Goal: Task Accomplishment & Management: Complete application form

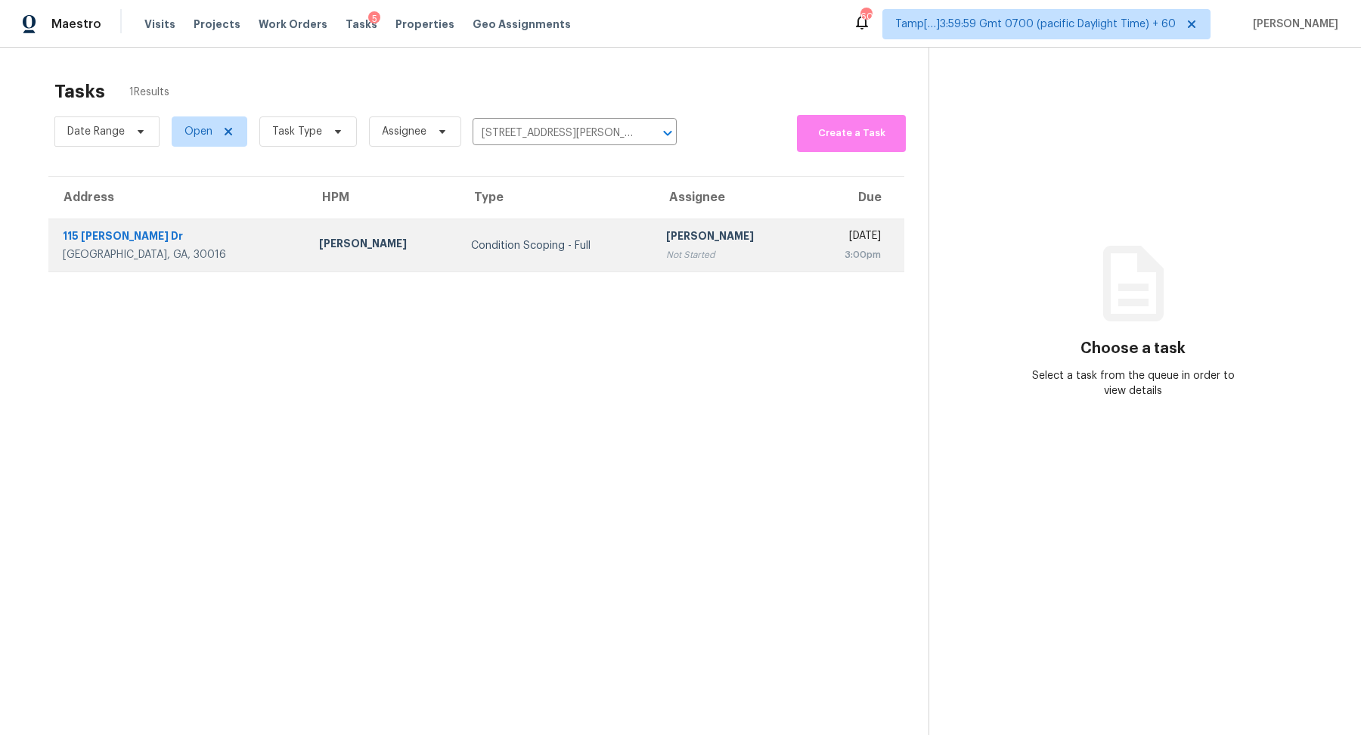
click at [504, 231] on td "Condition Scoping - Full" at bounding box center [557, 245] width 196 height 53
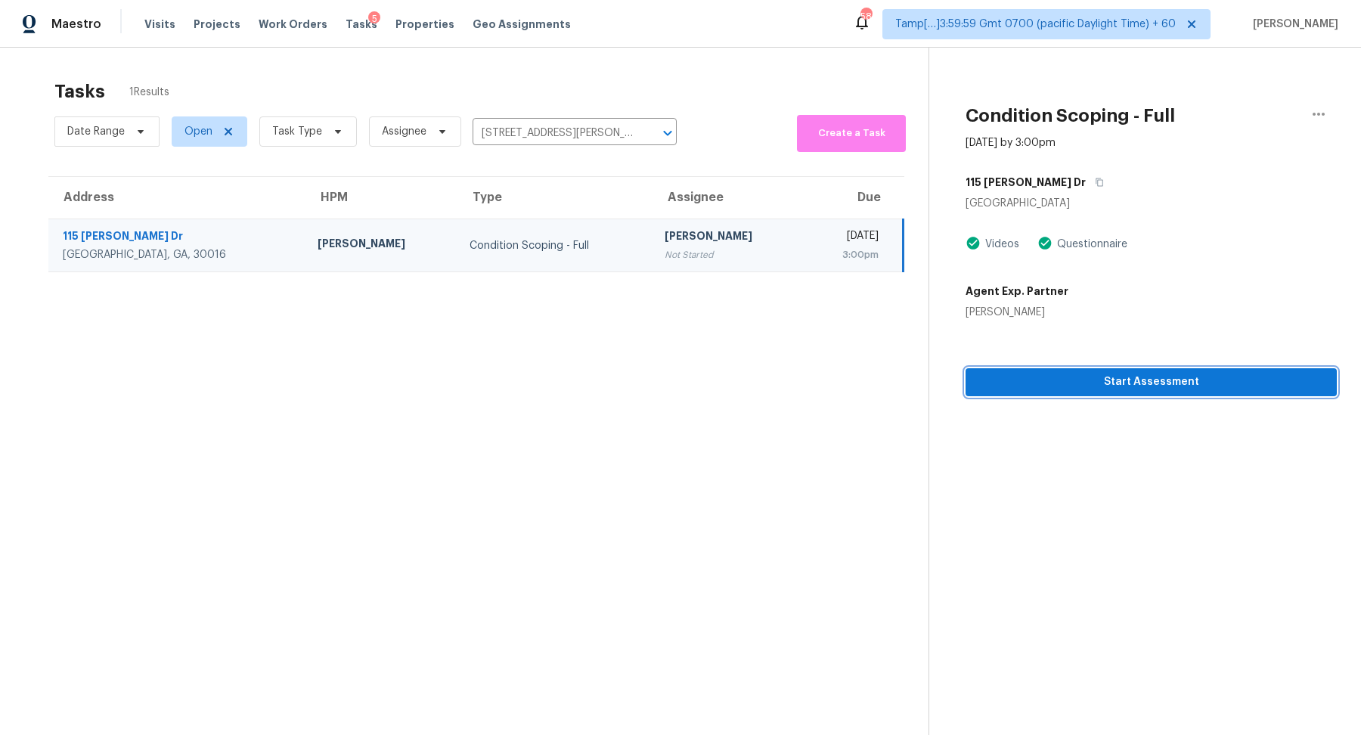
click at [989, 382] on span "Start Assessment" at bounding box center [1150, 382] width 347 height 19
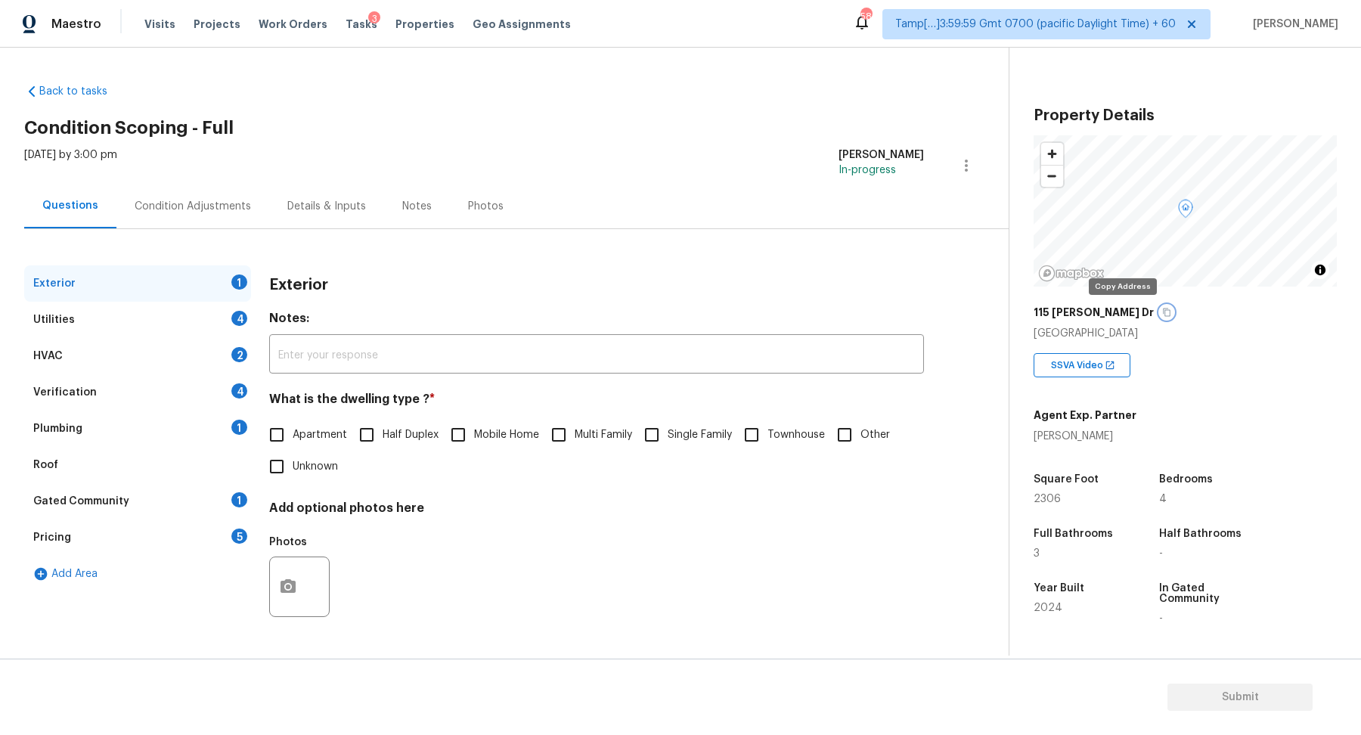
click at [1162, 314] on icon "button" at bounding box center [1166, 312] width 9 height 9
click at [660, 436] on input "Single Family" at bounding box center [652, 435] width 32 height 32
checkbox input "true"
click at [195, 311] on div "Utilities 4" at bounding box center [137, 320] width 227 height 36
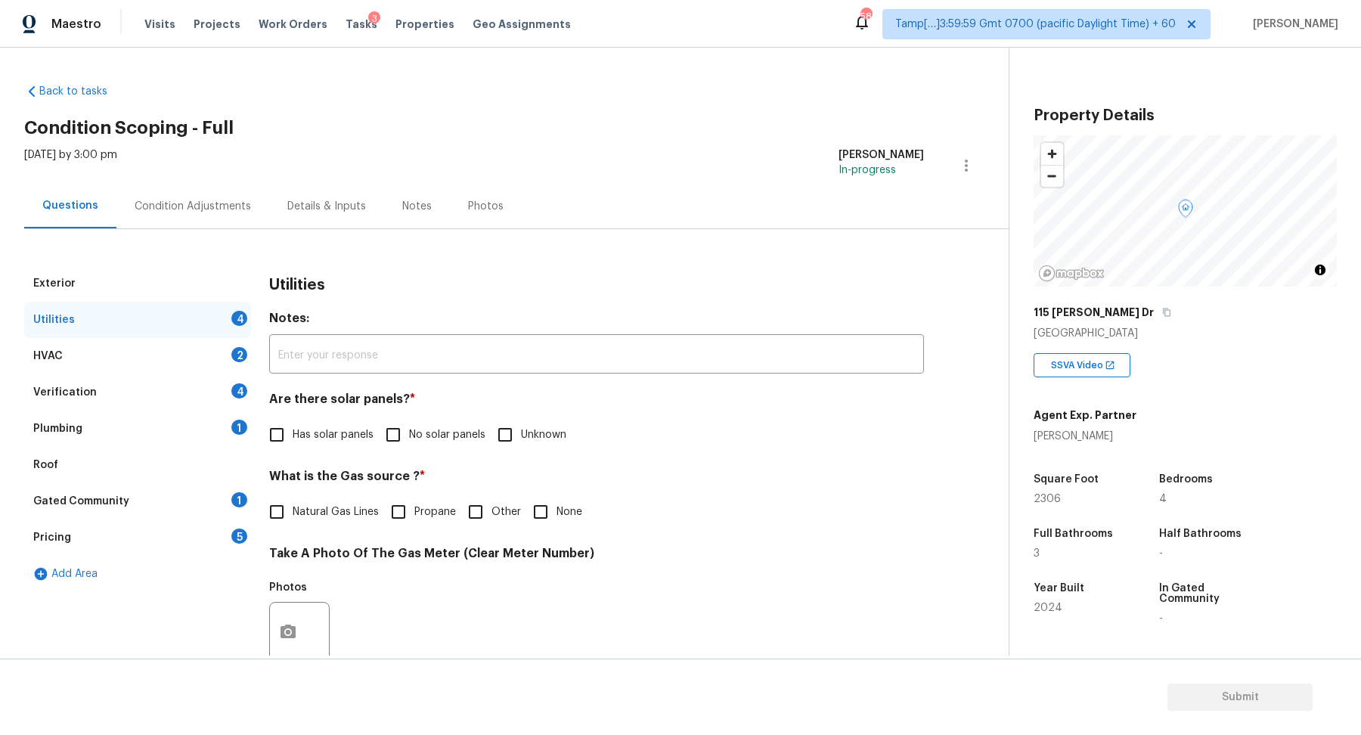
click at [435, 422] on label "No solar panels" at bounding box center [431, 435] width 108 height 32
click at [409, 422] on input "No solar panels" at bounding box center [393, 435] width 32 height 32
checkbox input "true"
click at [329, 504] on span "Natural Gas Lines" at bounding box center [336, 512] width 86 height 16
click at [293, 503] on input "Natural Gas Lines" at bounding box center [277, 512] width 32 height 32
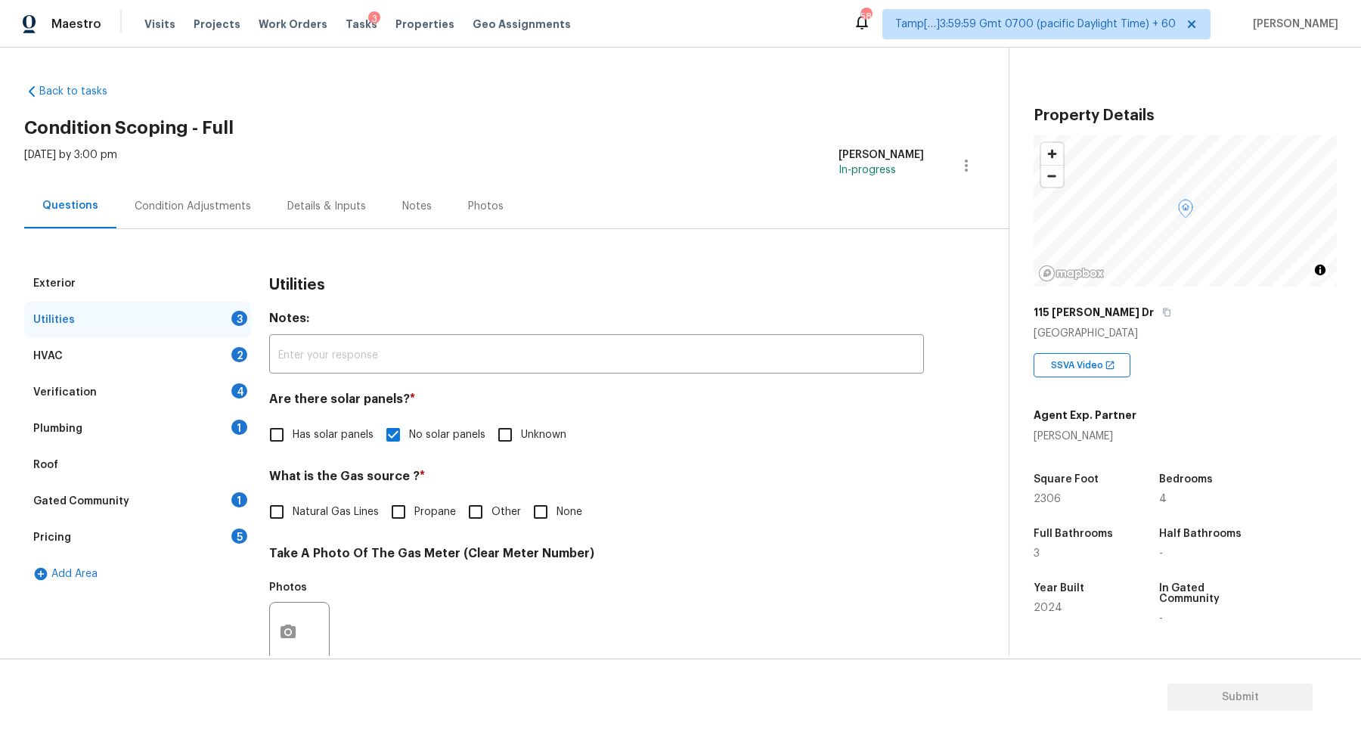
checkbox input "true"
click at [562, 507] on span "None" at bounding box center [569, 512] width 26 height 16
click at [556, 507] on input "None" at bounding box center [541, 512] width 32 height 32
checkbox input "true"
checkbox input "false"
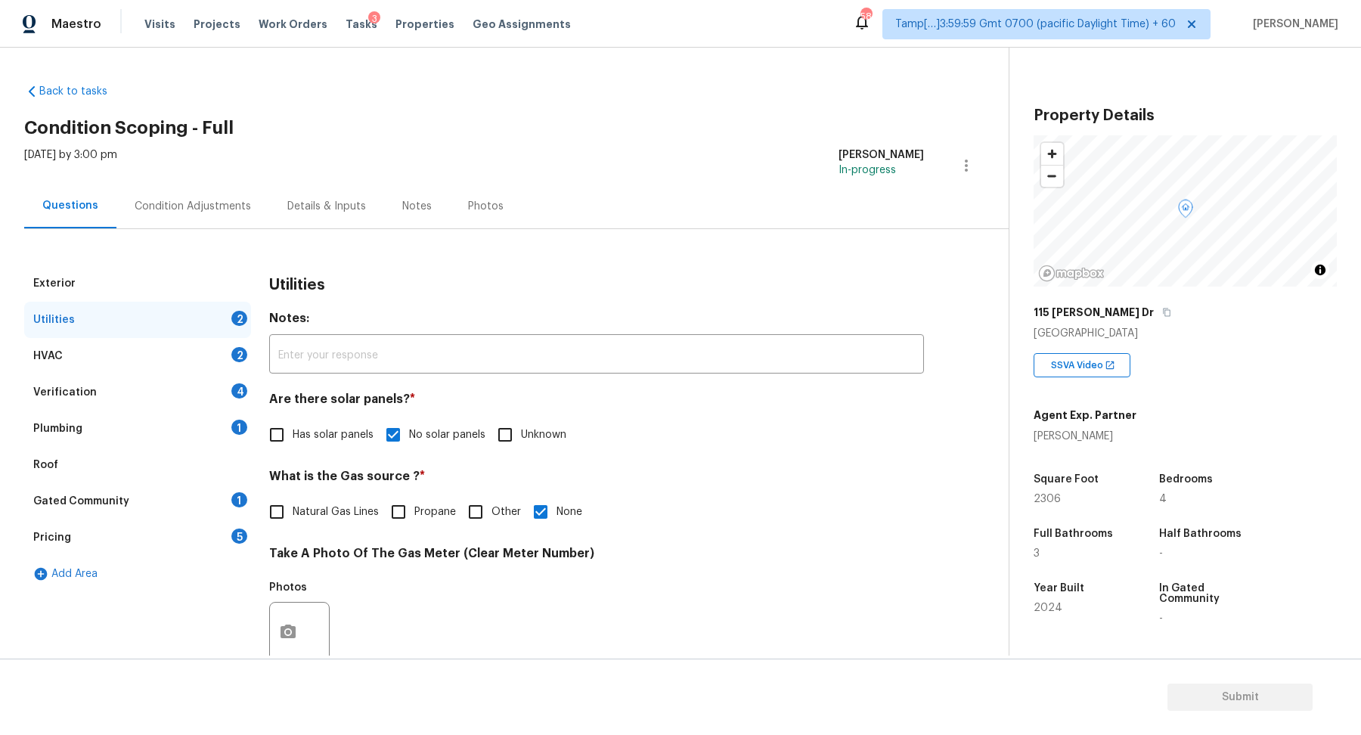
scroll to position [402, 0]
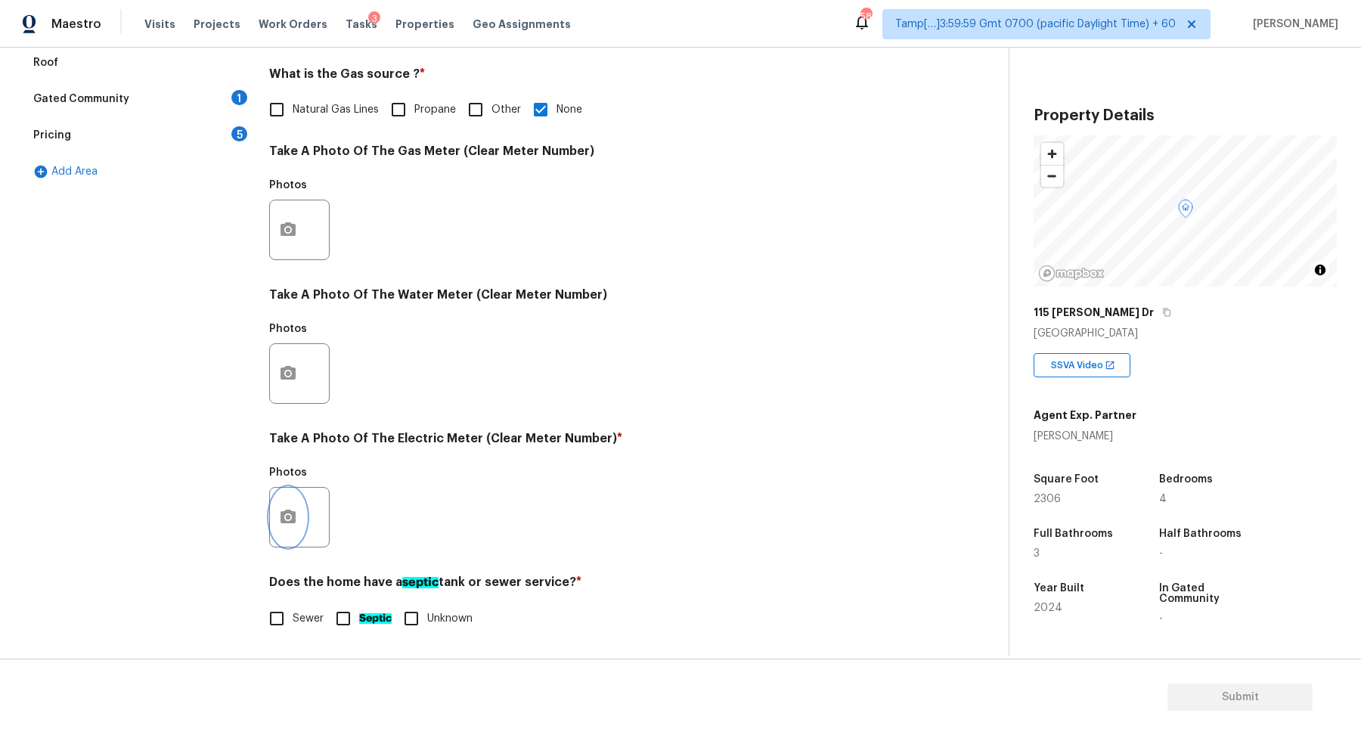
click at [272, 525] on button "button" at bounding box center [288, 517] width 36 height 59
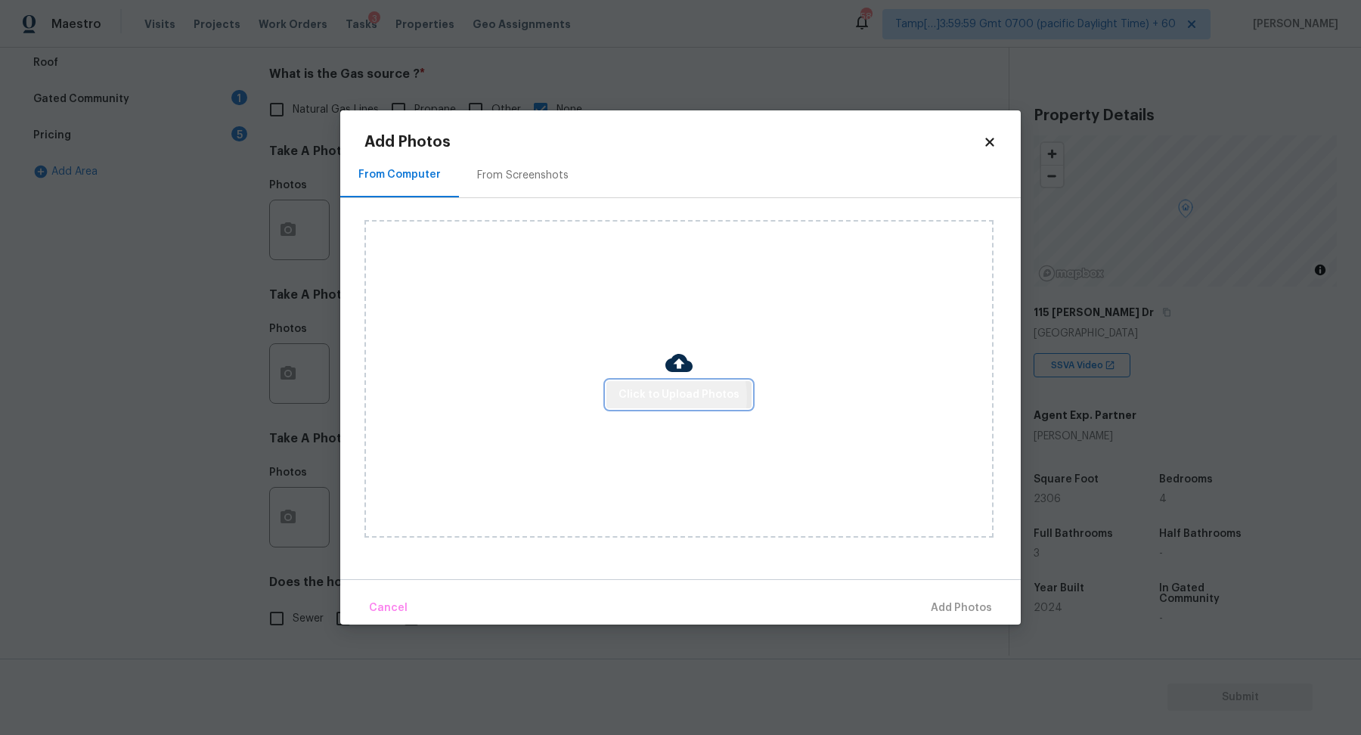
click at [667, 397] on span "Click to Upload Photos" at bounding box center [678, 394] width 121 height 19
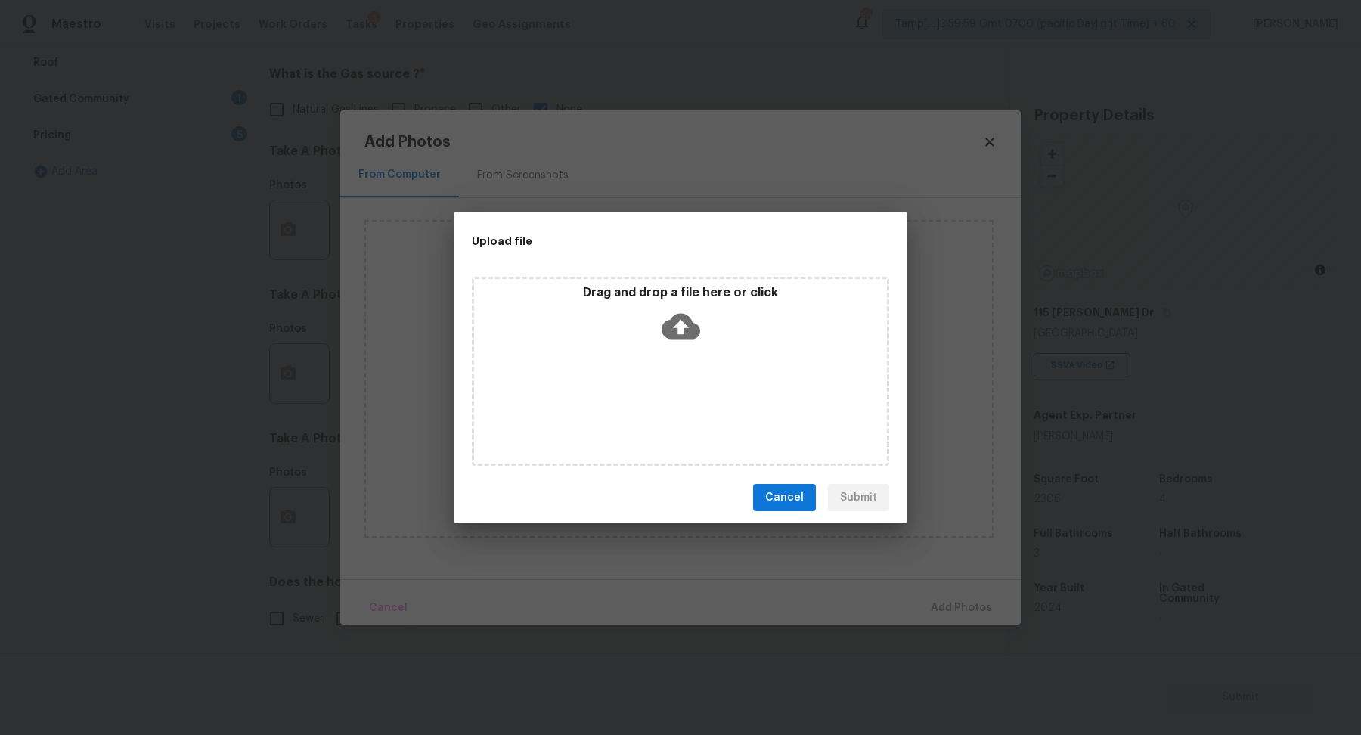
click at [685, 373] on div "Drag and drop a file here or click" at bounding box center [680, 371] width 417 height 189
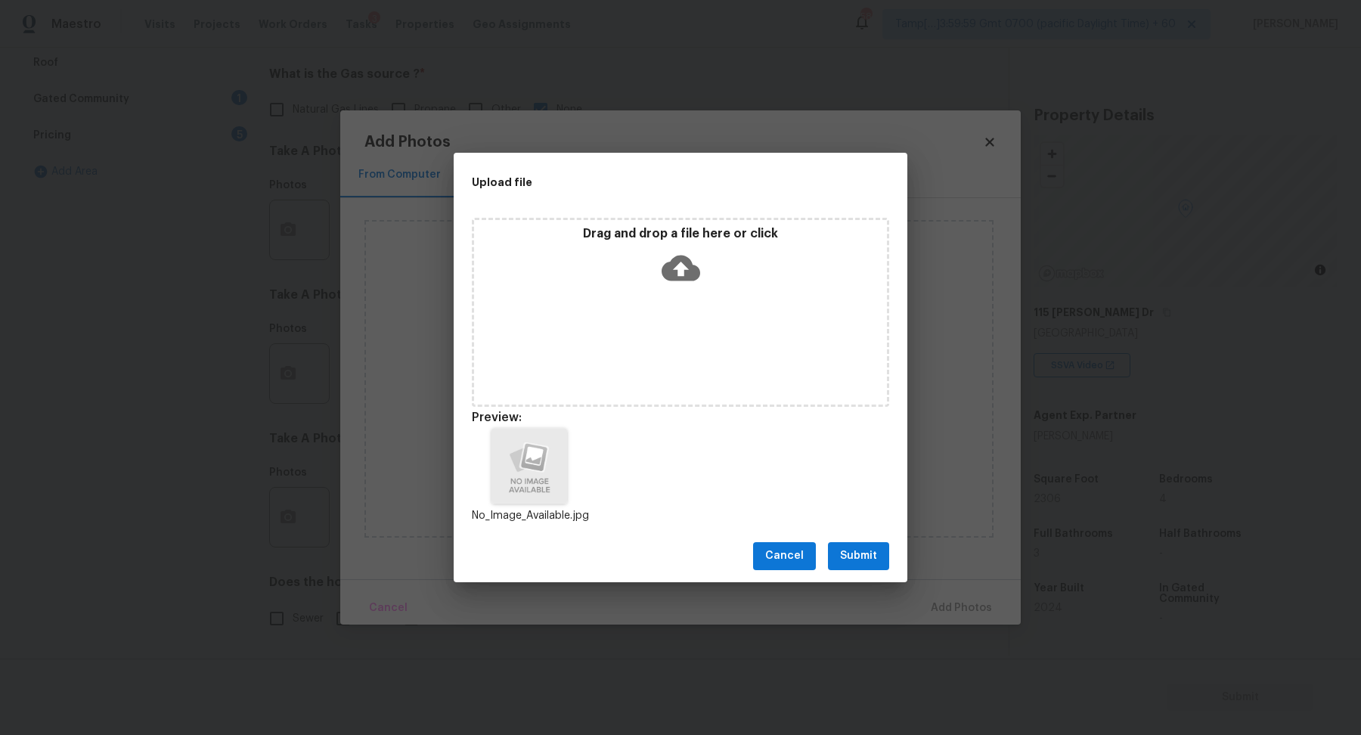
click at [866, 547] on span "Submit" at bounding box center [858, 555] width 37 height 19
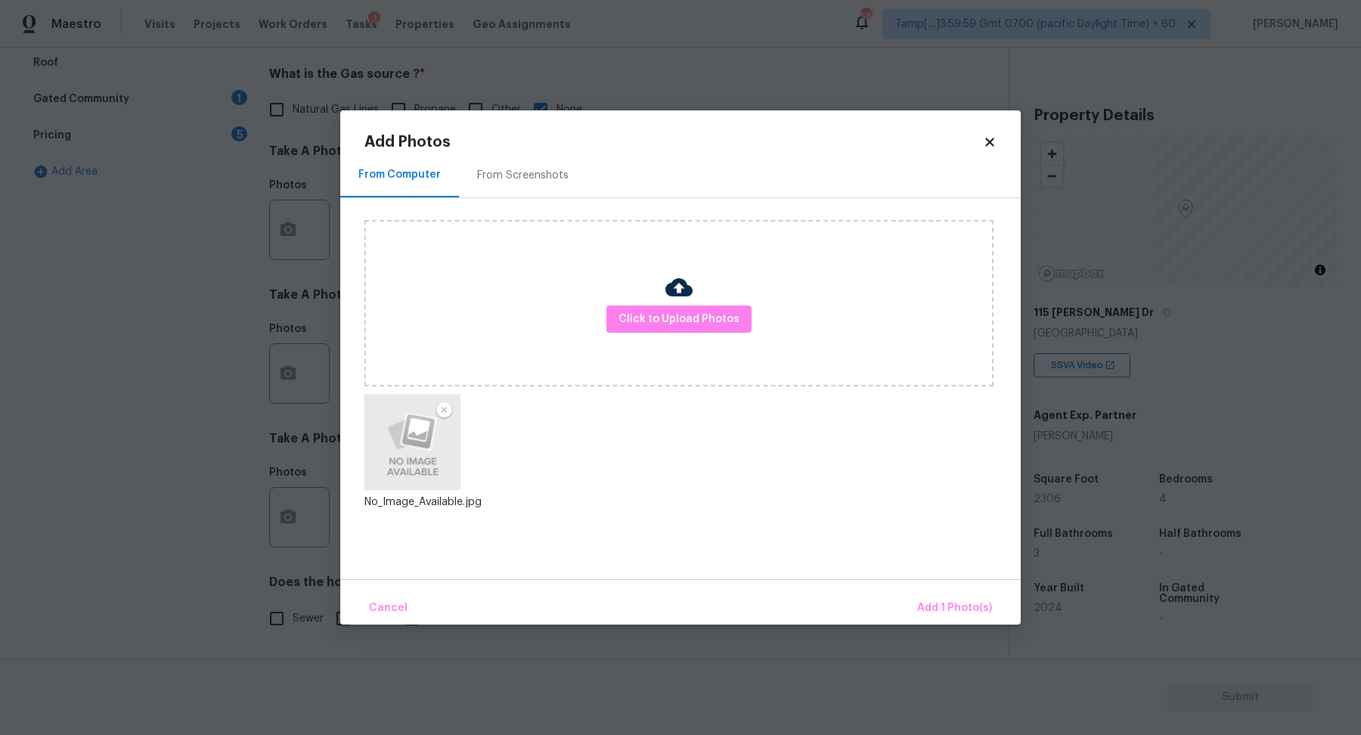
click at [931, 590] on div "Cancel Add 1 Photo(s)" at bounding box center [680, 601] width 680 height 45
click at [933, 595] on button "Add 1 Photo(s)" at bounding box center [954, 608] width 87 height 33
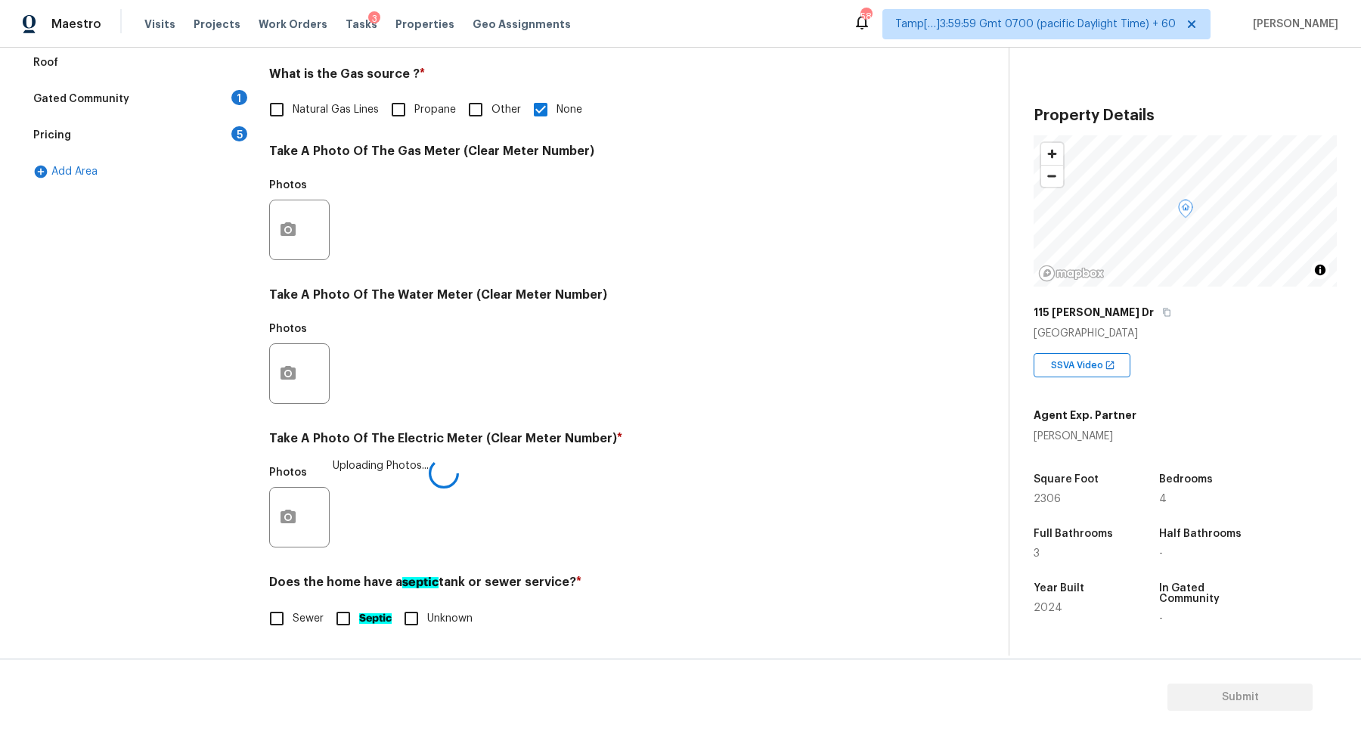
click at [261, 617] on input "Sewer" at bounding box center [277, 618] width 32 height 32
checkbox input "true"
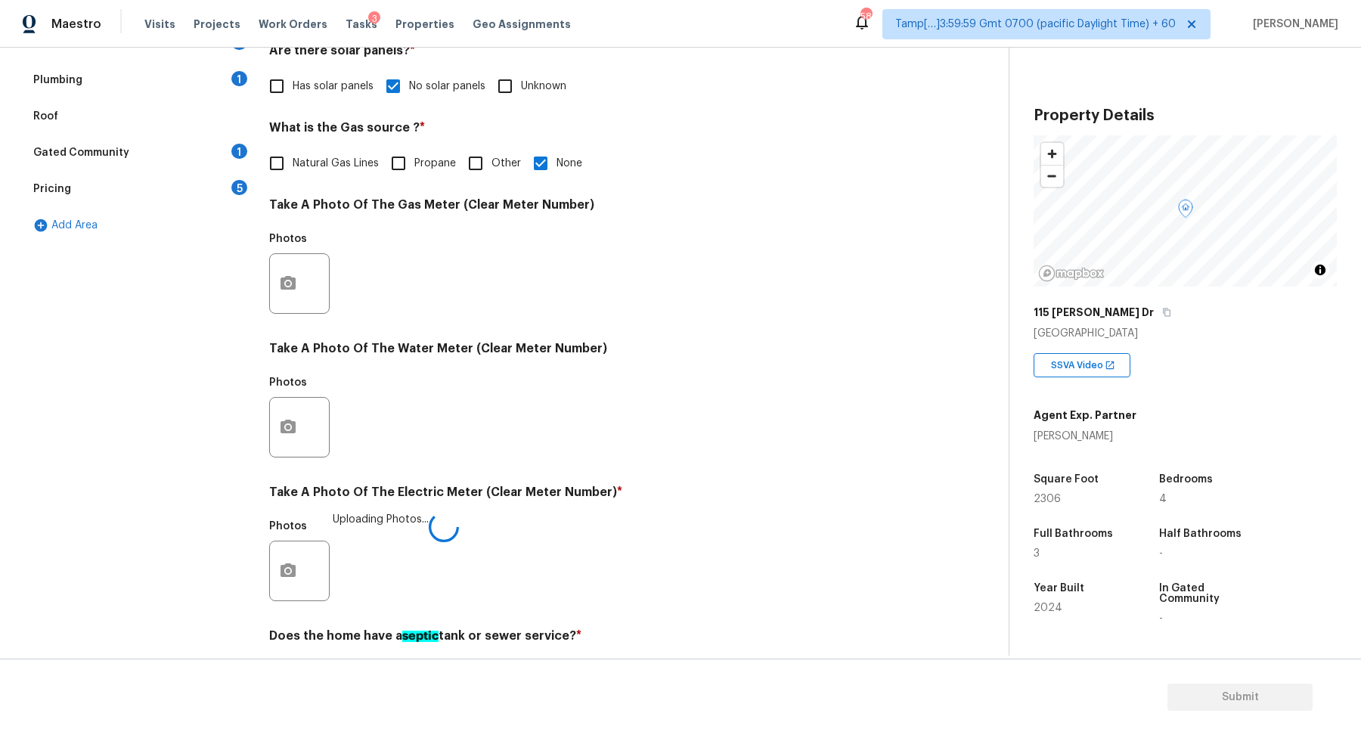
scroll to position [304, 0]
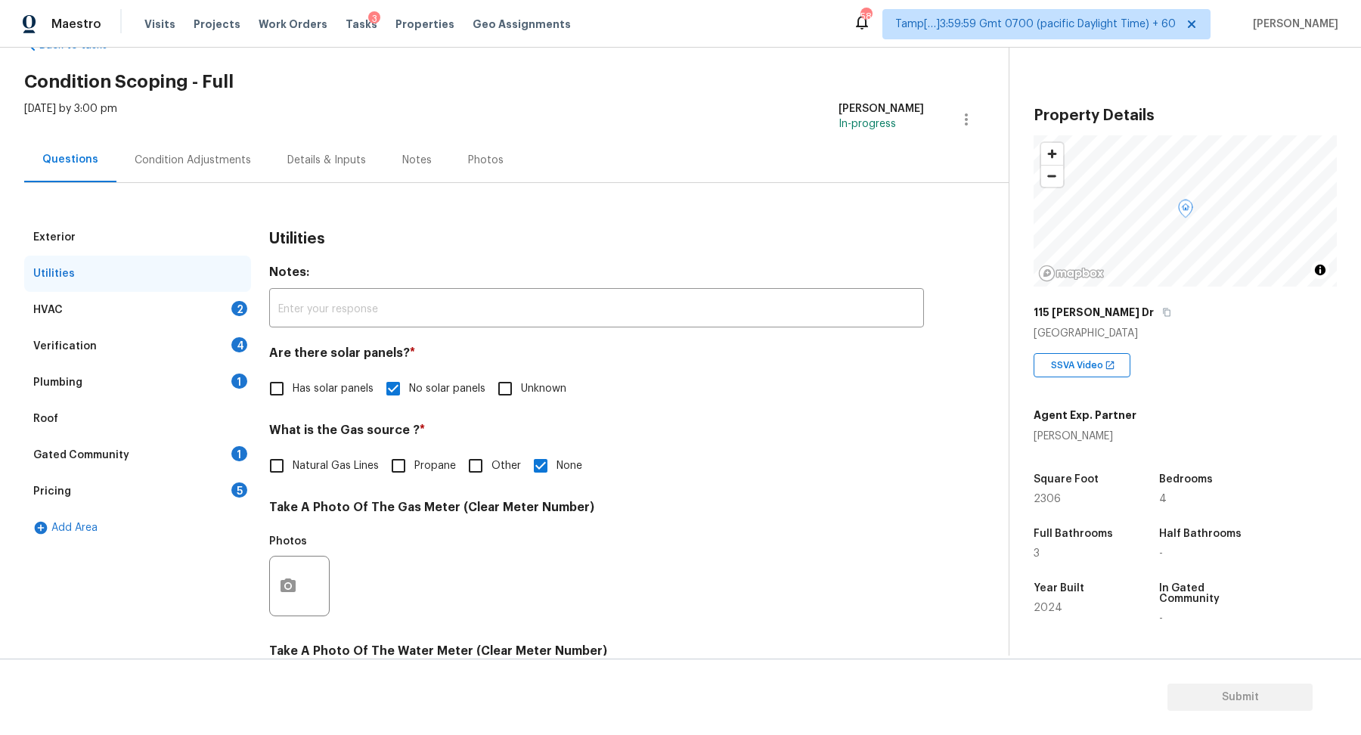
click at [228, 302] on div "HVAC 2" at bounding box center [137, 310] width 227 height 36
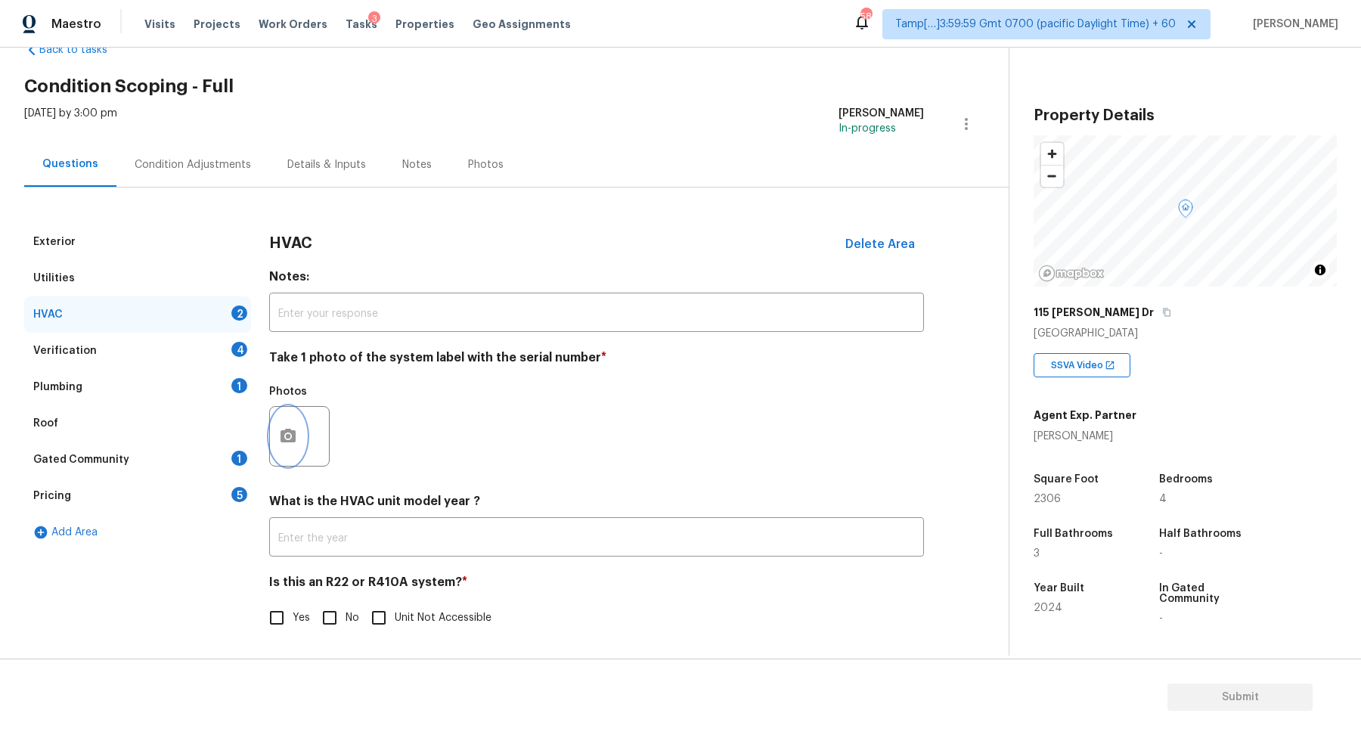
click at [296, 440] on icon "button" at bounding box center [288, 436] width 18 height 18
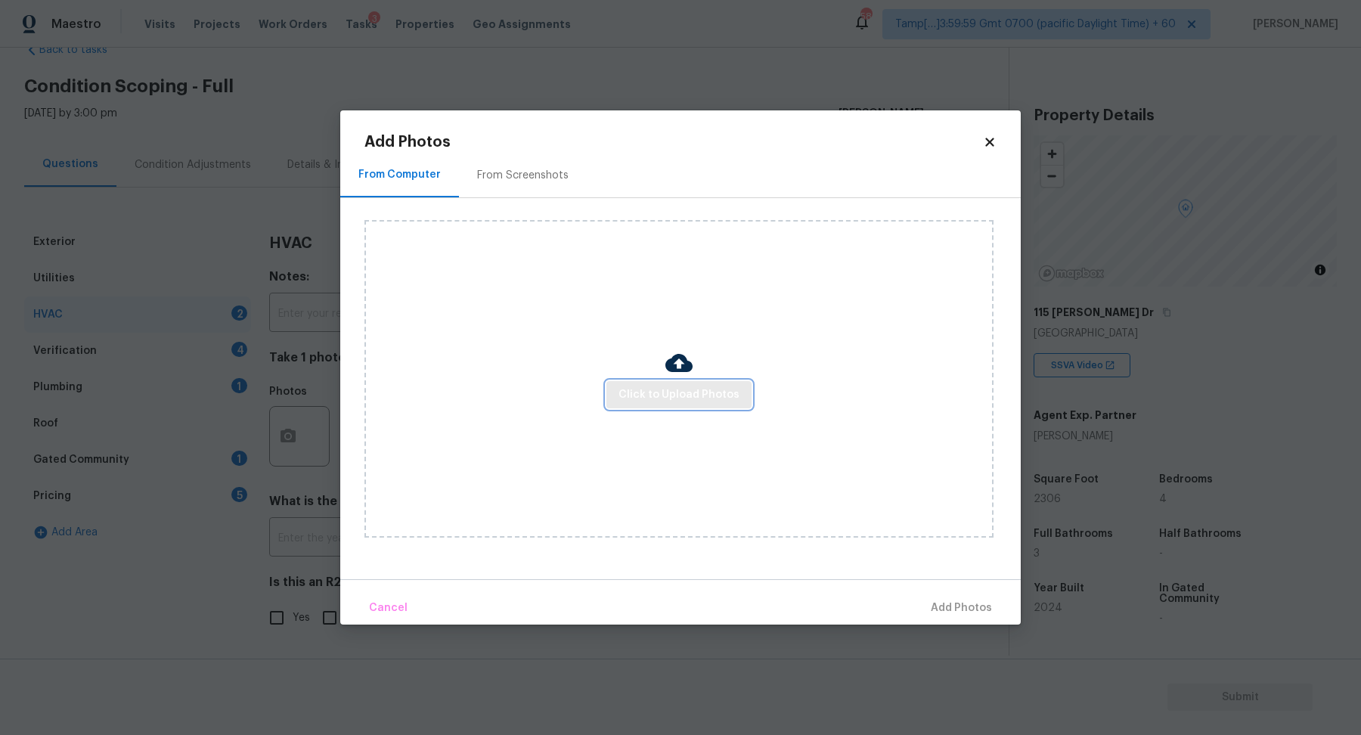
click at [631, 404] on button "Click to Upload Photos" at bounding box center [678, 395] width 145 height 28
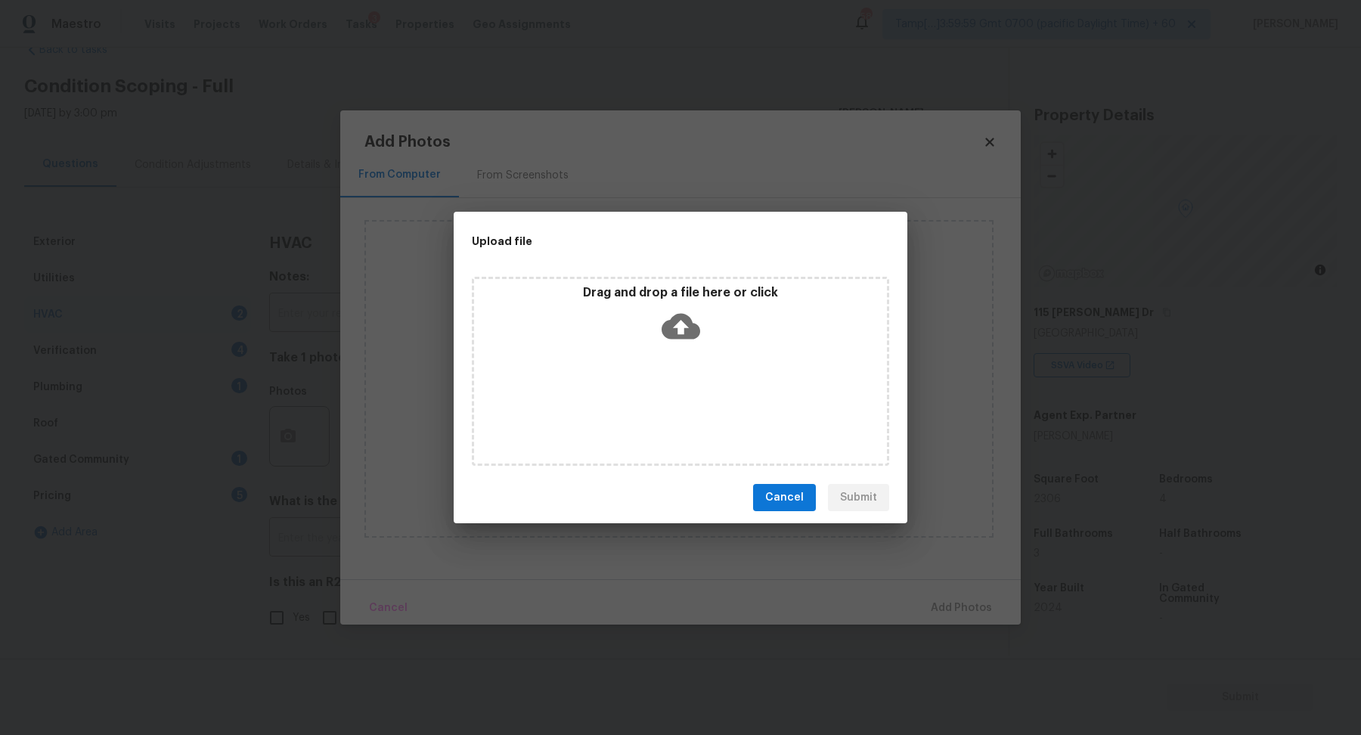
click at [668, 347] on div "Drag and drop a file here or click" at bounding box center [680, 317] width 413 height 65
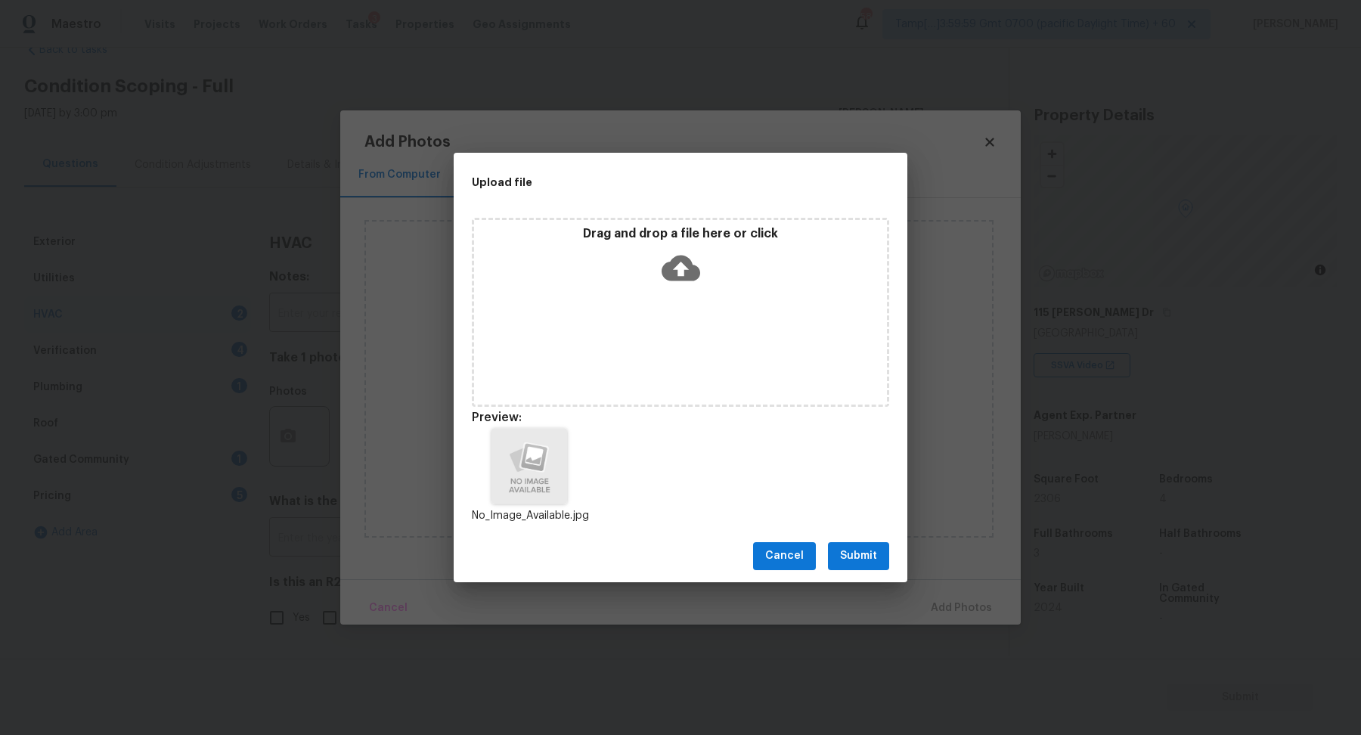
click at [884, 559] on button "Submit" at bounding box center [858, 556] width 61 height 28
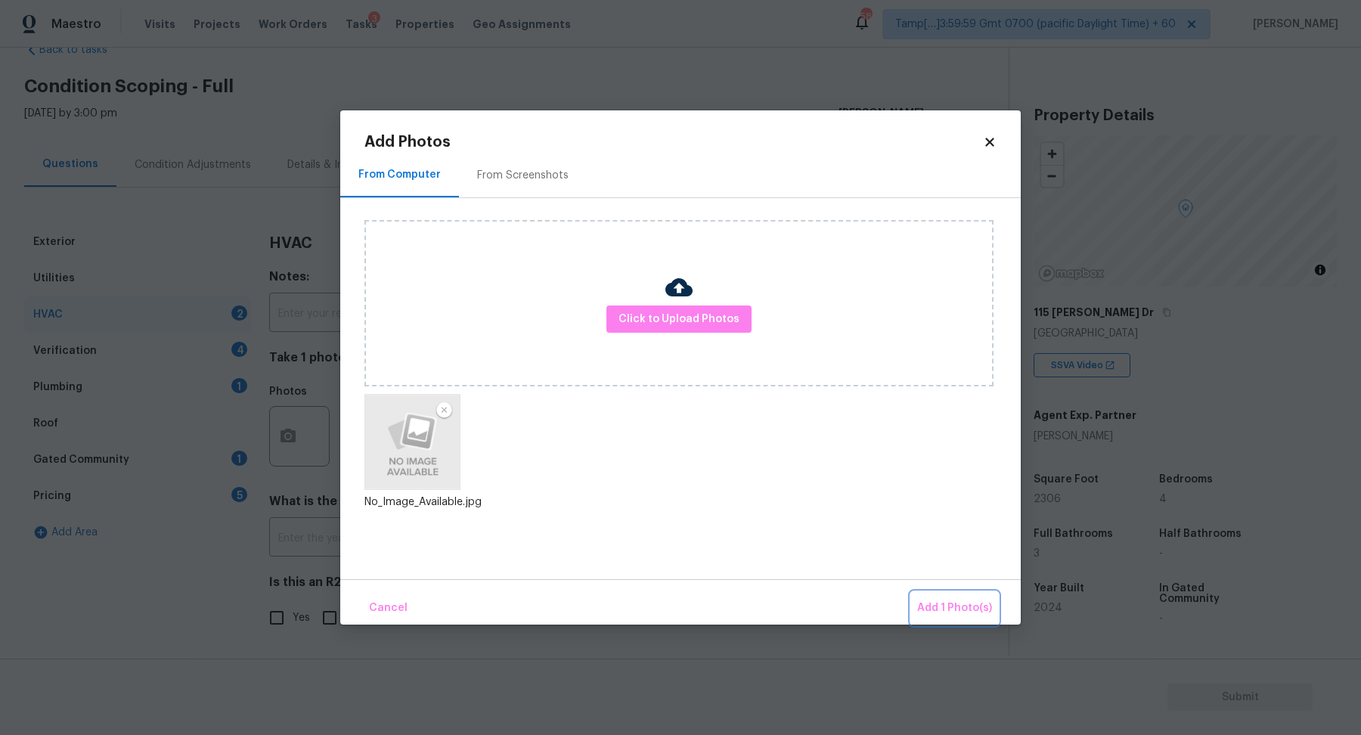
click at [930, 599] on span "Add 1 Photo(s)" at bounding box center [954, 608] width 75 height 19
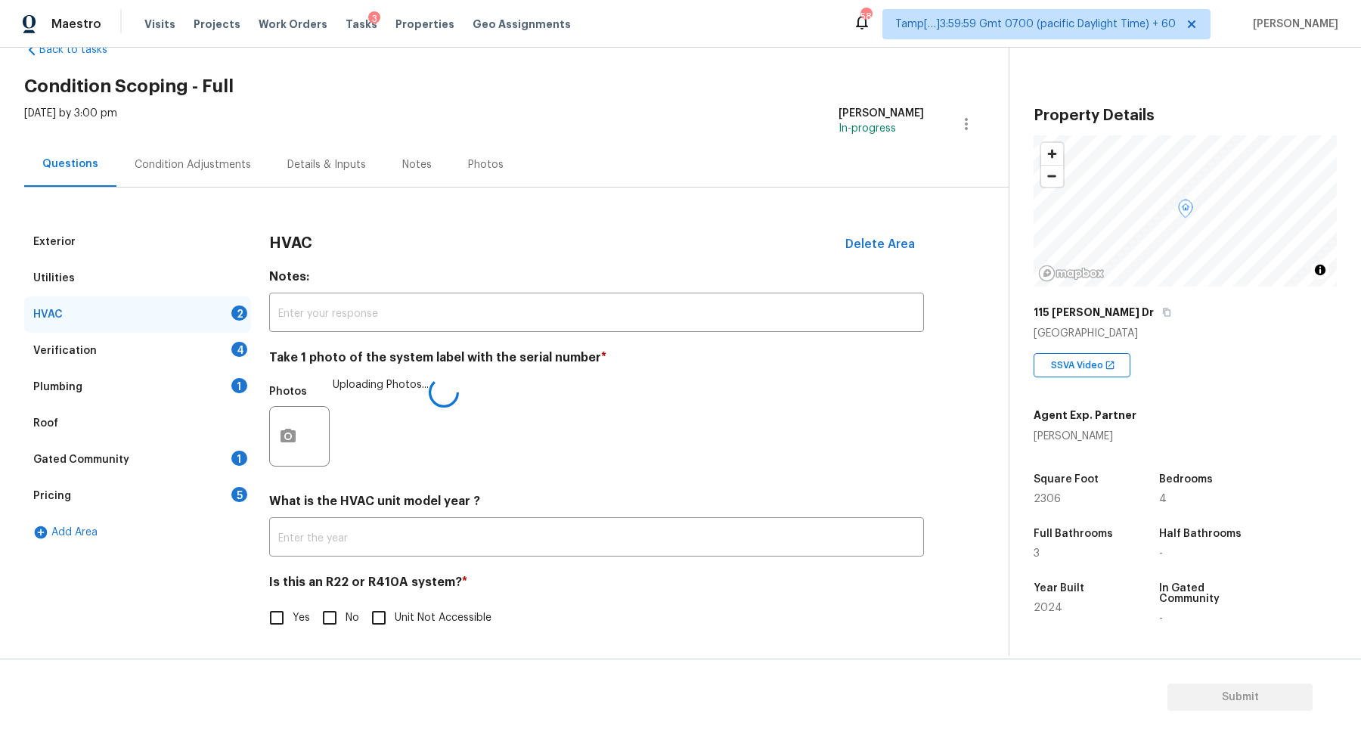
click at [353, 611] on span "No" at bounding box center [352, 618] width 14 height 16
click at [345, 611] on input "No" at bounding box center [330, 618] width 32 height 32
checkbox input "true"
click at [243, 353] on div "4" at bounding box center [239, 349] width 16 height 15
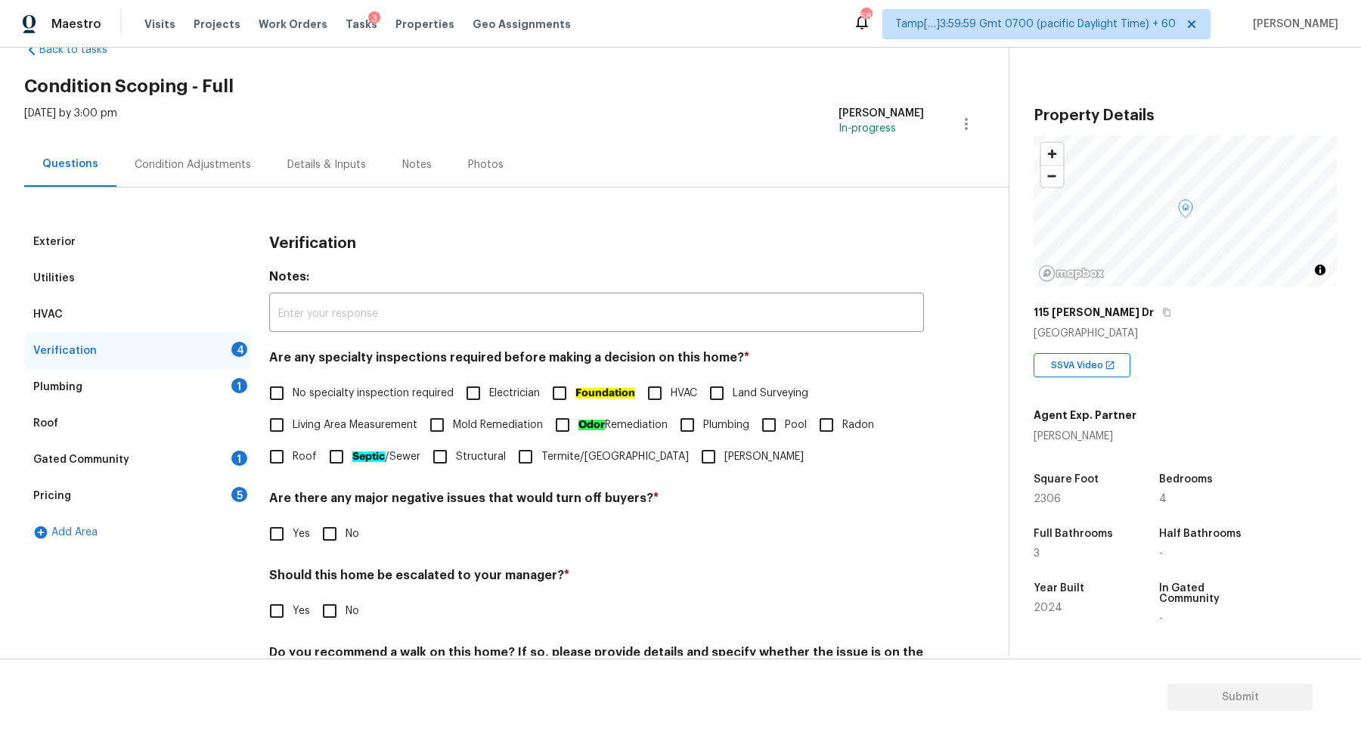
click at [361, 402] on label "No specialty inspection required" at bounding box center [357, 393] width 193 height 32
click at [293, 402] on input "No specialty inspection required" at bounding box center [277, 393] width 32 height 32
checkbox input "true"
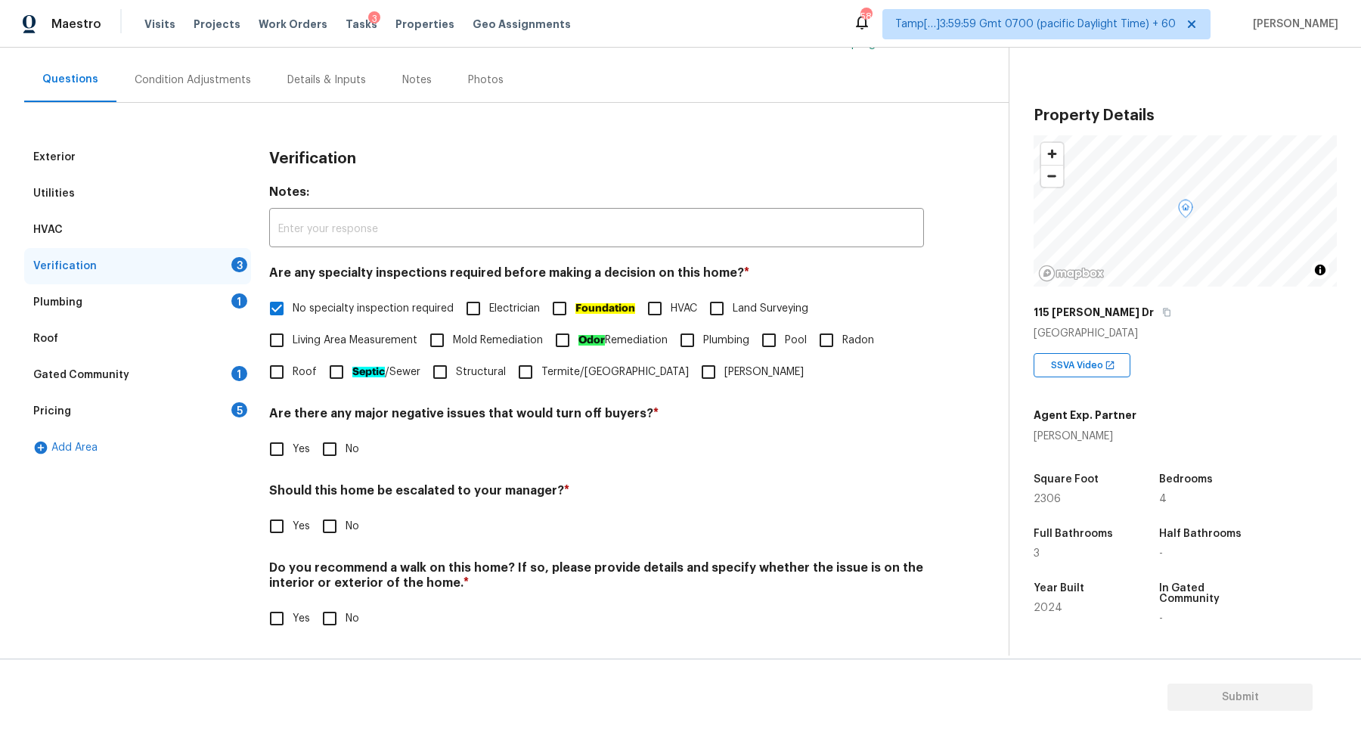
click at [316, 454] on input "No" at bounding box center [330, 449] width 32 height 32
checkbox input "true"
click at [294, 522] on span "Yes" at bounding box center [301, 528] width 17 height 16
click at [293, 522] on input "Yes" at bounding box center [277, 528] width 32 height 32
checkbox input "true"
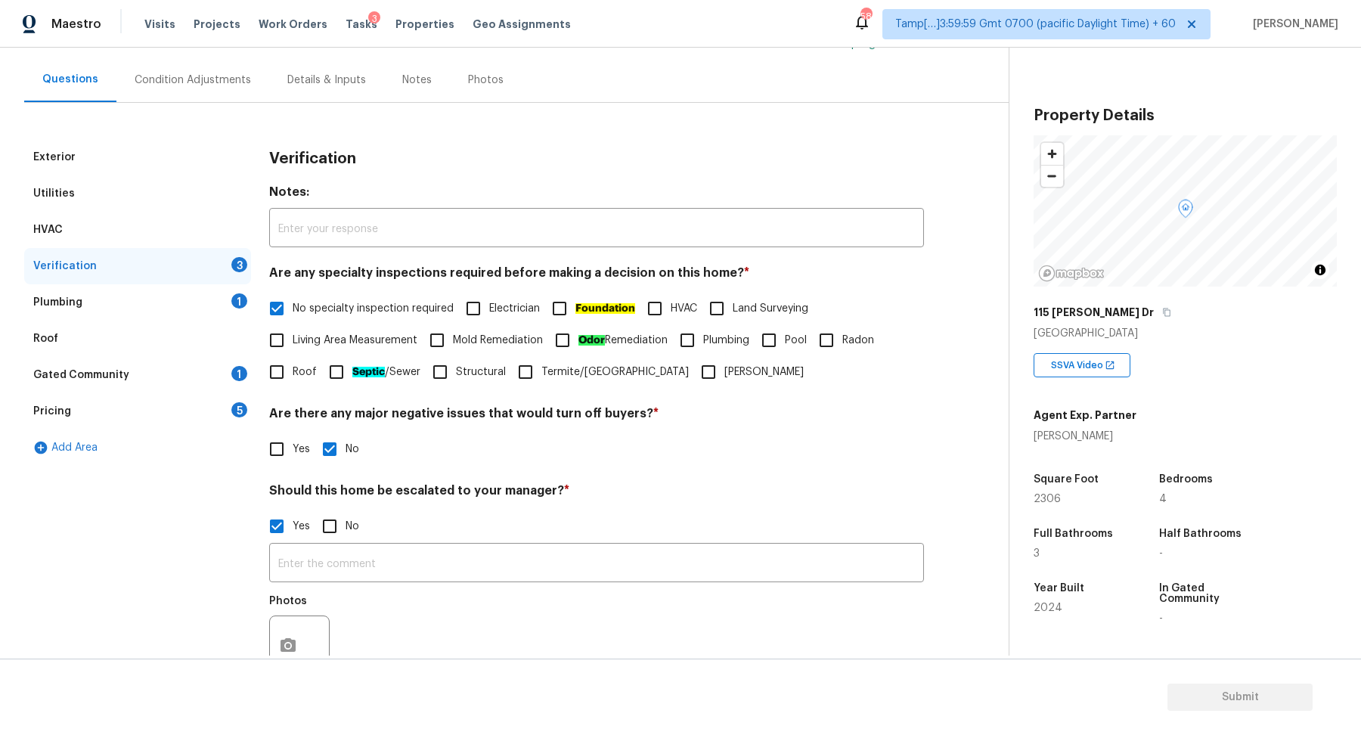
scroll to position [269, 0]
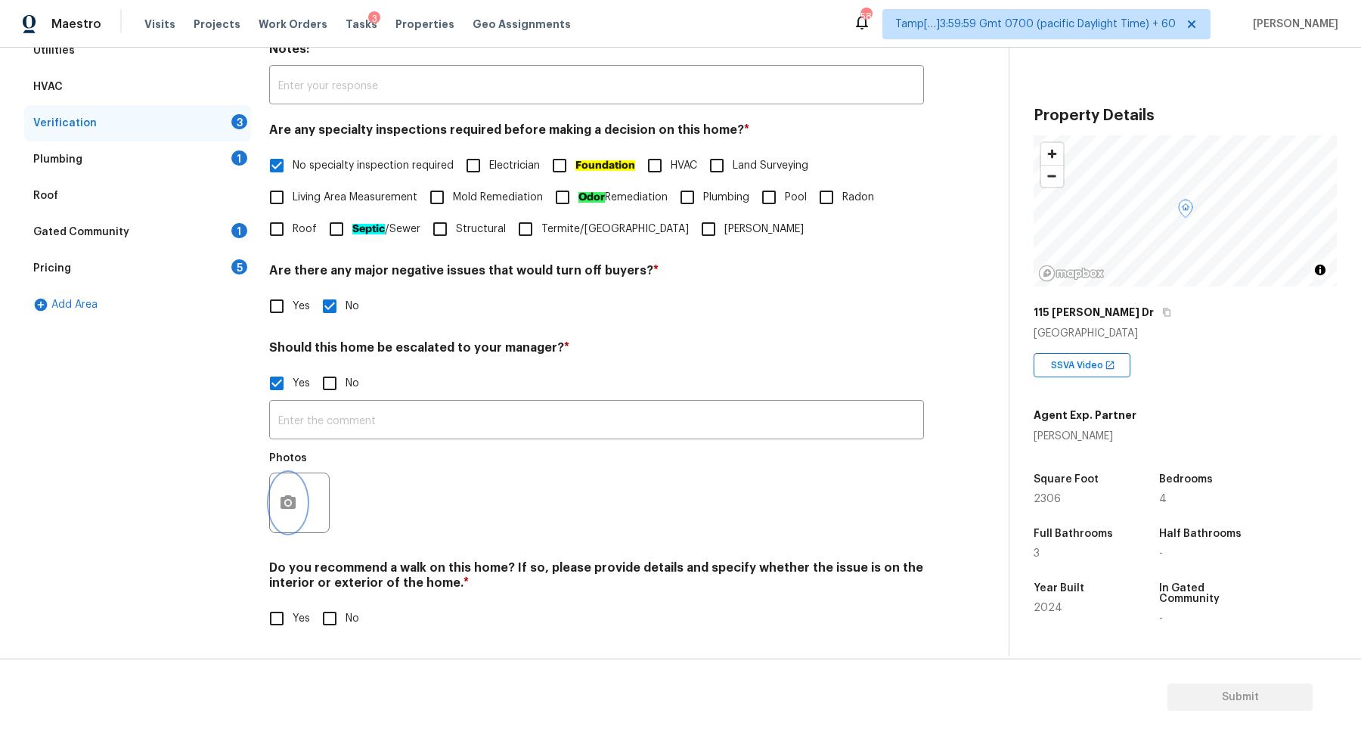
click at [292, 507] on icon "button" at bounding box center [288, 503] width 18 height 18
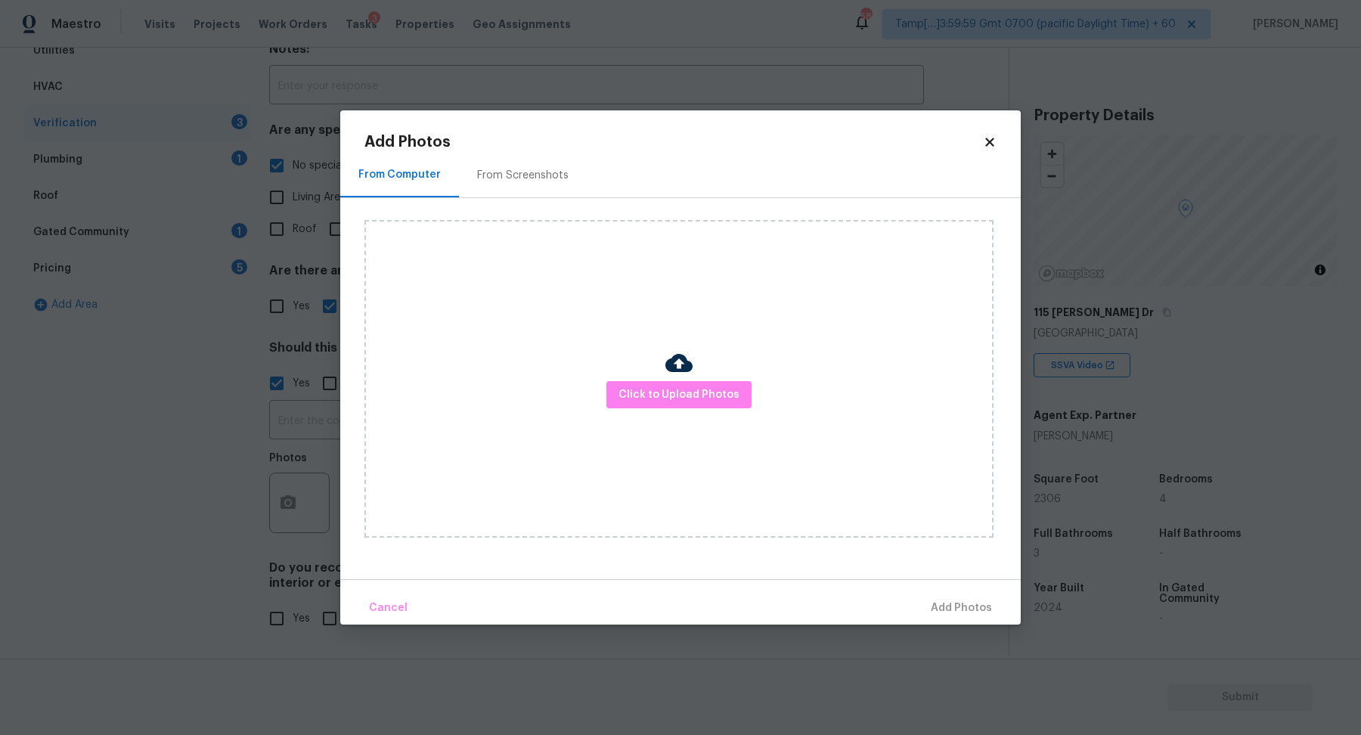
click at [669, 379] on div at bounding box center [678, 365] width 27 height 32
click at [666, 395] on span "Click to Upload Photos" at bounding box center [678, 394] width 121 height 19
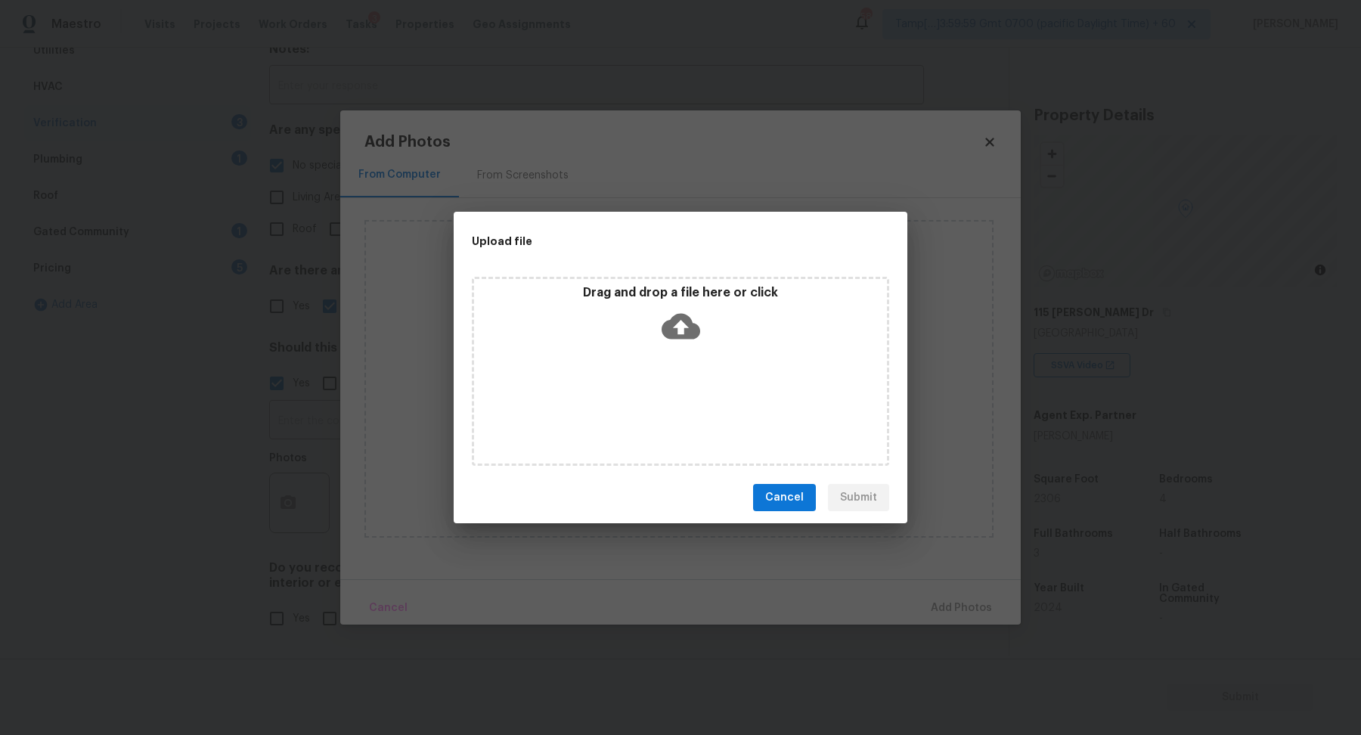
click at [729, 342] on div "Drag and drop a file here or click" at bounding box center [680, 317] width 413 height 65
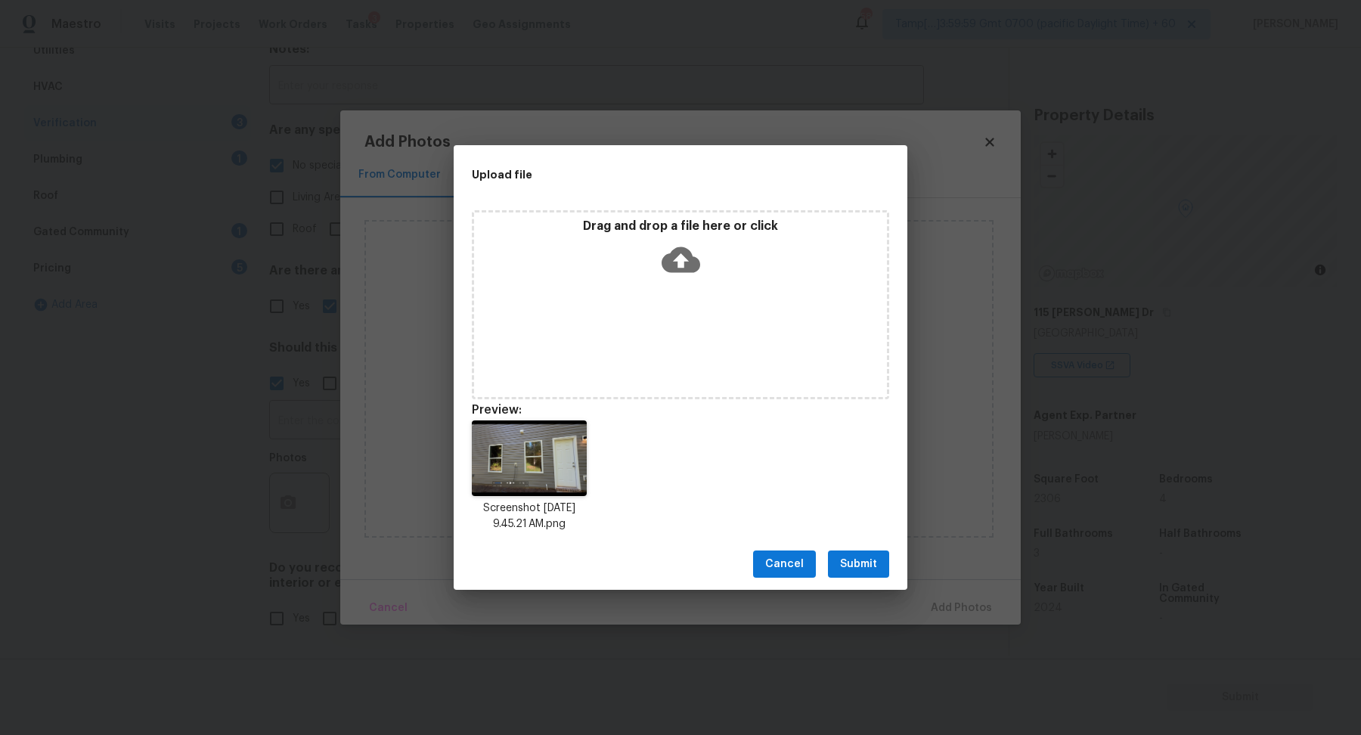
click at [856, 568] on span "Submit" at bounding box center [858, 564] width 37 height 19
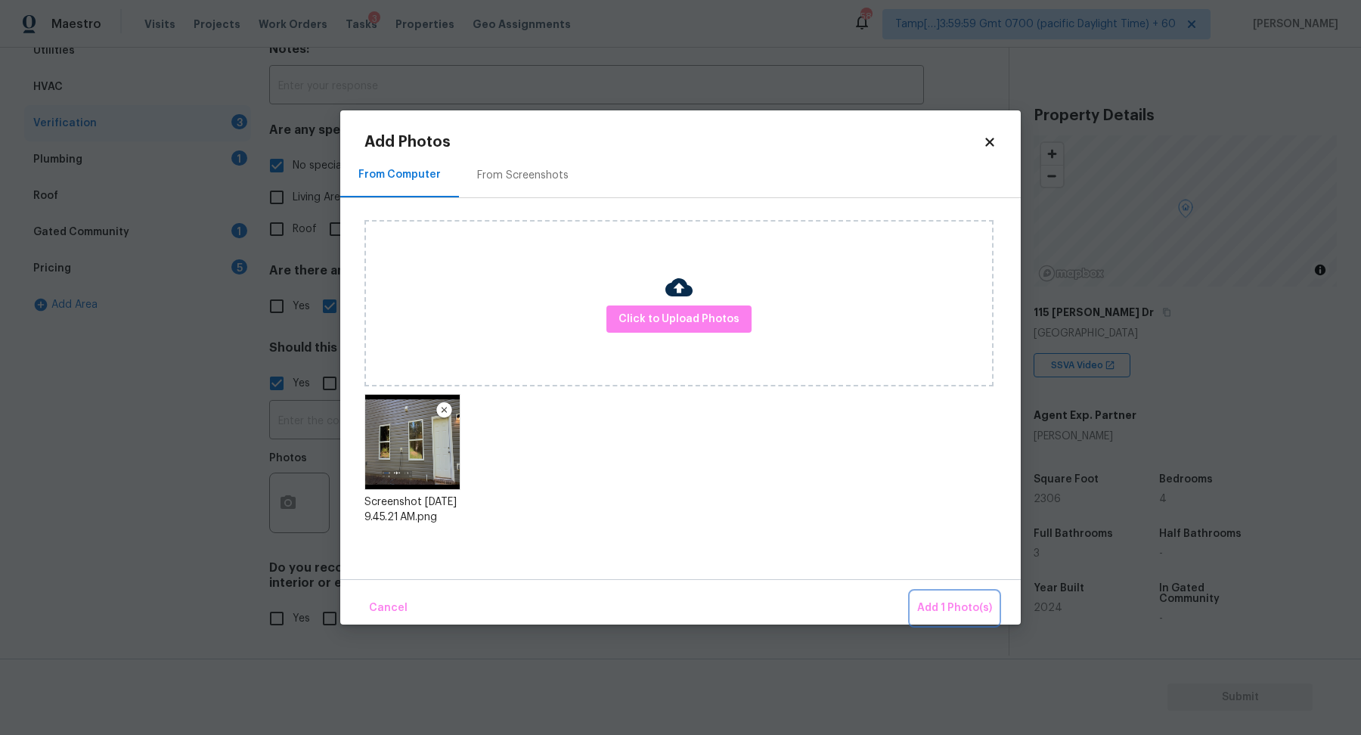
click at [924, 596] on button "Add 1 Photo(s)" at bounding box center [954, 608] width 87 height 33
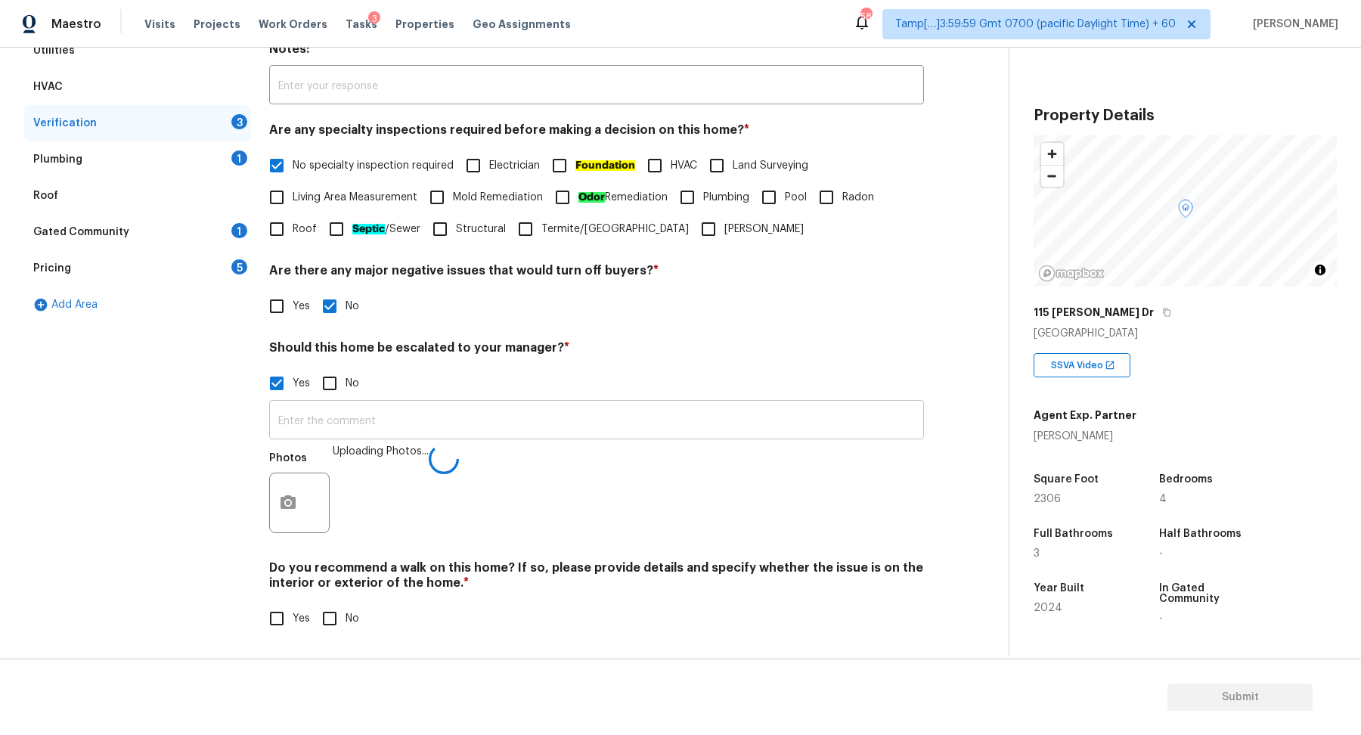
click at [638, 435] on input "text" at bounding box center [596, 422] width 655 height 36
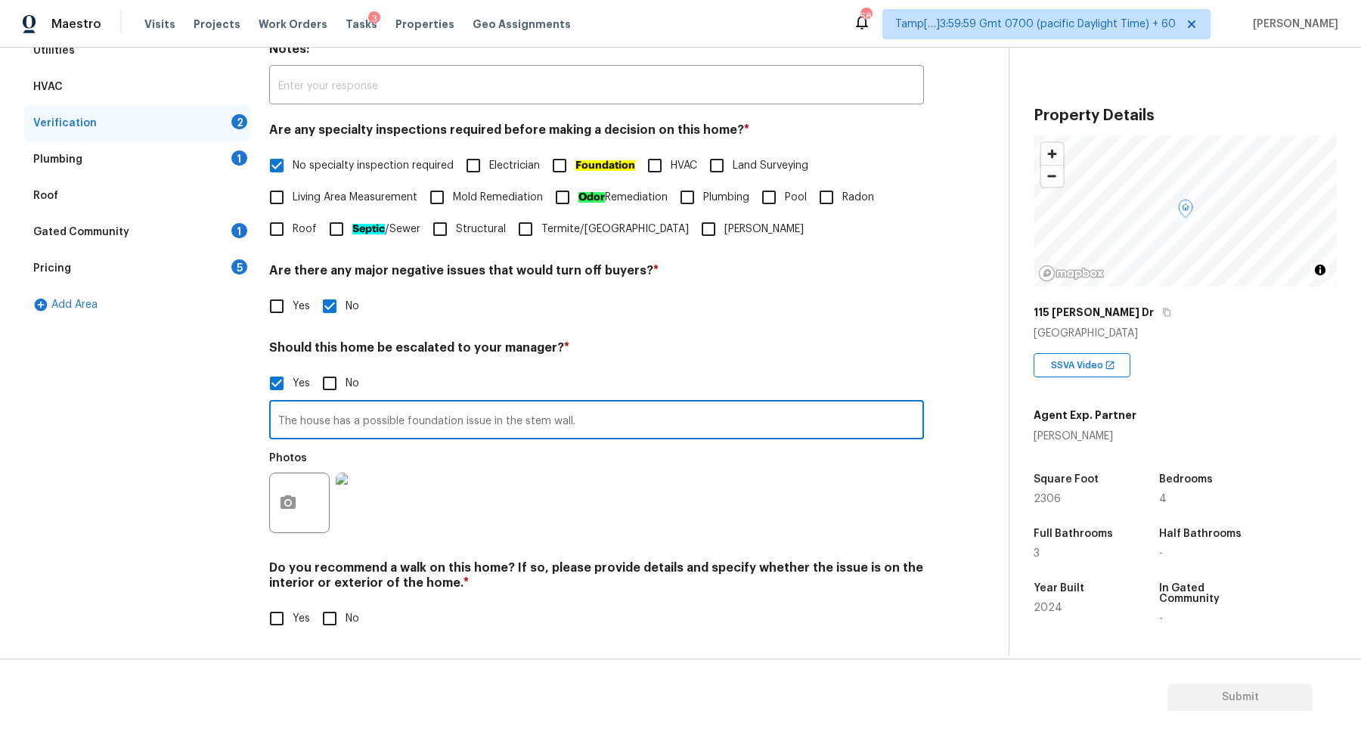
type input "The house has a possible foundation issue in the stem wall."
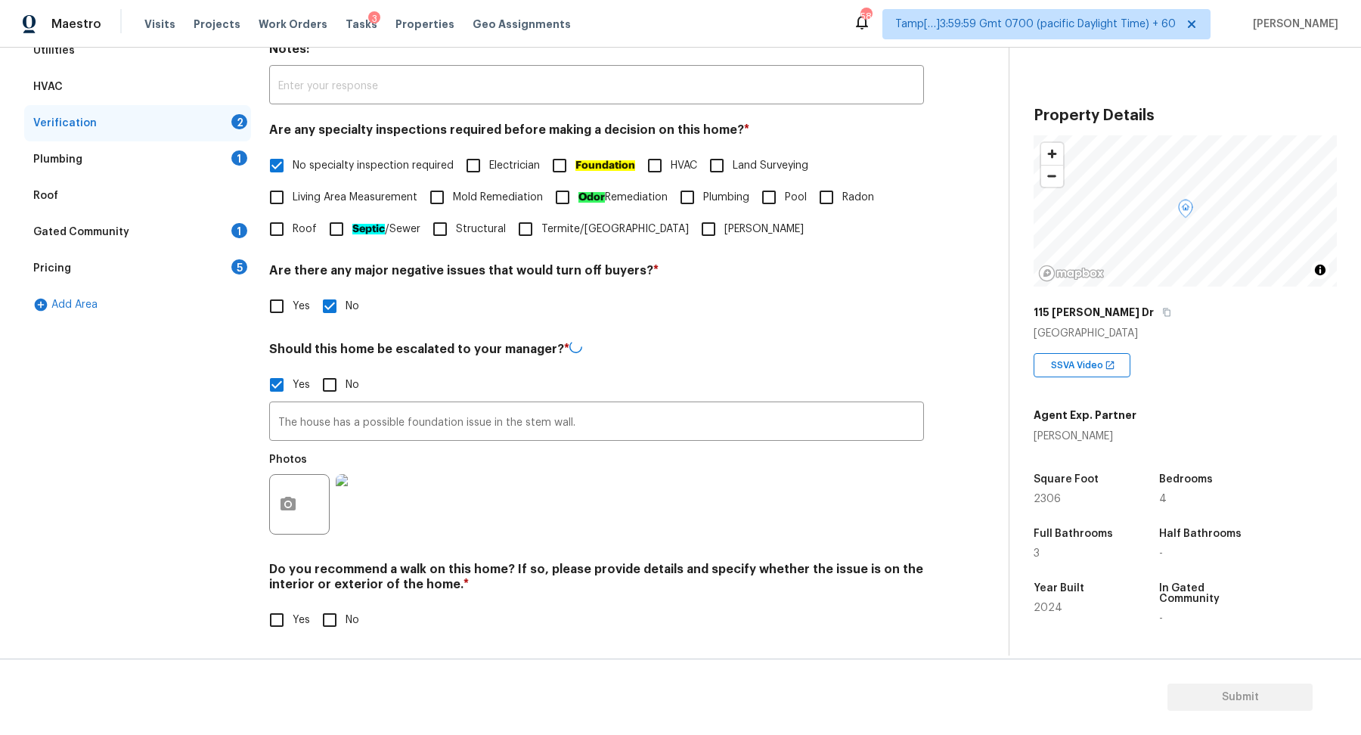
click at [876, 474] on div "Photos" at bounding box center [596, 494] width 655 height 98
click at [342, 628] on input "No" at bounding box center [330, 618] width 32 height 32
checkbox input "true"
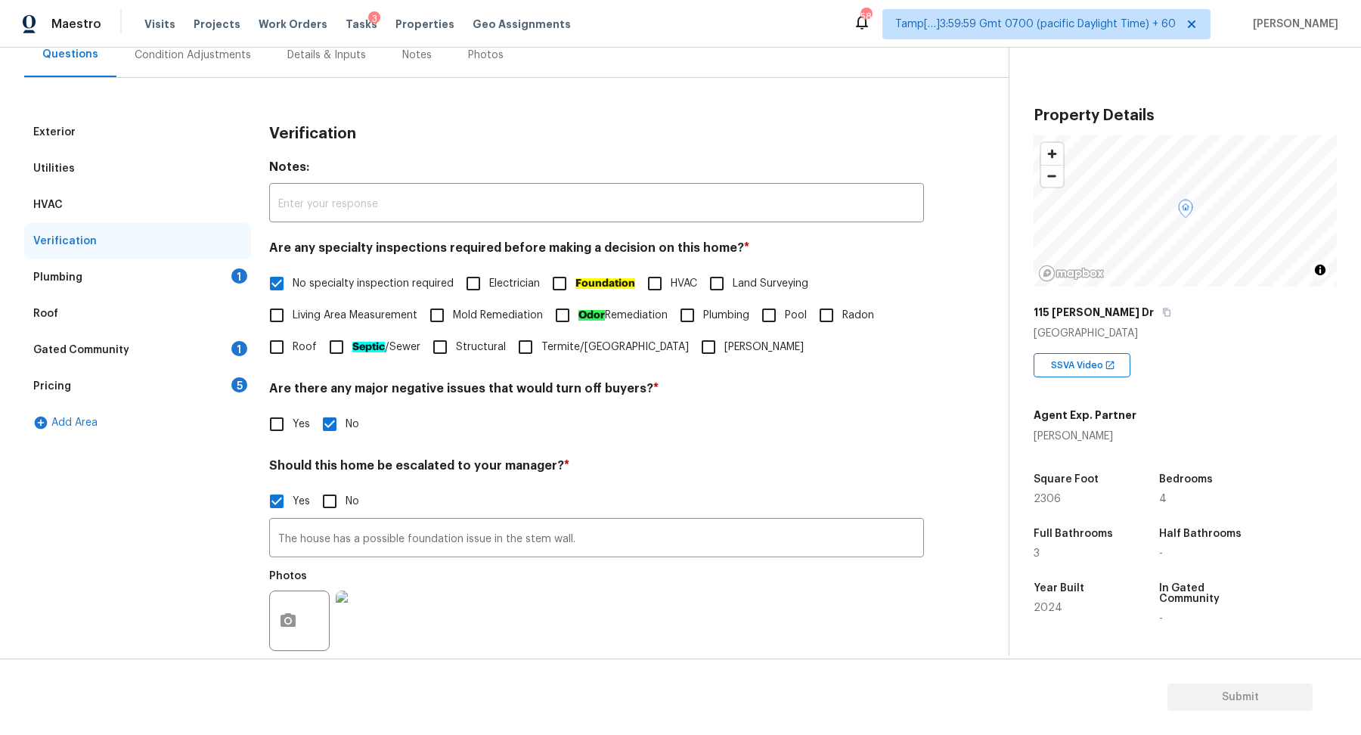
click at [210, 280] on div "Plumbing 1" at bounding box center [137, 277] width 227 height 36
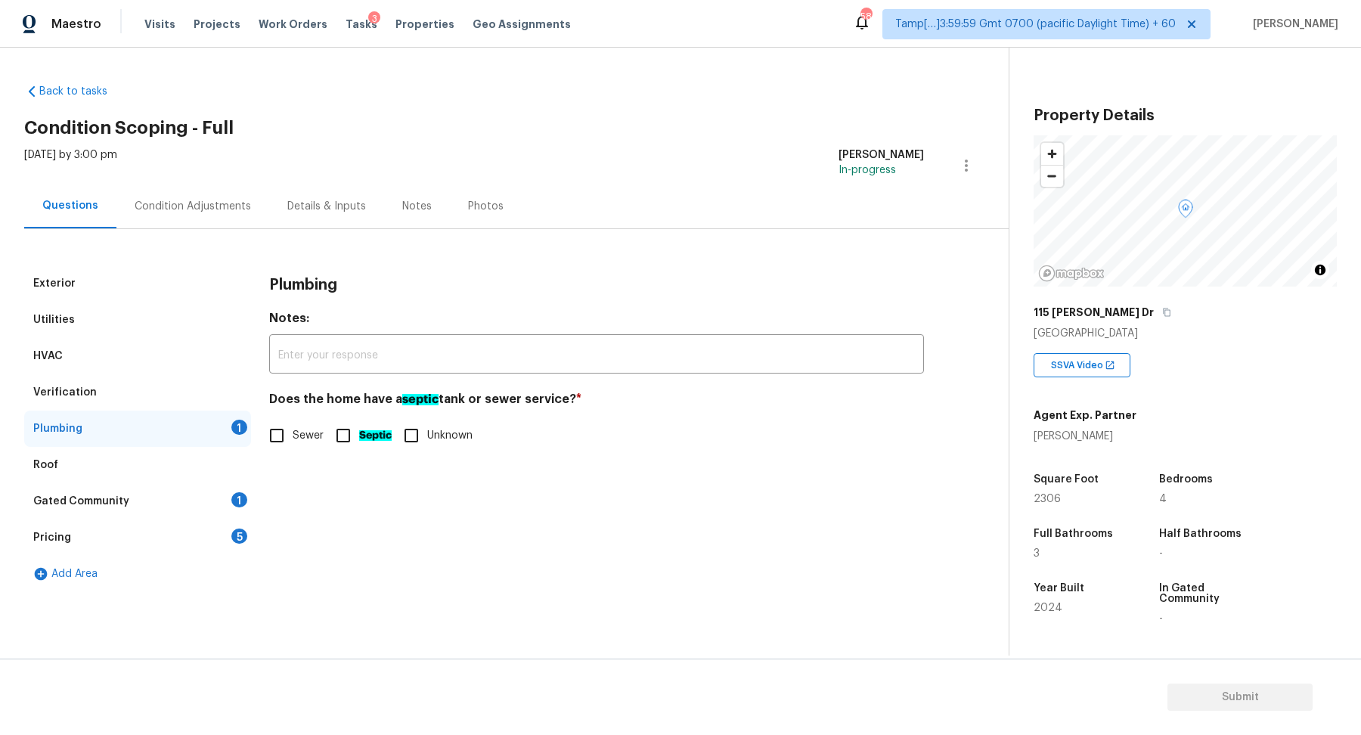
scroll to position [0, 0]
click at [305, 428] on span "Sewer" at bounding box center [308, 436] width 31 height 16
click at [293, 426] on input "Sewer" at bounding box center [277, 435] width 32 height 32
checkbox input "true"
click at [226, 481] on div "Roof" at bounding box center [137, 465] width 227 height 36
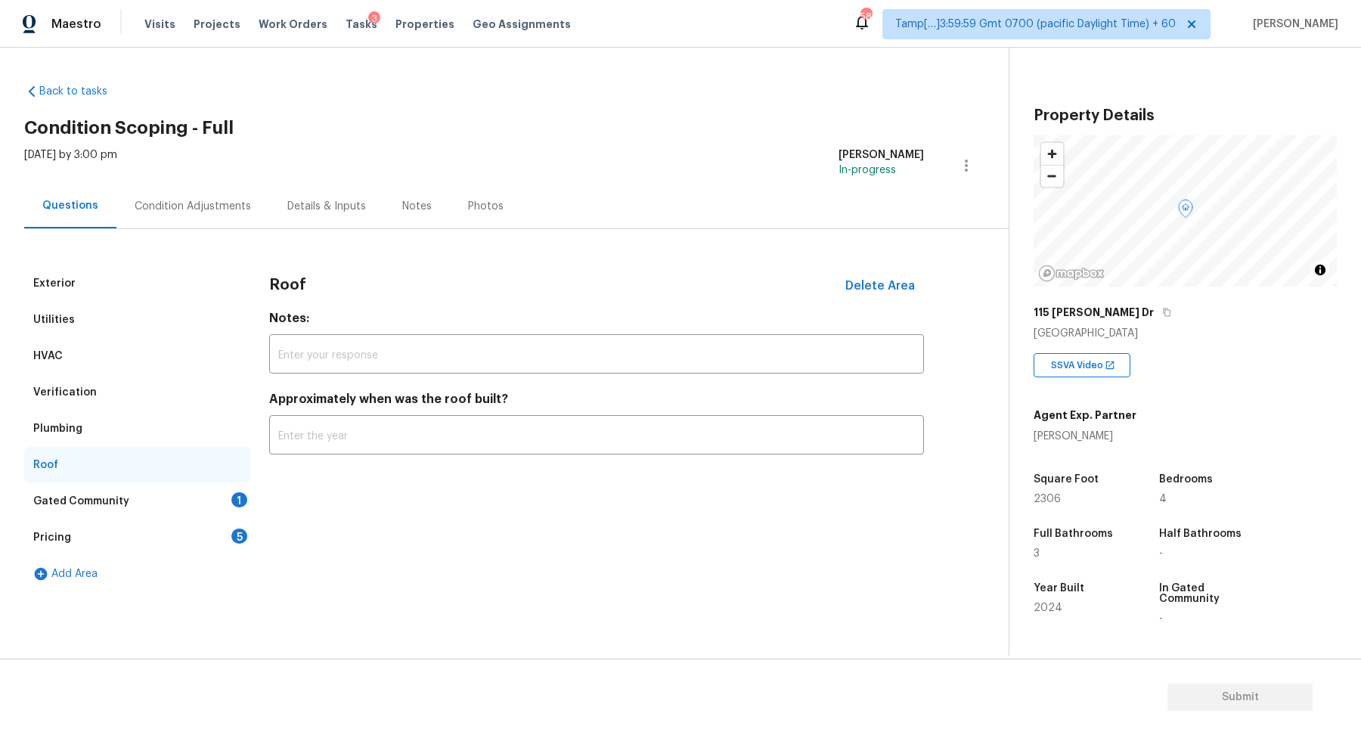
click at [226, 488] on div "Gated Community 1" at bounding box center [137, 501] width 227 height 36
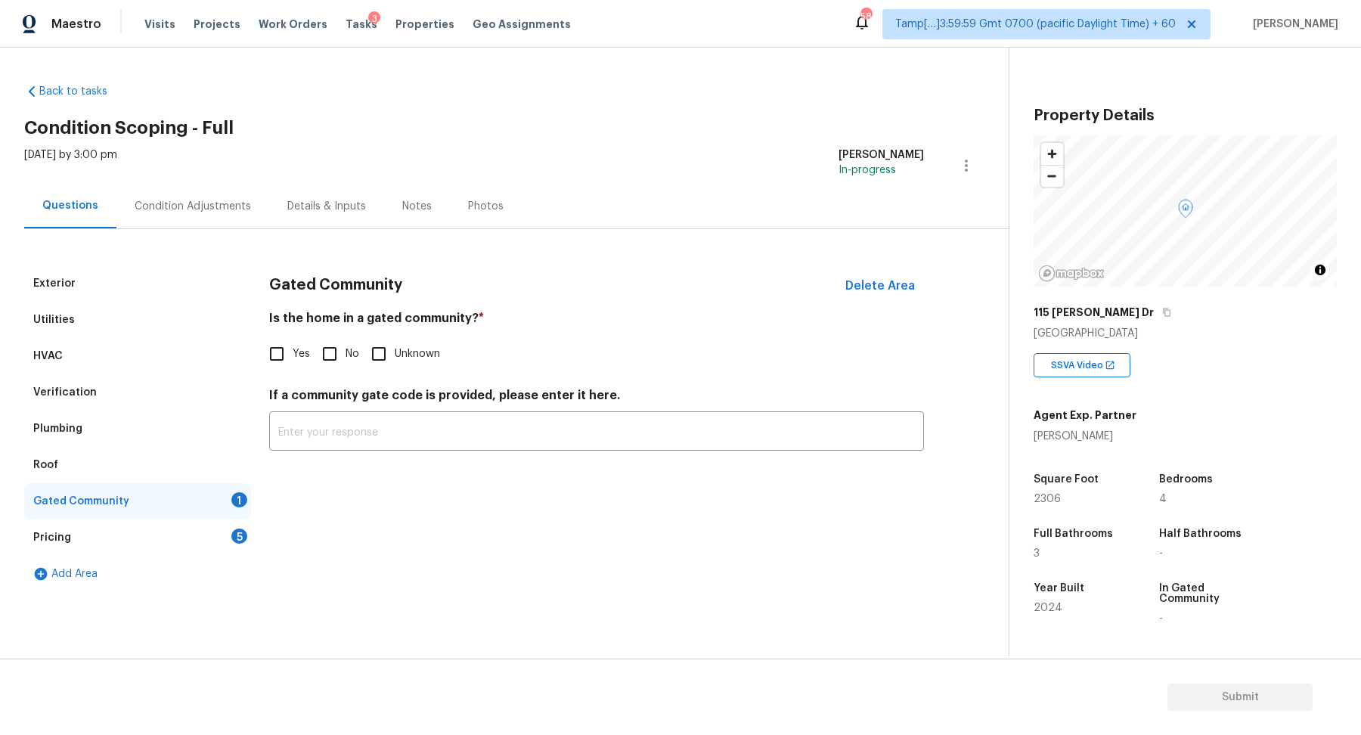
click at [346, 356] on span "No" at bounding box center [352, 354] width 14 height 16
click at [345, 356] on input "No" at bounding box center [330, 354] width 32 height 32
checkbox input "true"
click at [180, 577] on div "Add Area" at bounding box center [137, 574] width 227 height 36
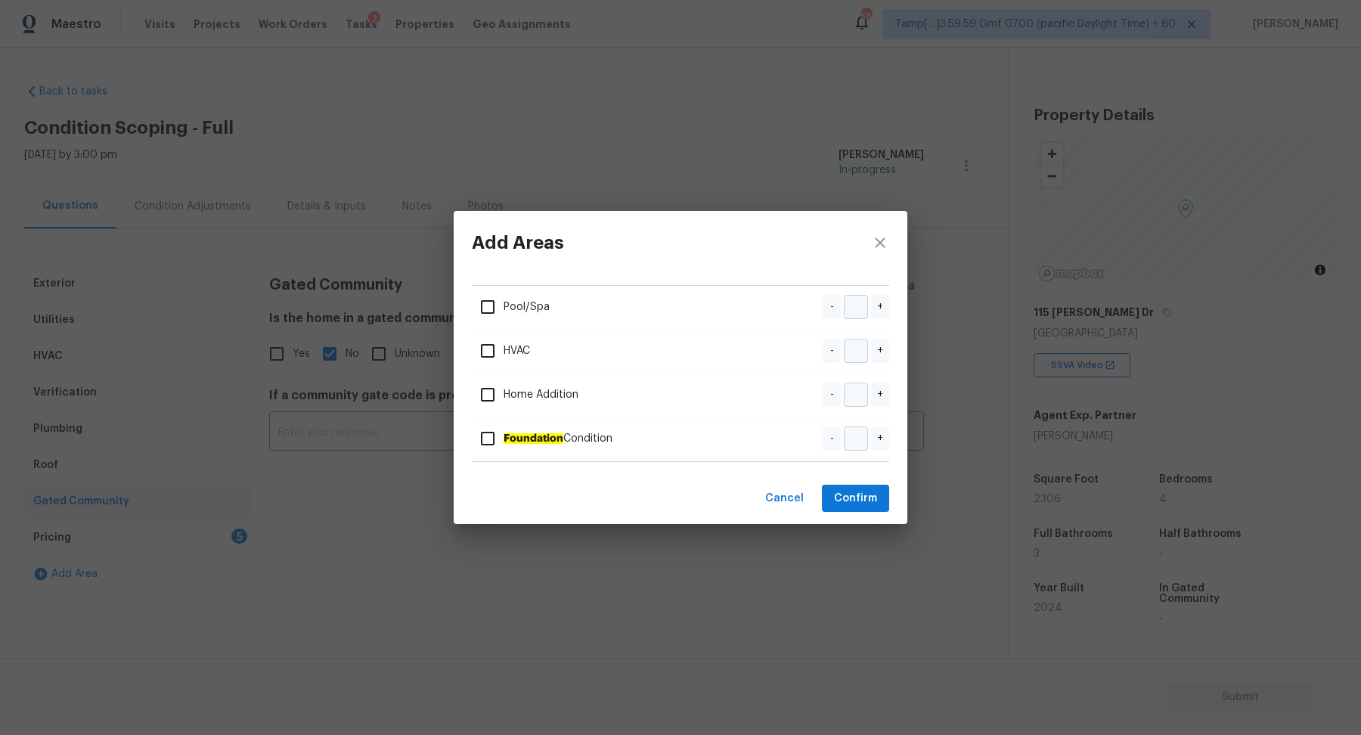
click at [206, 553] on div "Add Areas Pool/Spa - + HVAC - + Home Addition - + Foundation Condition - + Canc…" at bounding box center [680, 367] width 1361 height 735
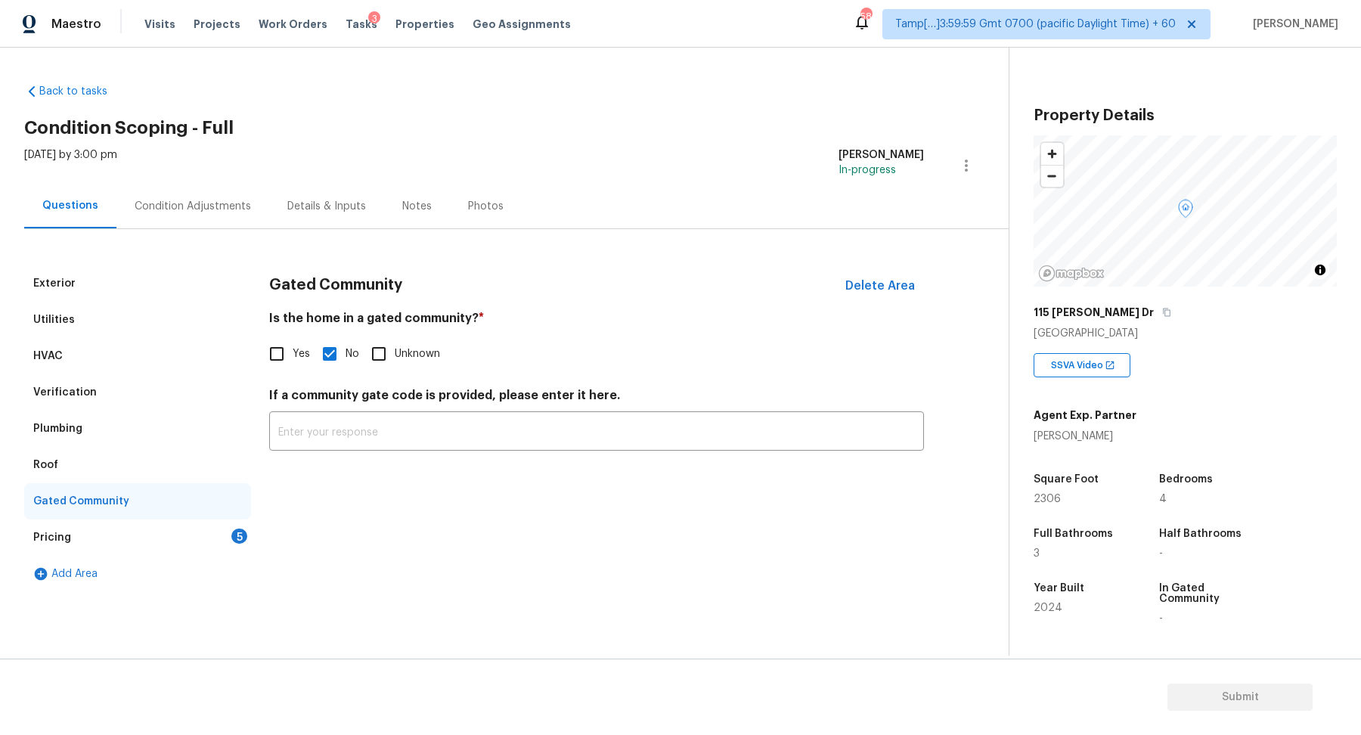
click at [222, 546] on div "Pricing 5" at bounding box center [137, 537] width 227 height 36
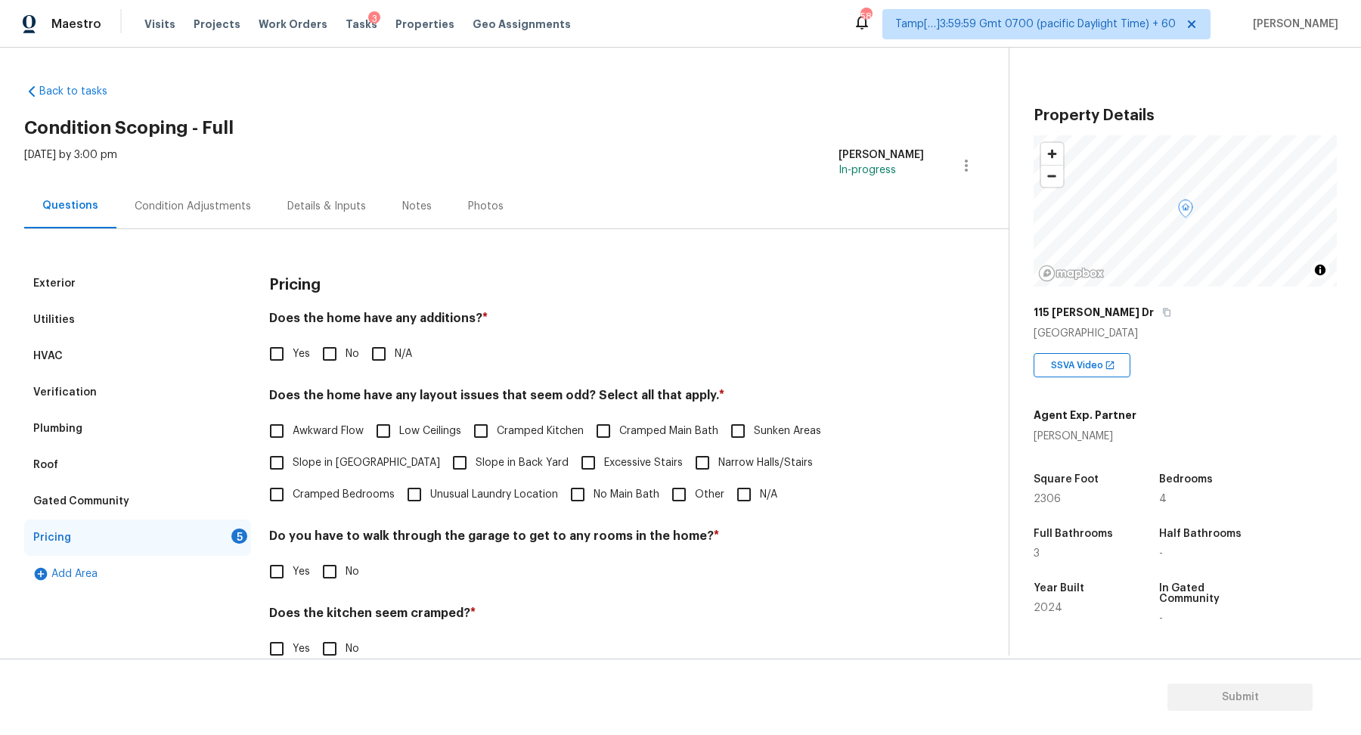
click at [348, 356] on span "No" at bounding box center [352, 354] width 14 height 16
click at [345, 356] on input "No" at bounding box center [330, 354] width 32 height 32
checkbox input "true"
click at [347, 455] on span "Slope in Front Yard" at bounding box center [366, 463] width 147 height 16
click at [293, 455] on input "Slope in Front Yard" at bounding box center [277, 463] width 32 height 32
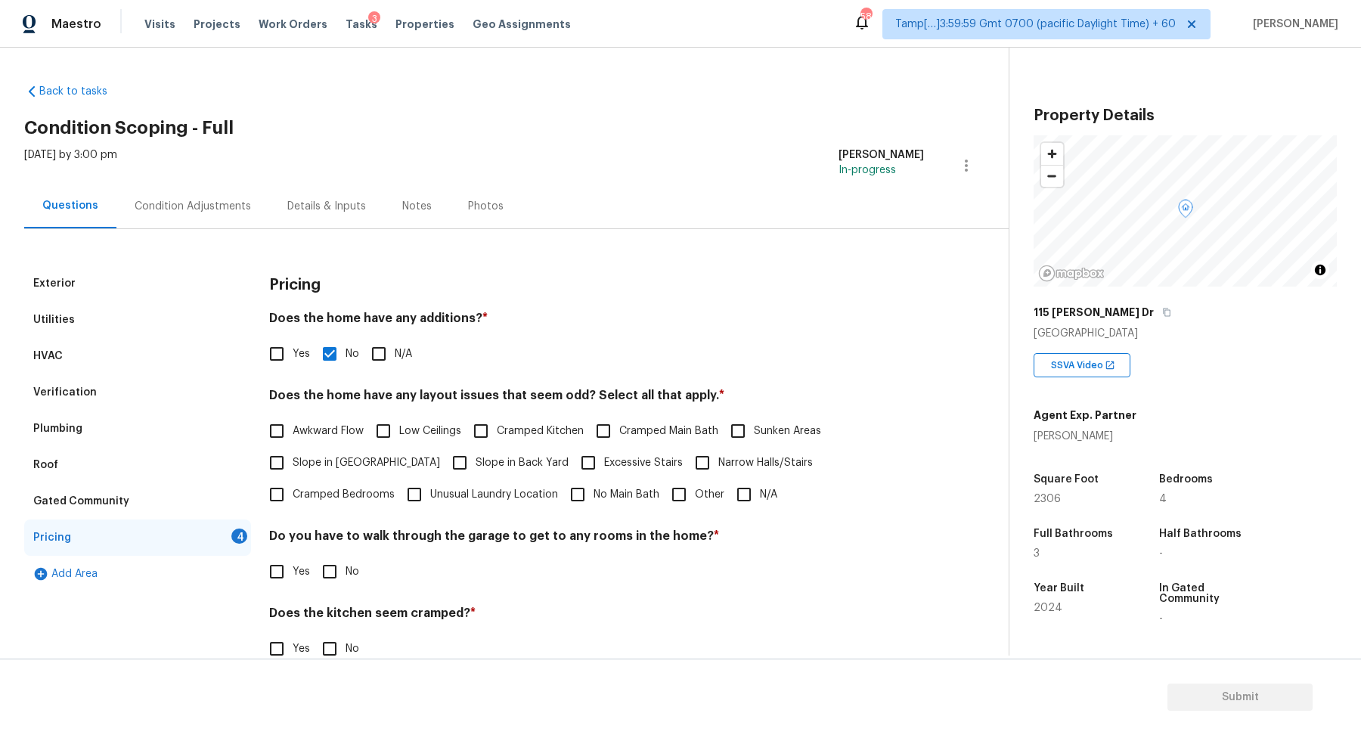
checkbox input "true"
click at [444, 459] on input "Slope in Back Yard" at bounding box center [460, 464] width 32 height 32
checkbox input "true"
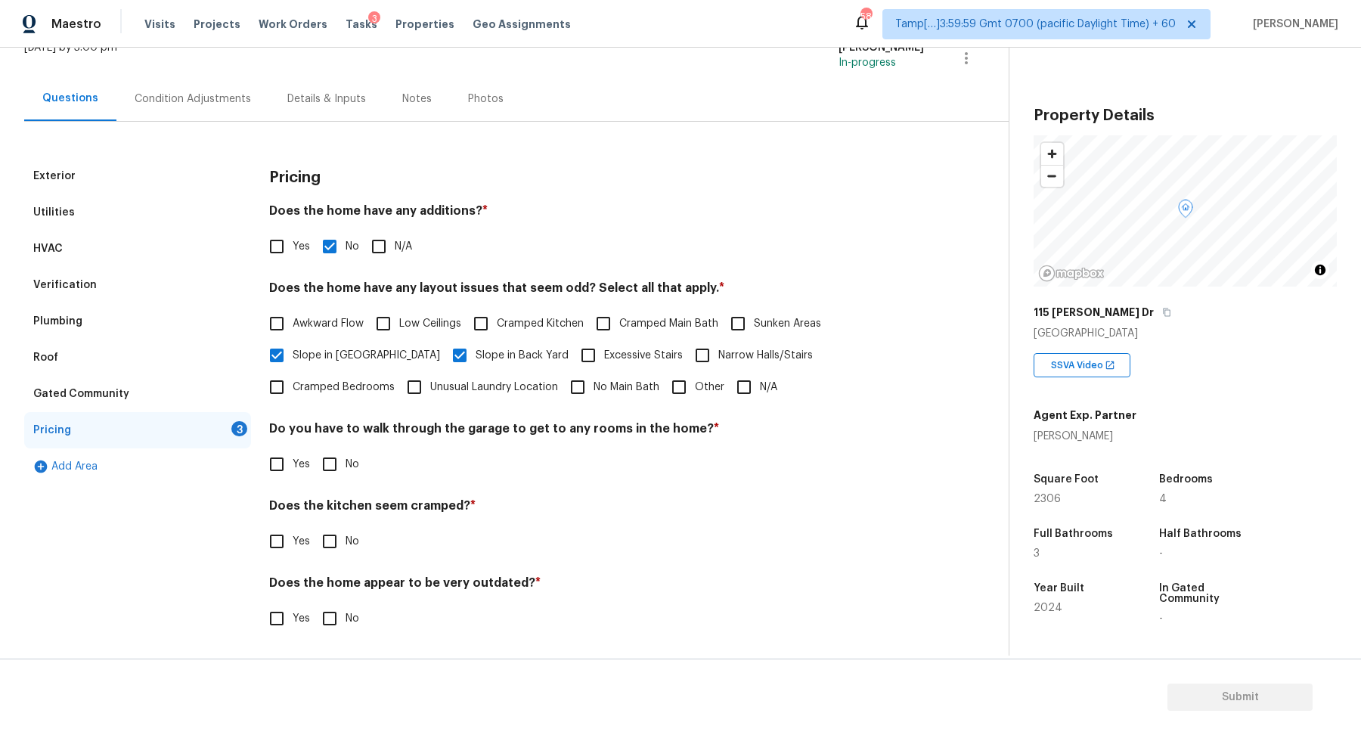
click at [339, 475] on input "No" at bounding box center [330, 464] width 32 height 32
checkbox input "true"
click at [314, 525] on input "No" at bounding box center [330, 541] width 32 height 32
checkbox input "true"
click at [314, 604] on input "No" at bounding box center [330, 620] width 32 height 32
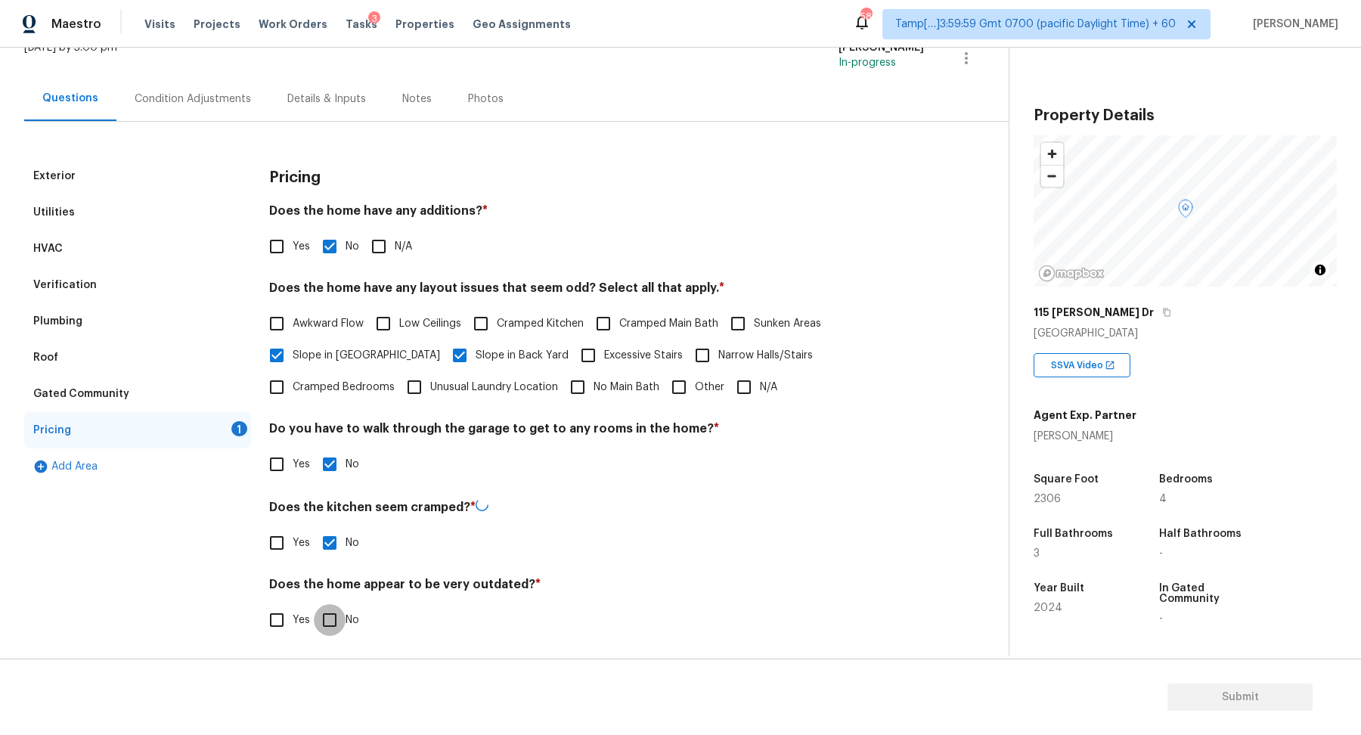
checkbox input "true"
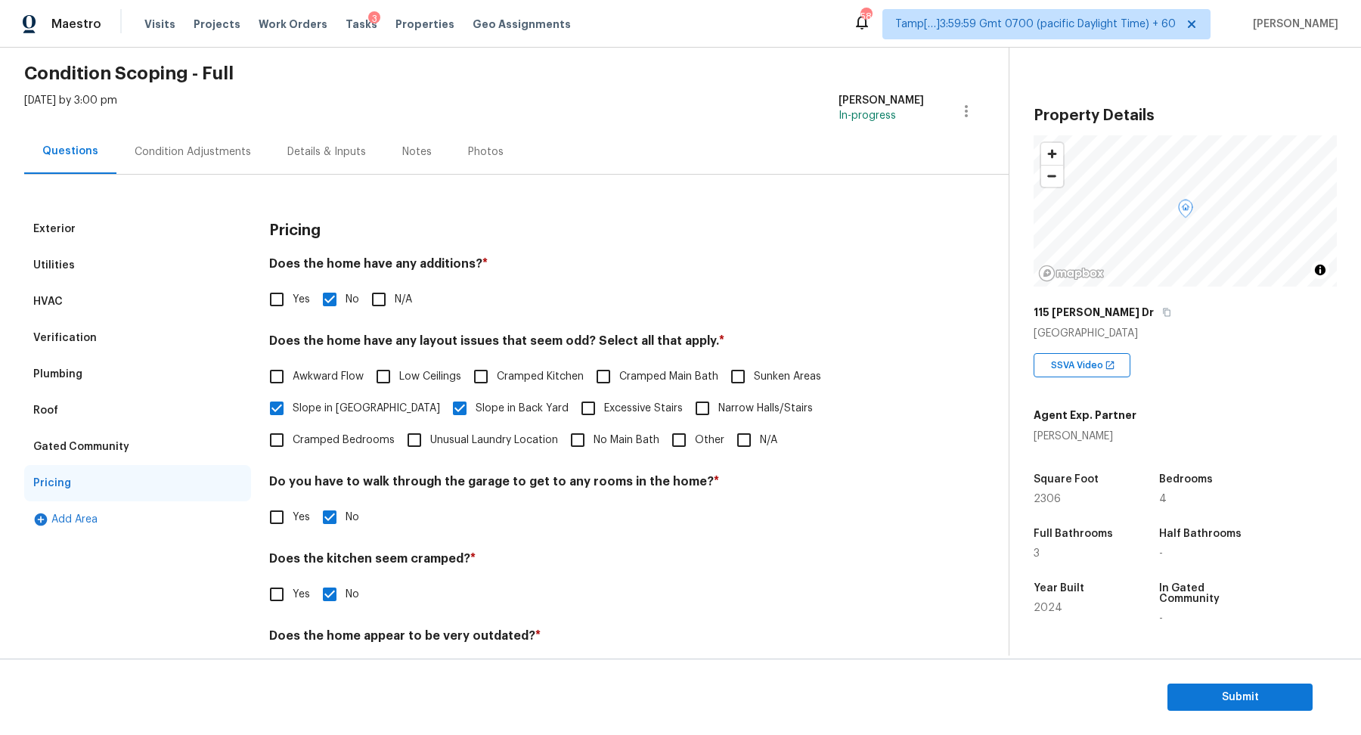
scroll to position [17, 0]
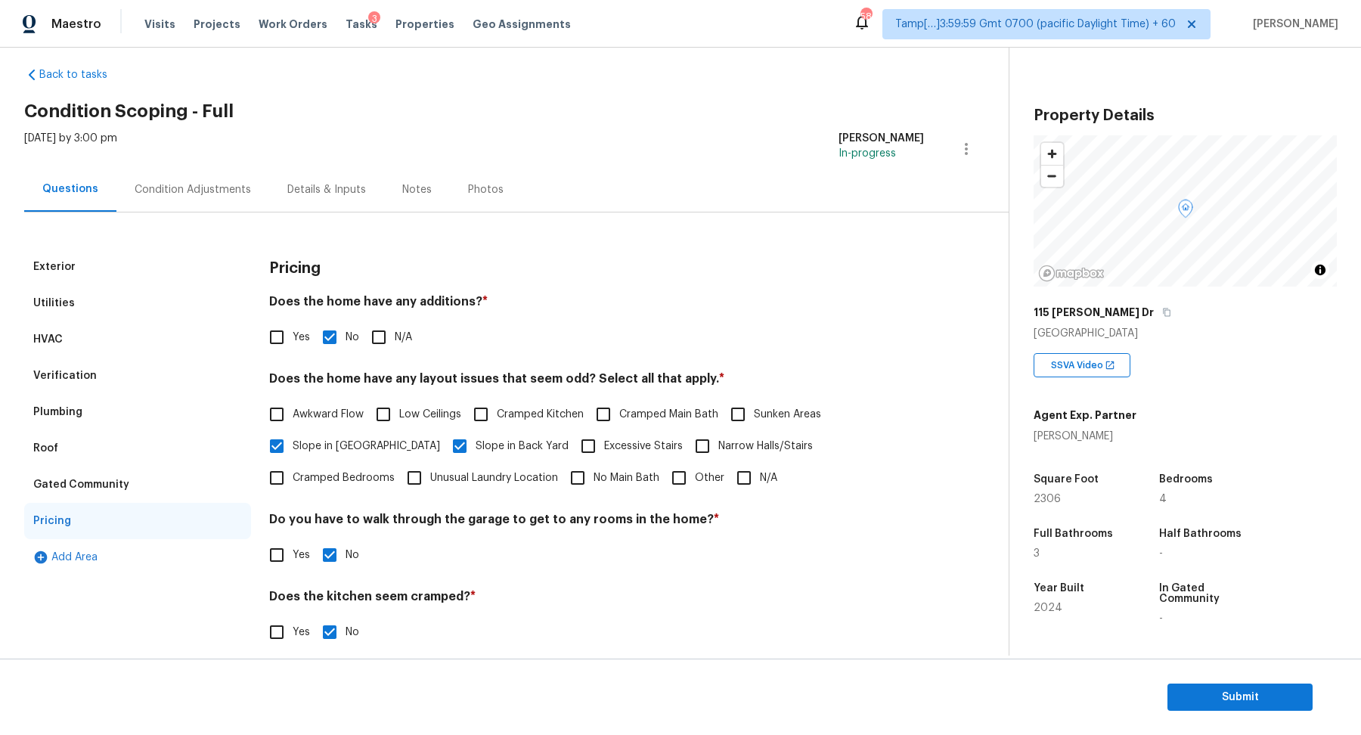
click at [227, 186] on div "Condition Adjustments" at bounding box center [193, 189] width 116 height 15
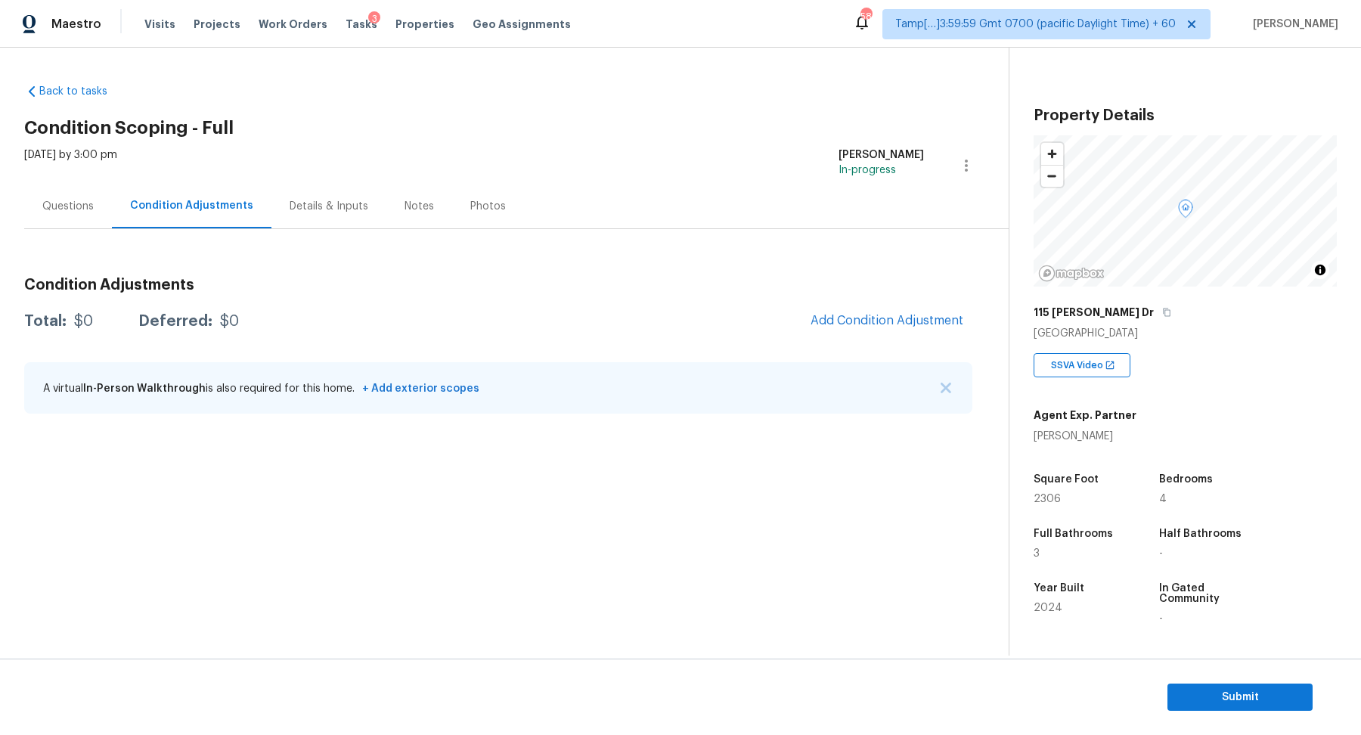
click at [857, 305] on span "Add Condition Adjustment" at bounding box center [886, 321] width 171 height 33
click at [857, 311] on button "Add Condition Adjustment" at bounding box center [886, 321] width 171 height 32
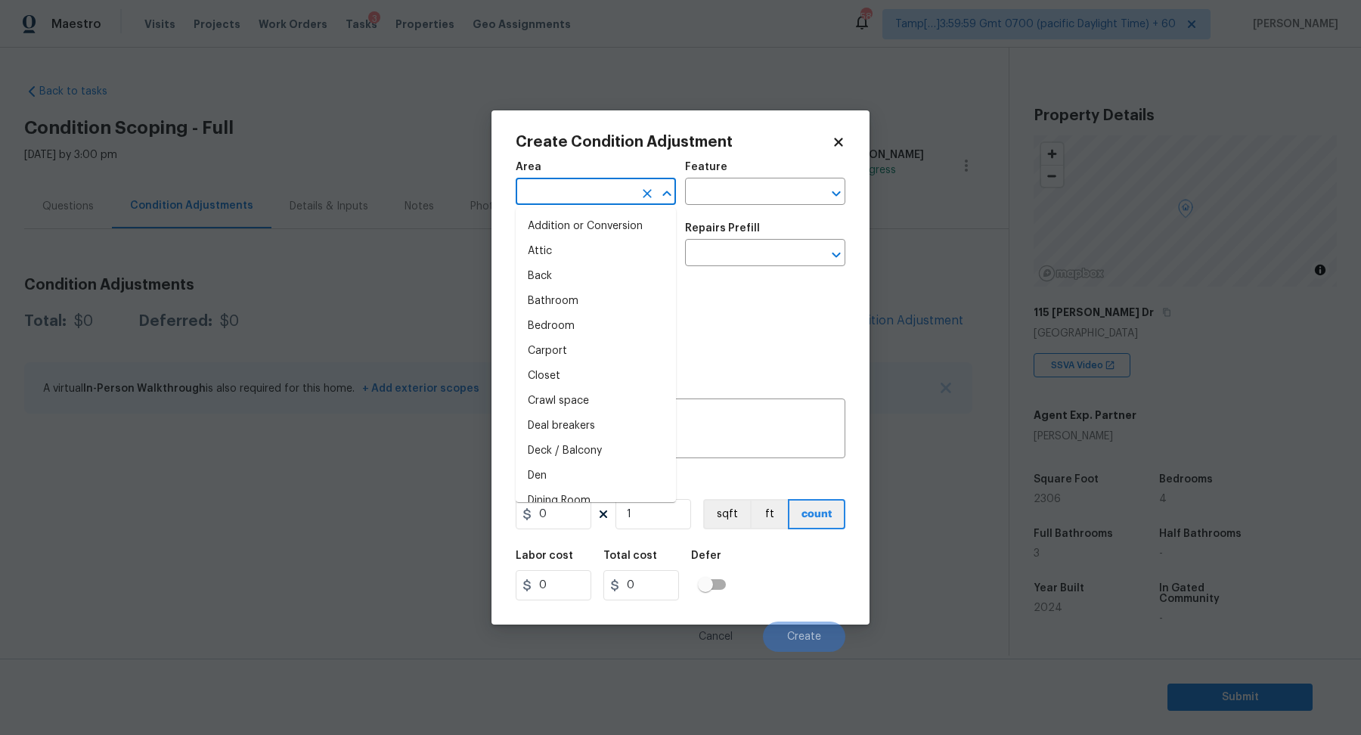
click at [611, 190] on input "text" at bounding box center [574, 192] width 118 height 23
click at [568, 263] on ul "Interior Addition Interior Overall" at bounding box center [595, 239] width 160 height 62
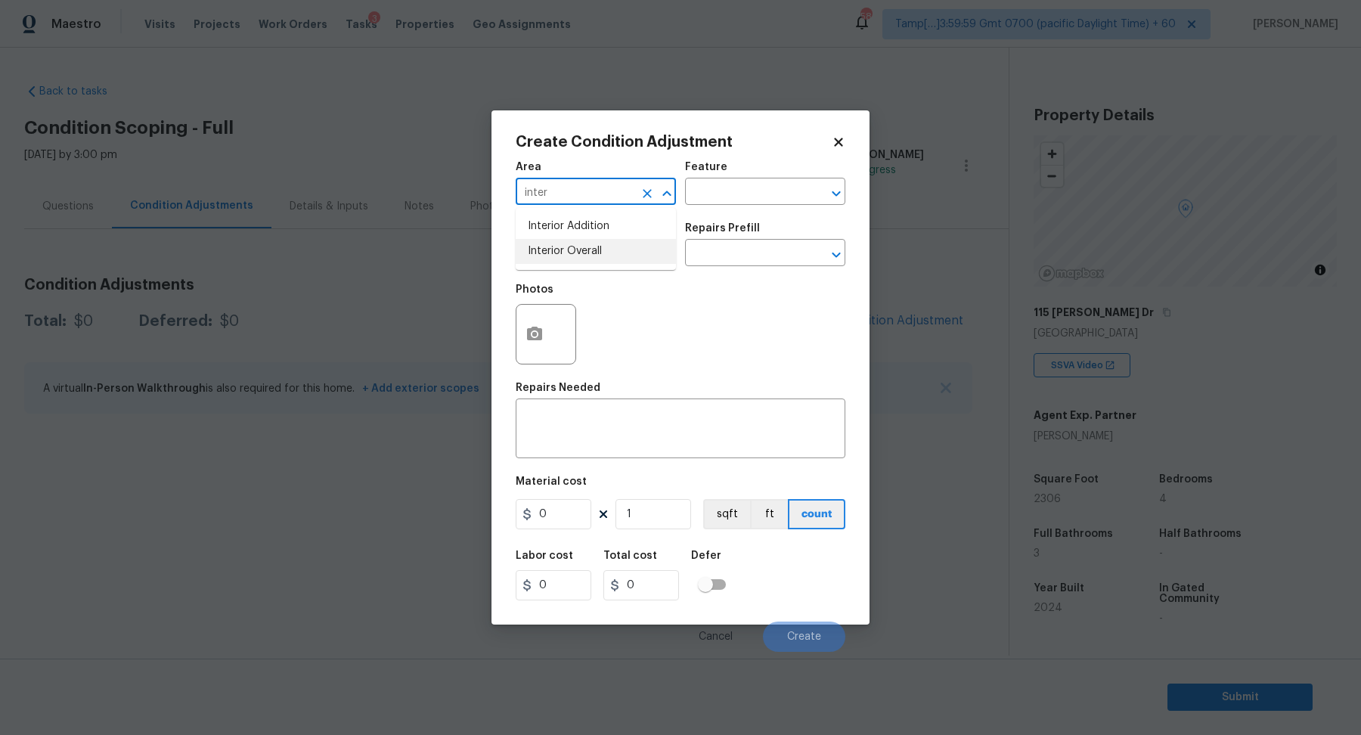
click at [568, 263] on li "Interior Overall" at bounding box center [595, 251] width 160 height 25
type input "Interior Overall"
click at [583, 277] on div "Photos" at bounding box center [680, 324] width 330 height 98
click at [586, 249] on input "text" at bounding box center [574, 254] width 118 height 23
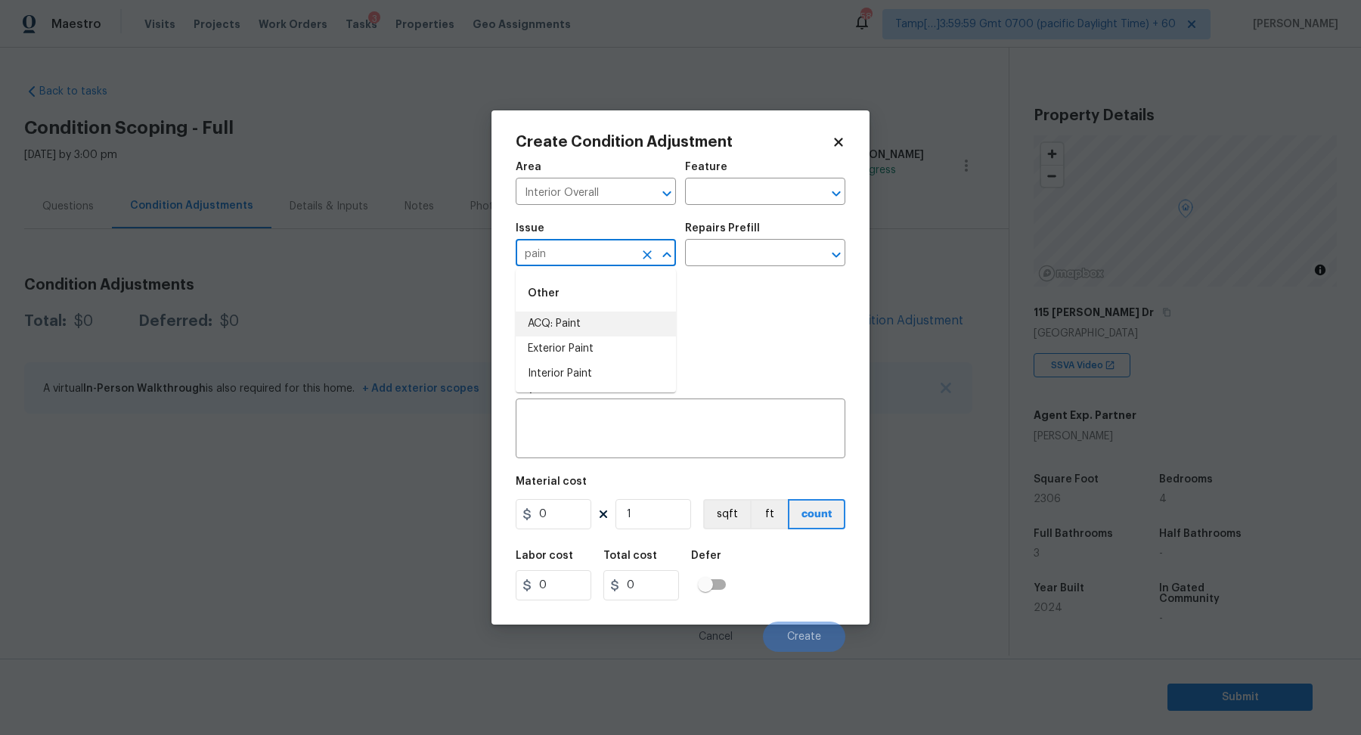
click at [579, 328] on li "ACQ: Paint" at bounding box center [595, 323] width 160 height 25
type input "ACQ: Paint"
click at [751, 259] on input "text" at bounding box center [744, 254] width 118 height 23
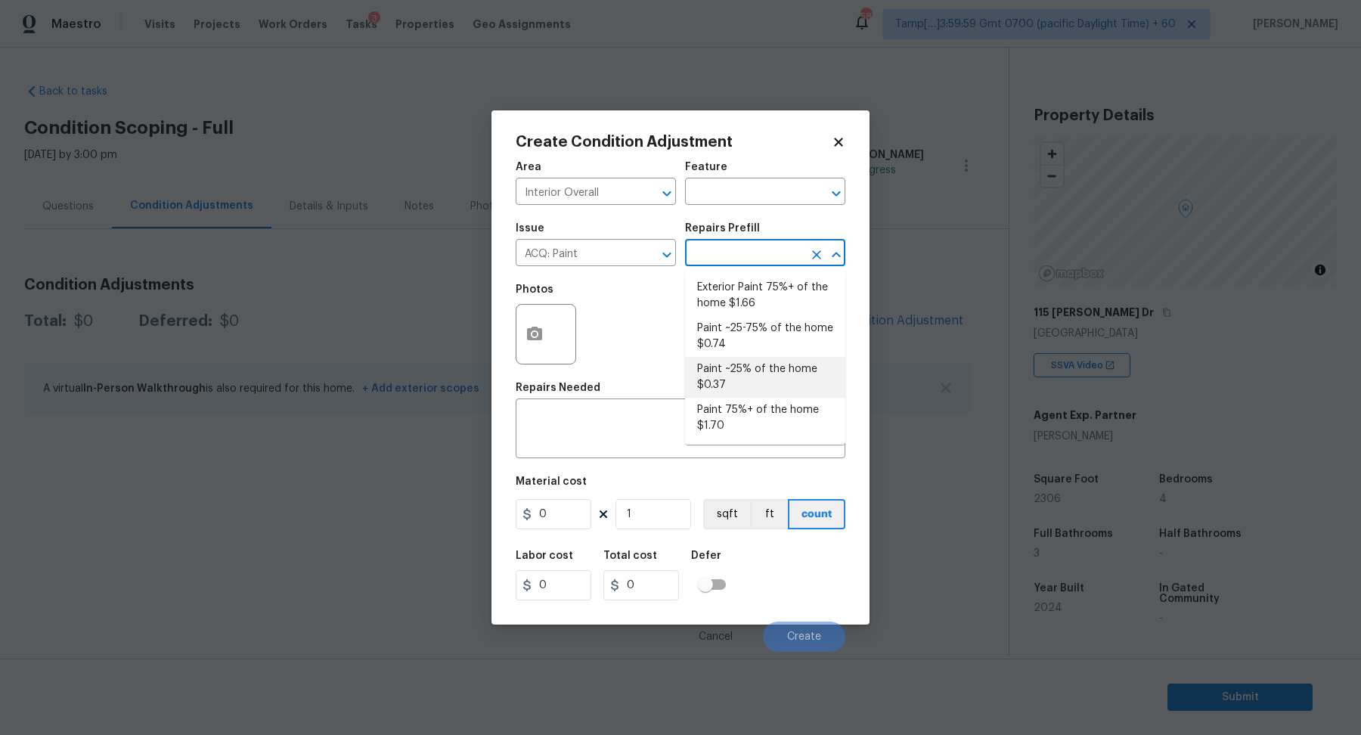
click at [740, 379] on li "Paint ~25% of the home $0.37" at bounding box center [765, 377] width 160 height 41
type input "Acquisition"
type textarea "Acquisition Scope: ~25% of the home needs interior paint"
type input "0.37"
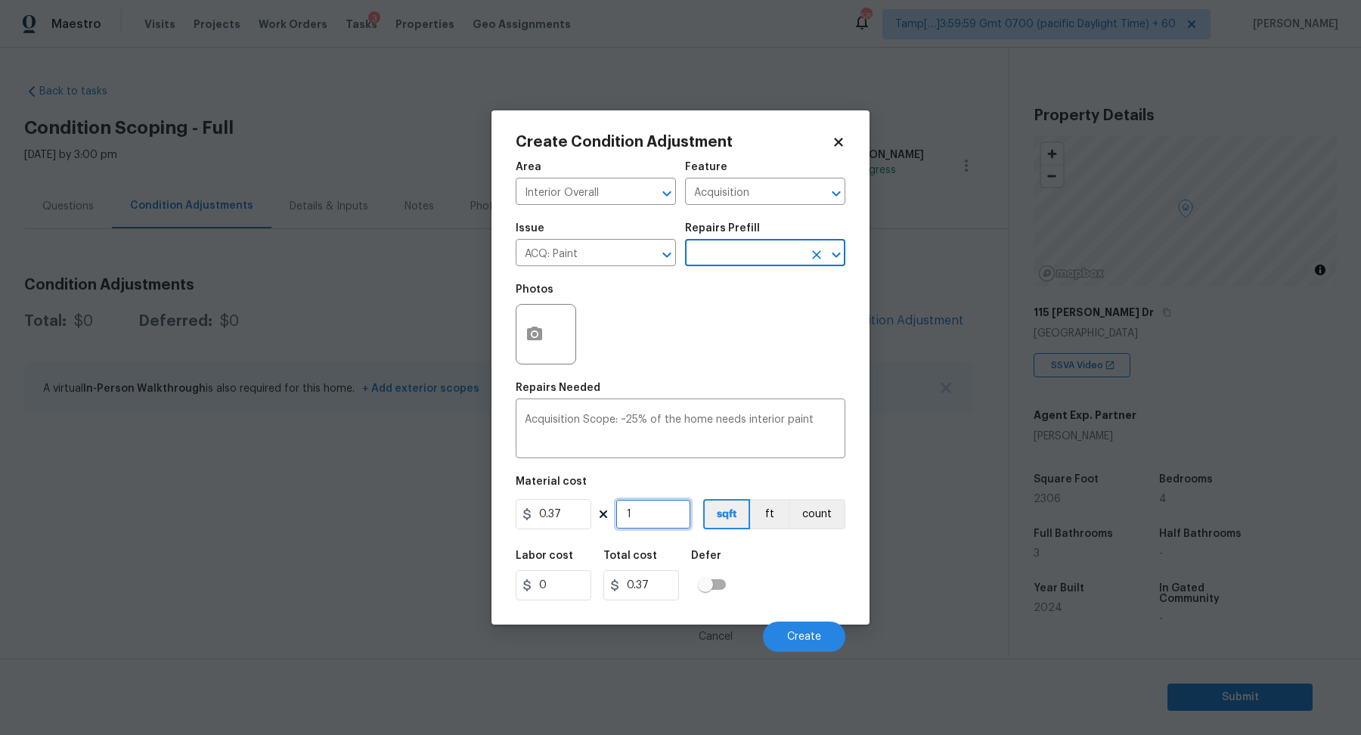
click at [658, 505] on input "1" at bounding box center [653, 514] width 76 height 30
type input "2"
type input "0.74"
type input "23"
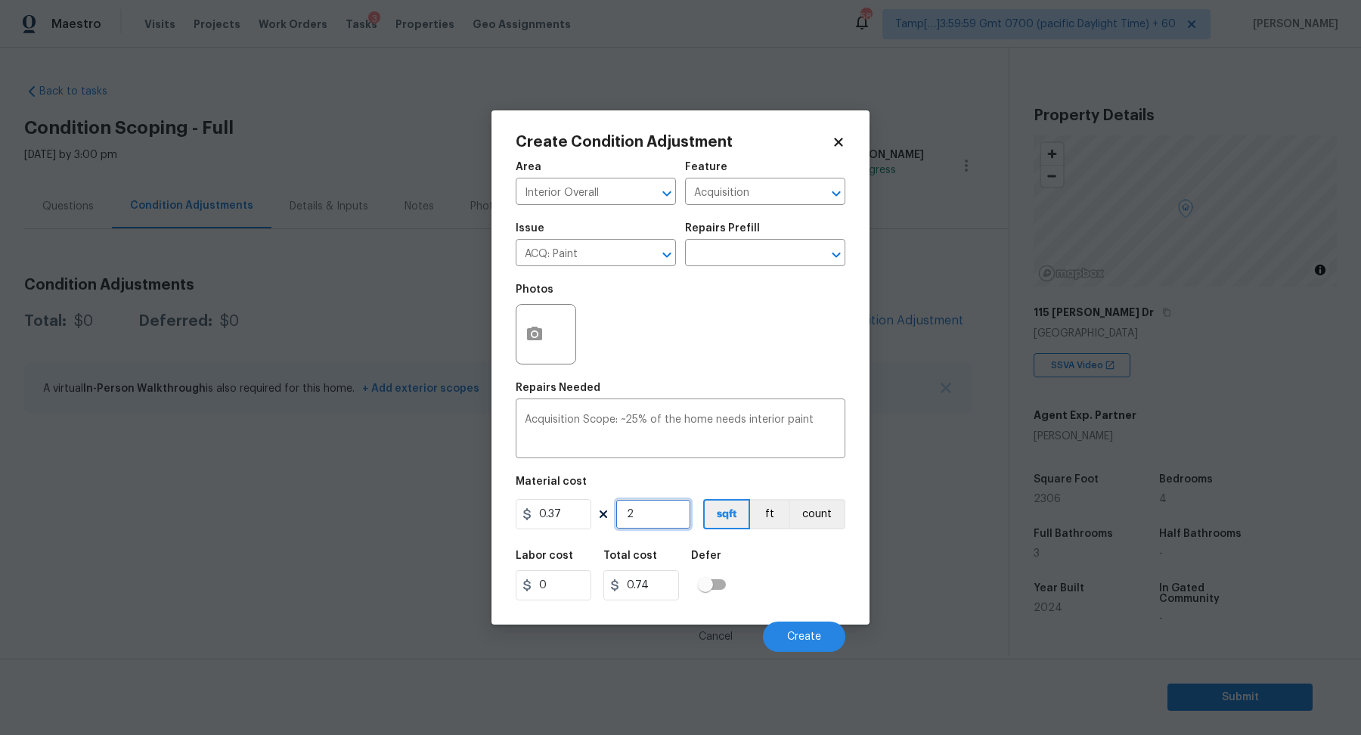
type input "8.51"
type input "230"
type input "85.1"
type input "2306"
type input "853.22"
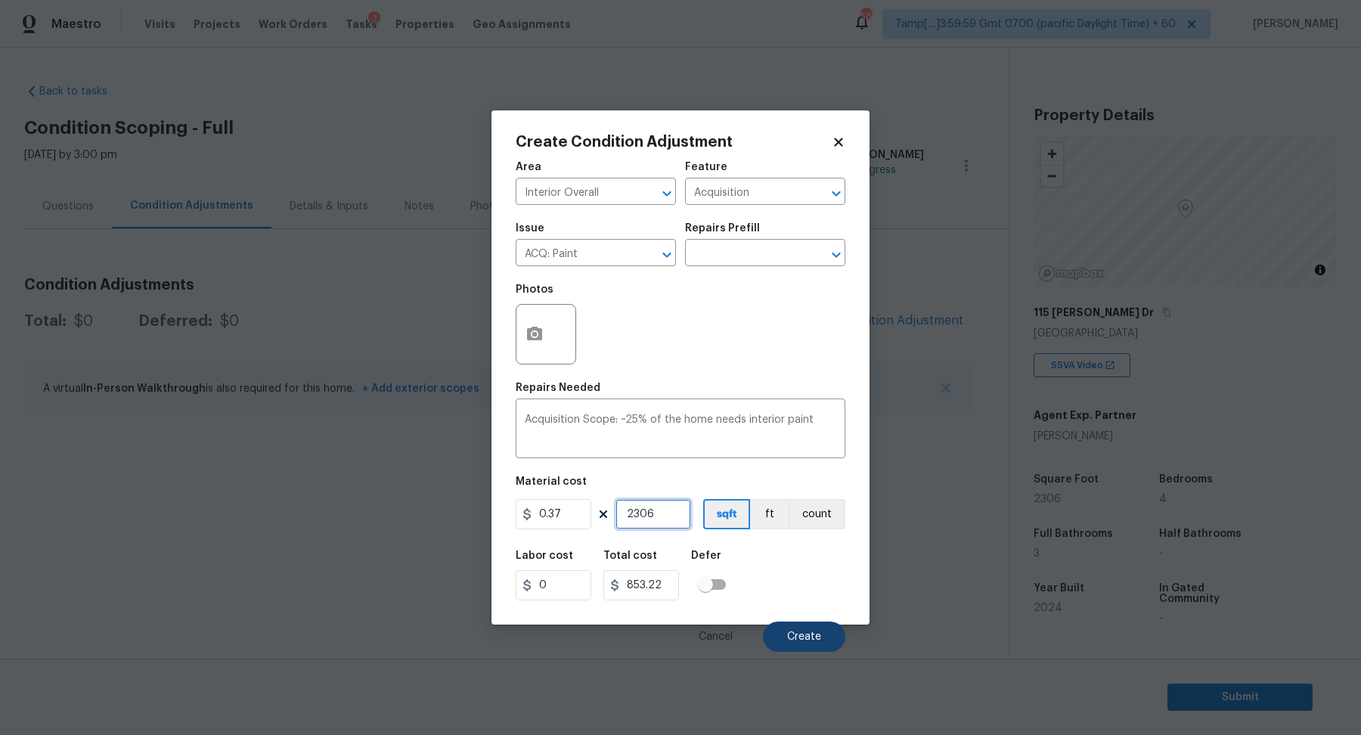
type input "2306"
click at [807, 635] on span "Create" at bounding box center [804, 636] width 34 height 11
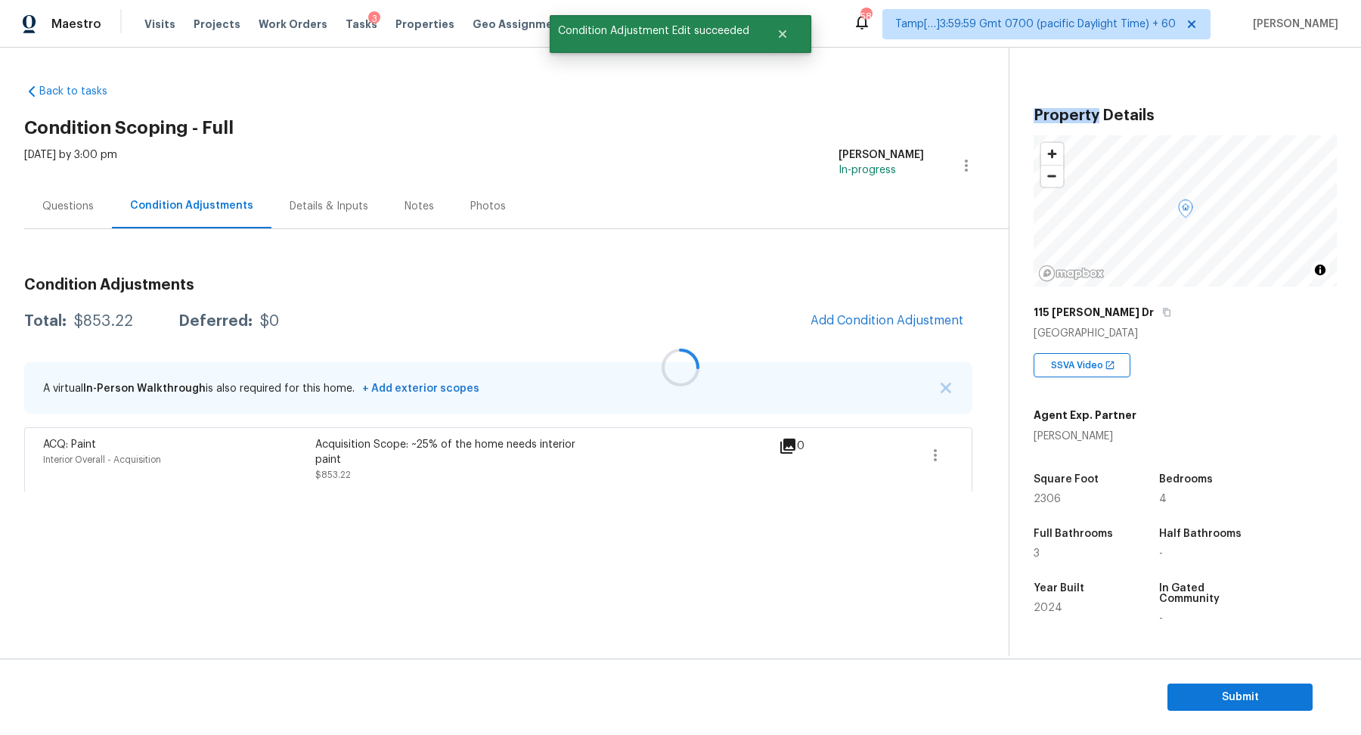
click at [861, 319] on div at bounding box center [680, 367] width 1361 height 735
click at [868, 322] on span "Add Condition Adjustment" at bounding box center [886, 321] width 153 height 14
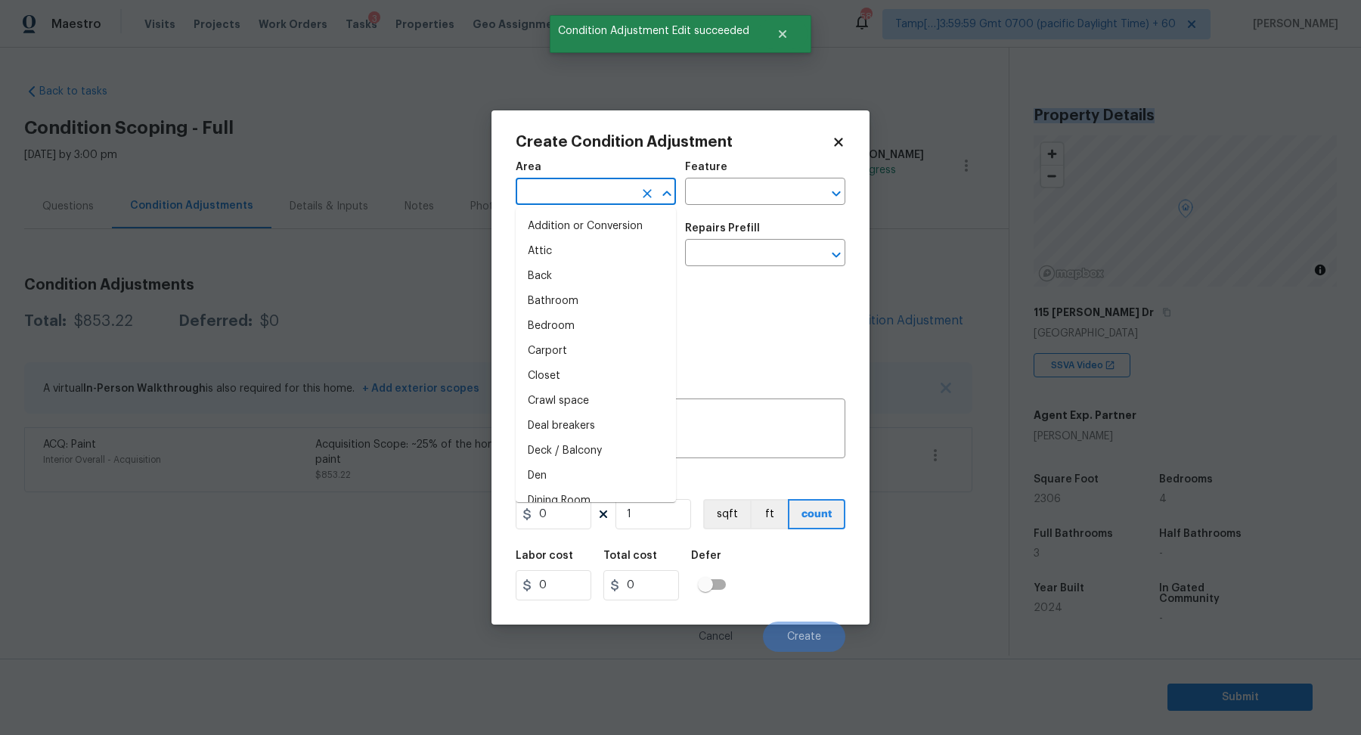
click at [596, 188] on input "text" at bounding box center [574, 192] width 118 height 23
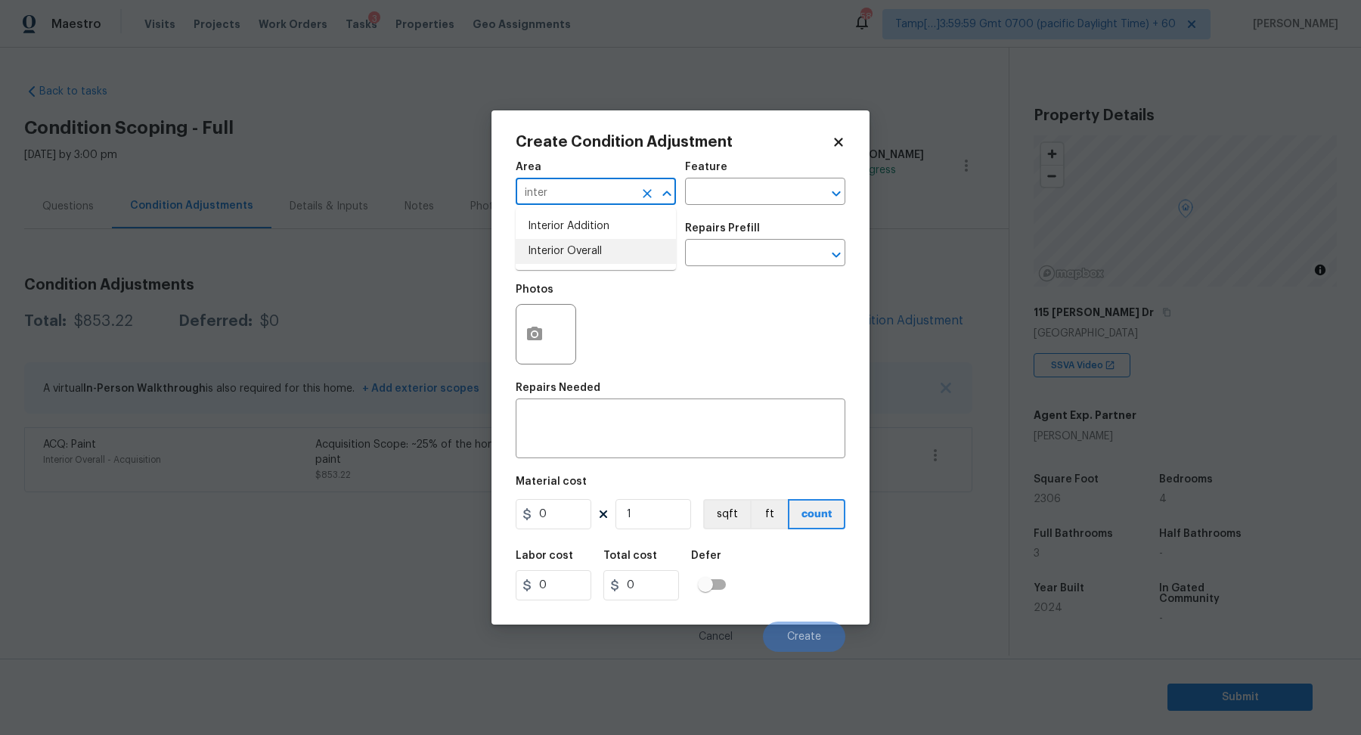
click at [568, 253] on li "Interior Overall" at bounding box center [595, 251] width 160 height 25
type input "Interior Overall"
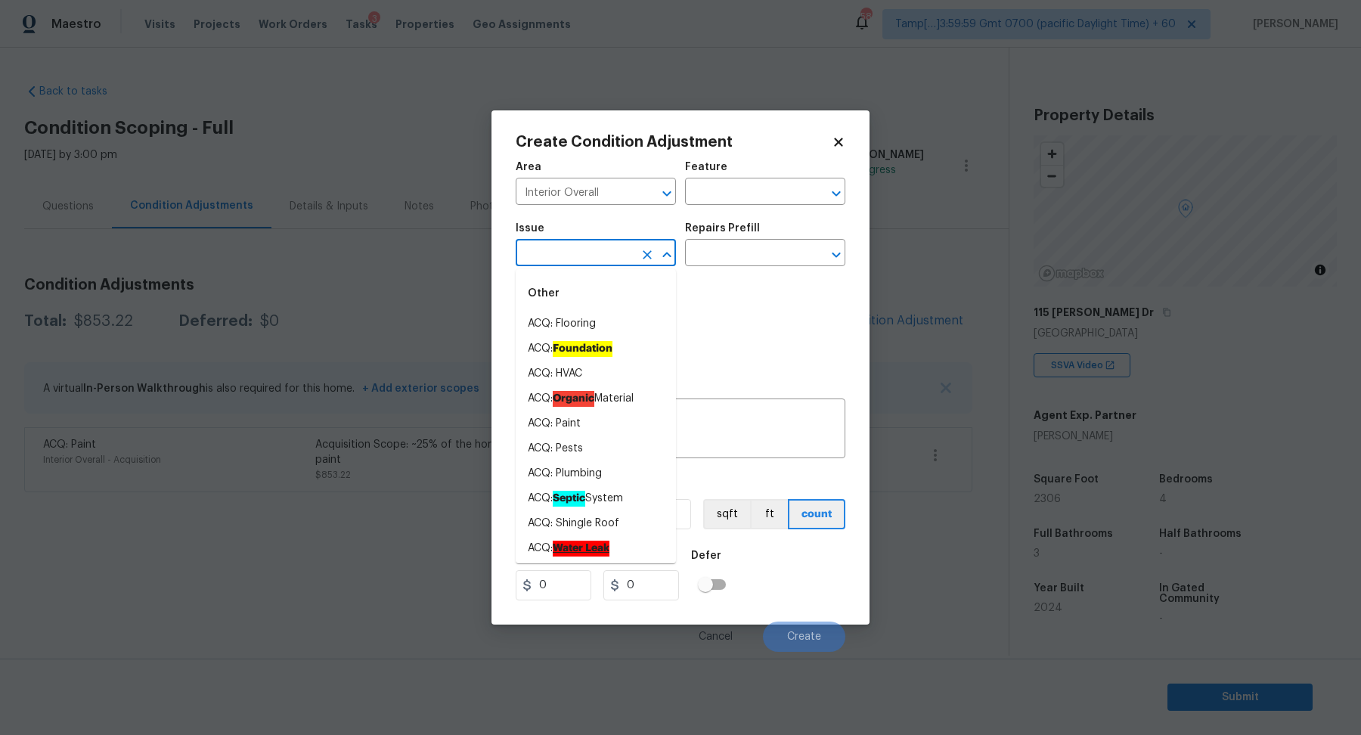
click at [568, 253] on input "text" at bounding box center [574, 254] width 118 height 23
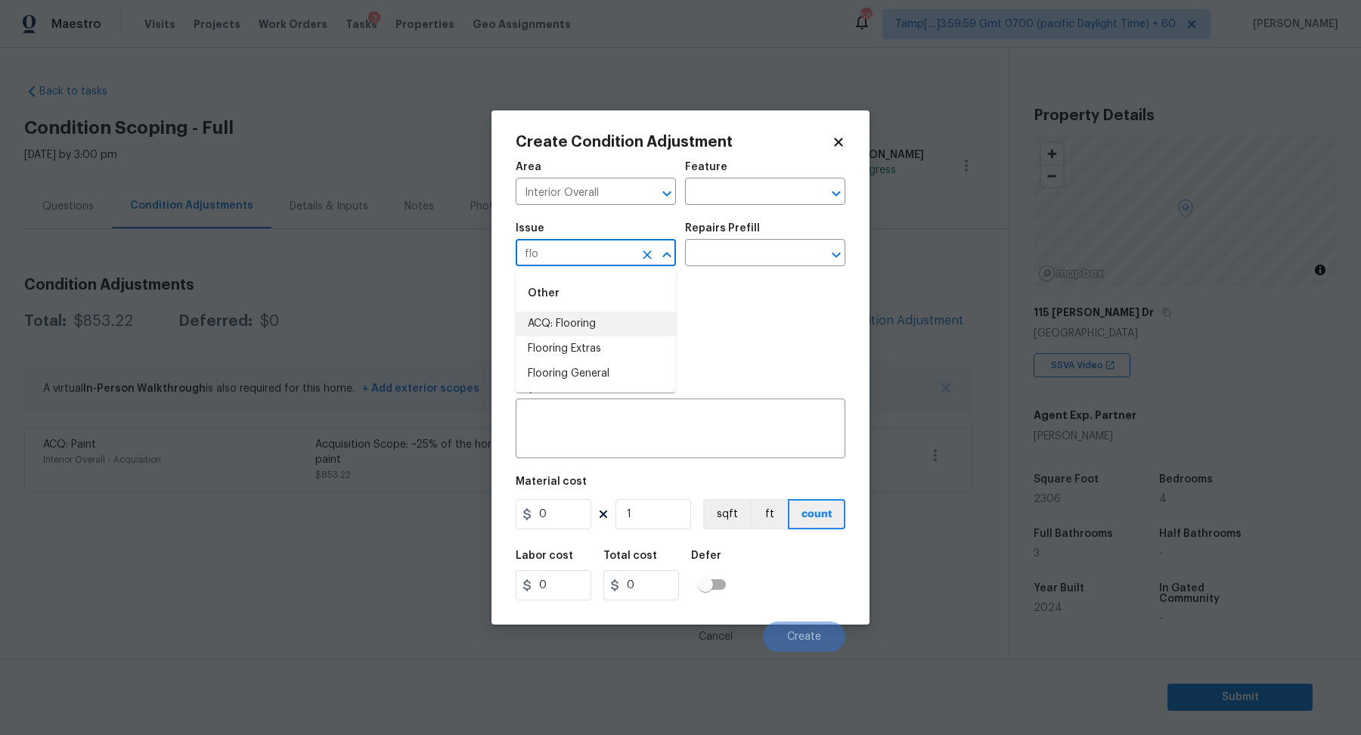
click at [629, 319] on li "ACQ: Flooring" at bounding box center [595, 323] width 160 height 25
type input "ACQ: Flooring"
click at [756, 251] on input "text" at bounding box center [744, 254] width 118 height 23
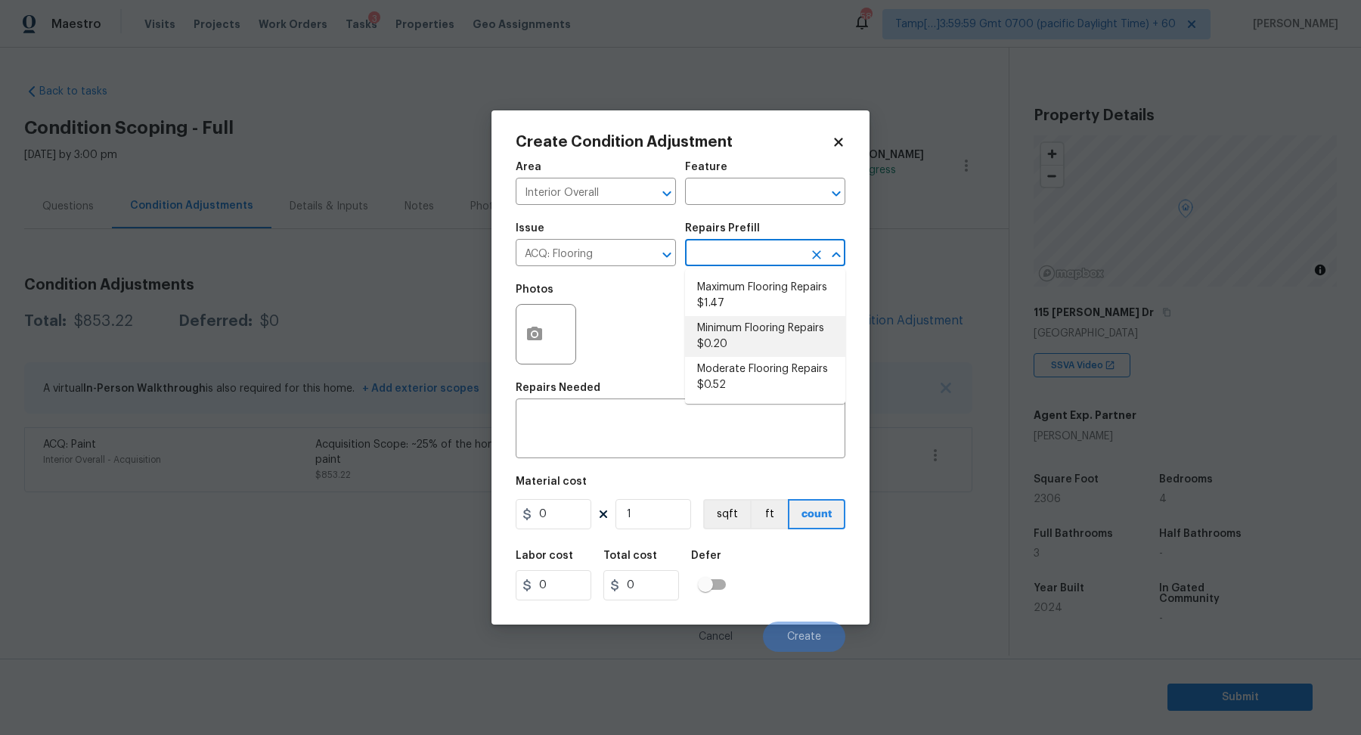
click at [760, 323] on li "Minimum Flooring Repairs $0.20" at bounding box center [765, 336] width 160 height 41
type input "Acquisition"
type textarea "Acquisition Scope: Minimum flooring repairs"
type input "0.2"
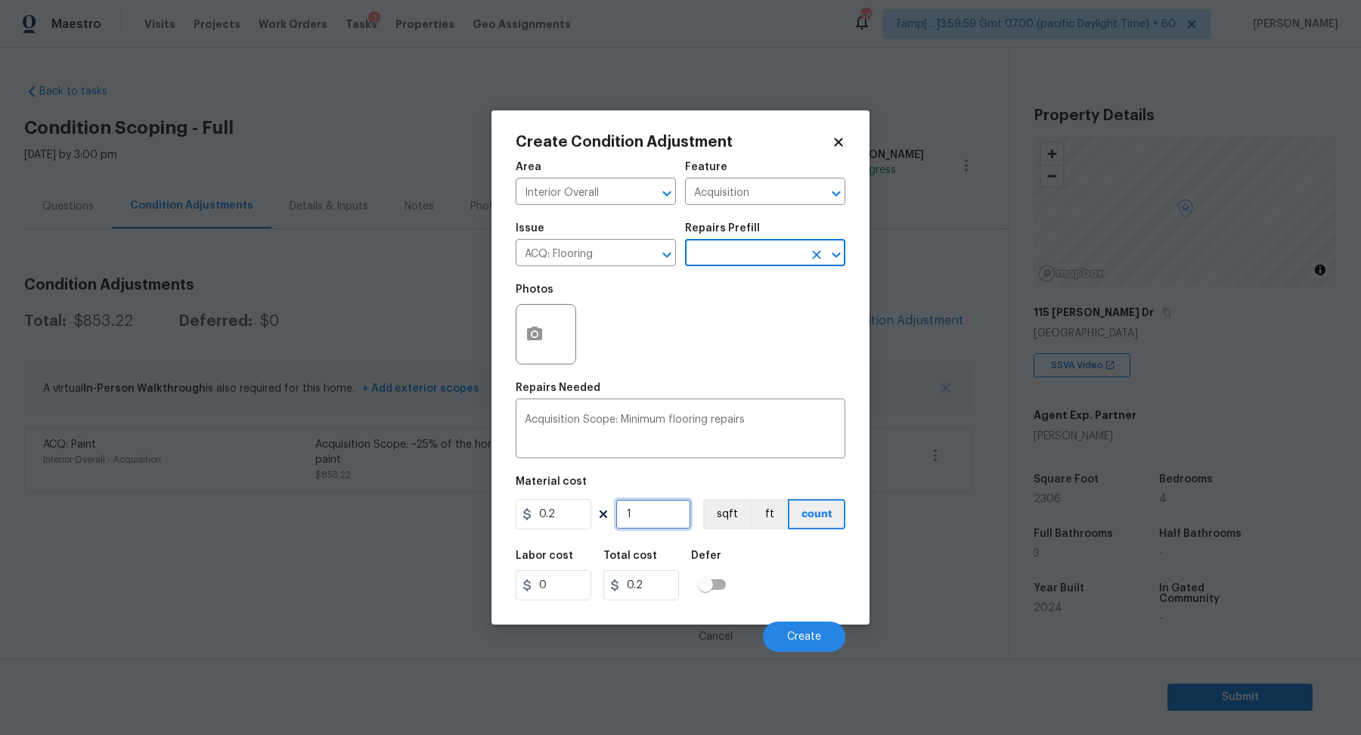
click at [667, 510] on input "1" at bounding box center [653, 514] width 76 height 30
type input "2"
type input "0.4"
type input "23"
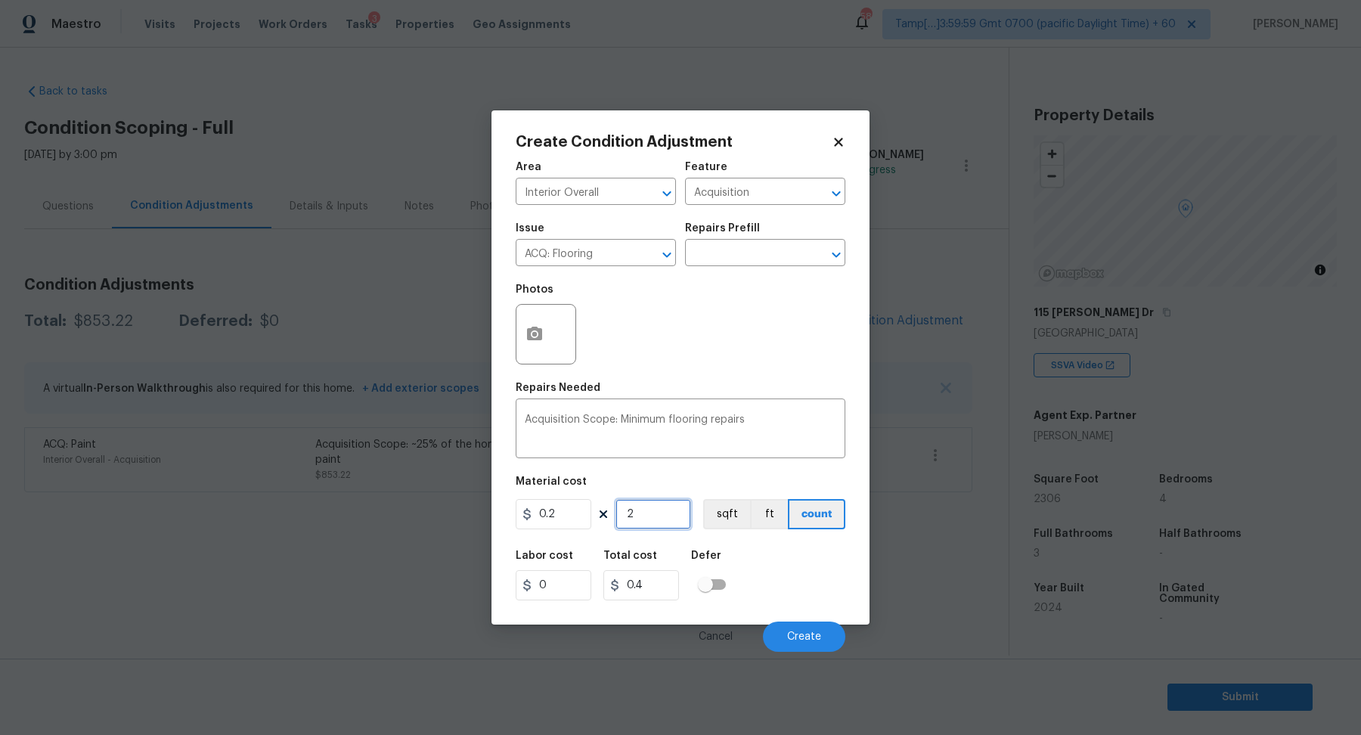
type input "4.6"
type input "230"
type input "46"
type input "2306"
type input "461.2"
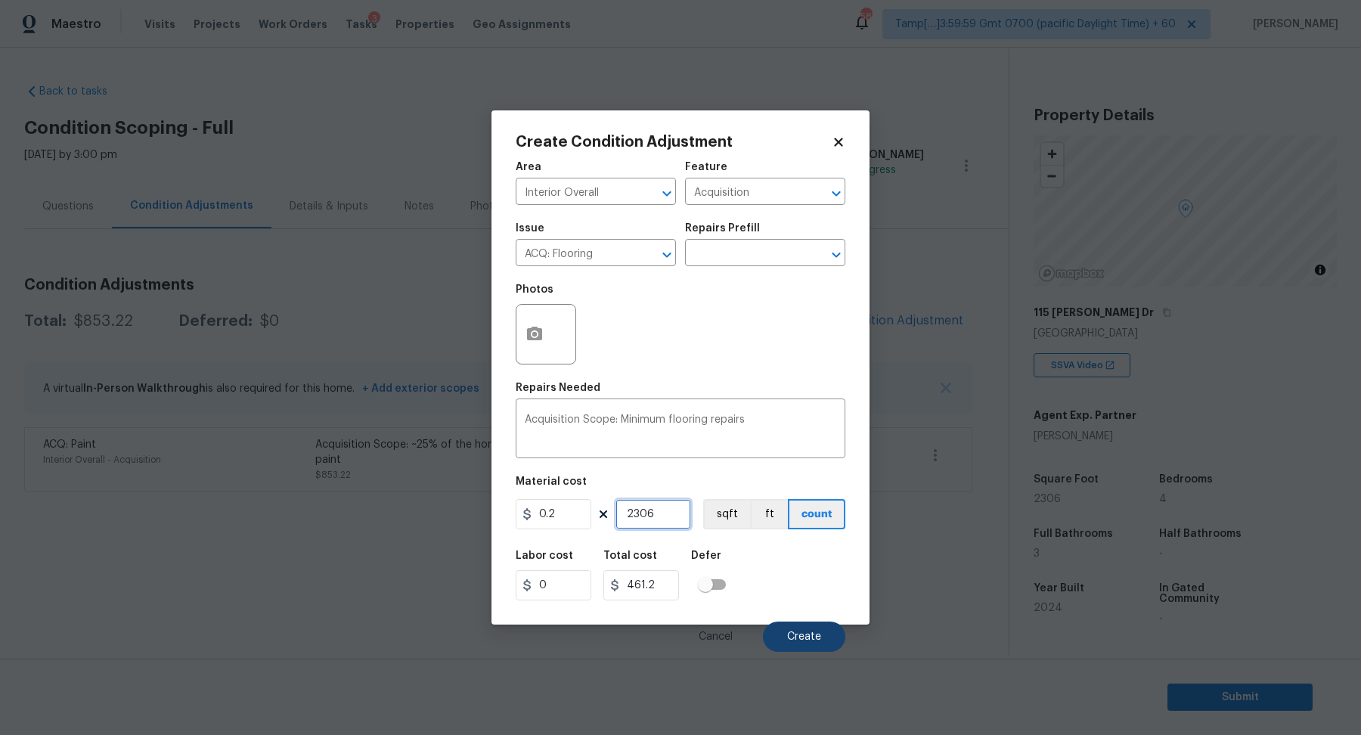
type input "2306"
click at [777, 640] on button "Create" at bounding box center [804, 636] width 82 height 30
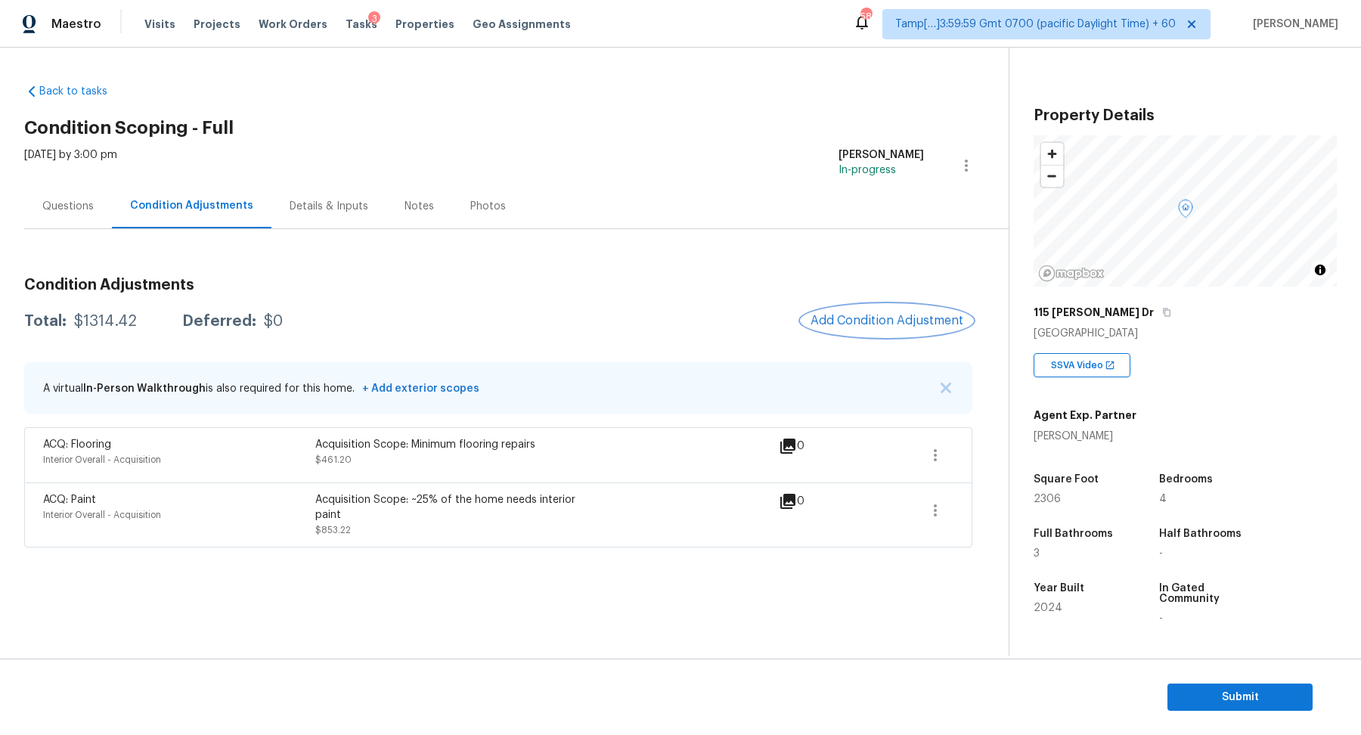
click at [882, 321] on span "Add Condition Adjustment" at bounding box center [886, 321] width 153 height 14
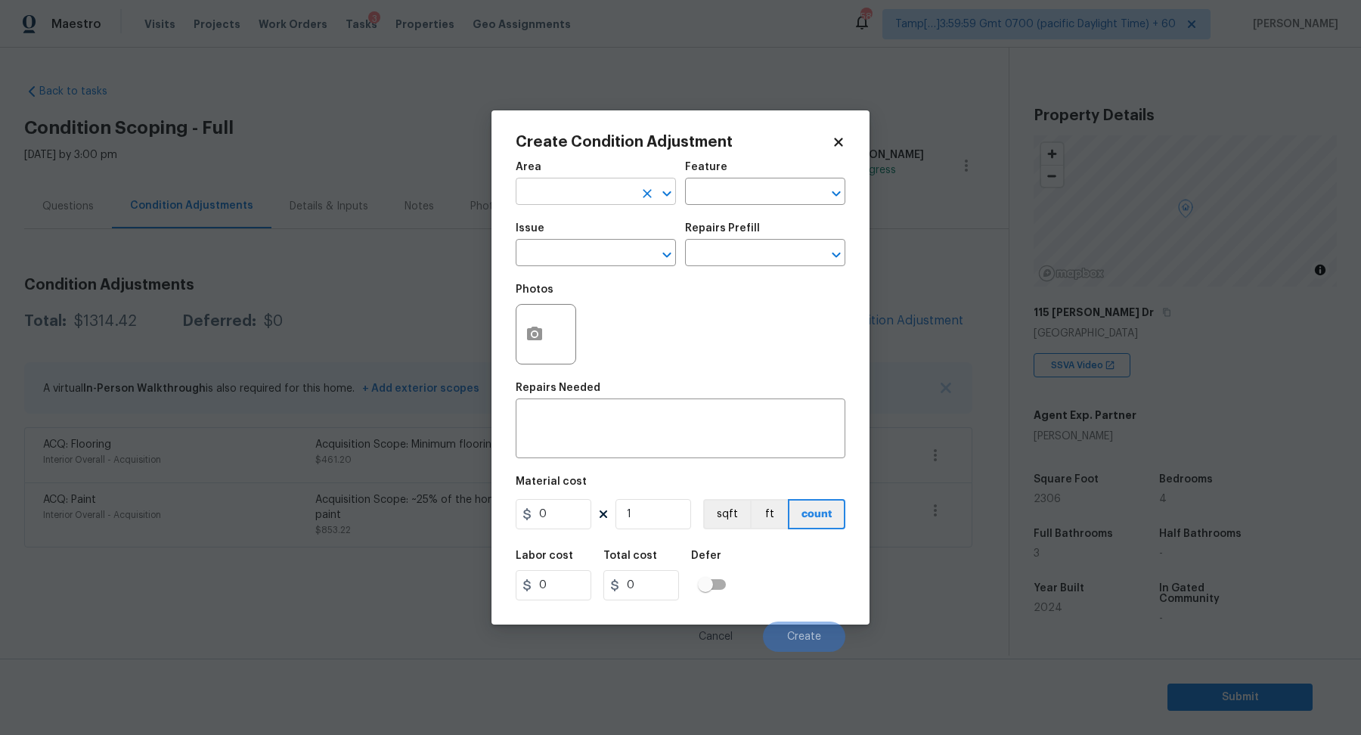
click at [565, 181] on input "text" at bounding box center [574, 192] width 118 height 23
click at [614, 249] on li "Exterior Overall" at bounding box center [595, 251] width 160 height 25
type input "Exterior Overall"
click at [614, 249] on input "text" at bounding box center [574, 254] width 118 height 23
click at [593, 327] on ah_el_jm_1744356462066 "Foundation" at bounding box center [583, 324] width 60 height 16
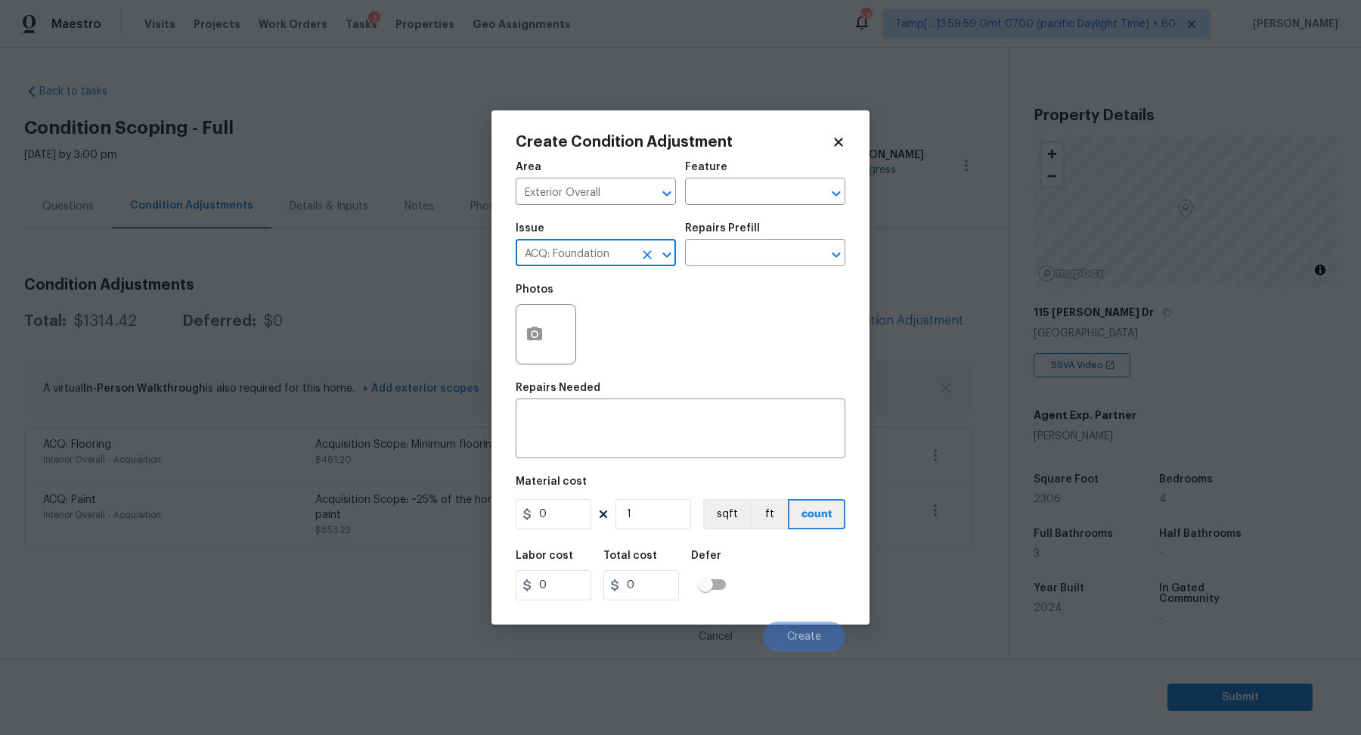
type input "ACQ: Foundation"
click at [729, 268] on div "Issue ACQ: Foundation ​ Repairs Prefill ​" at bounding box center [680, 244] width 330 height 61
click at [767, 256] on input "text" at bounding box center [744, 254] width 118 height 23
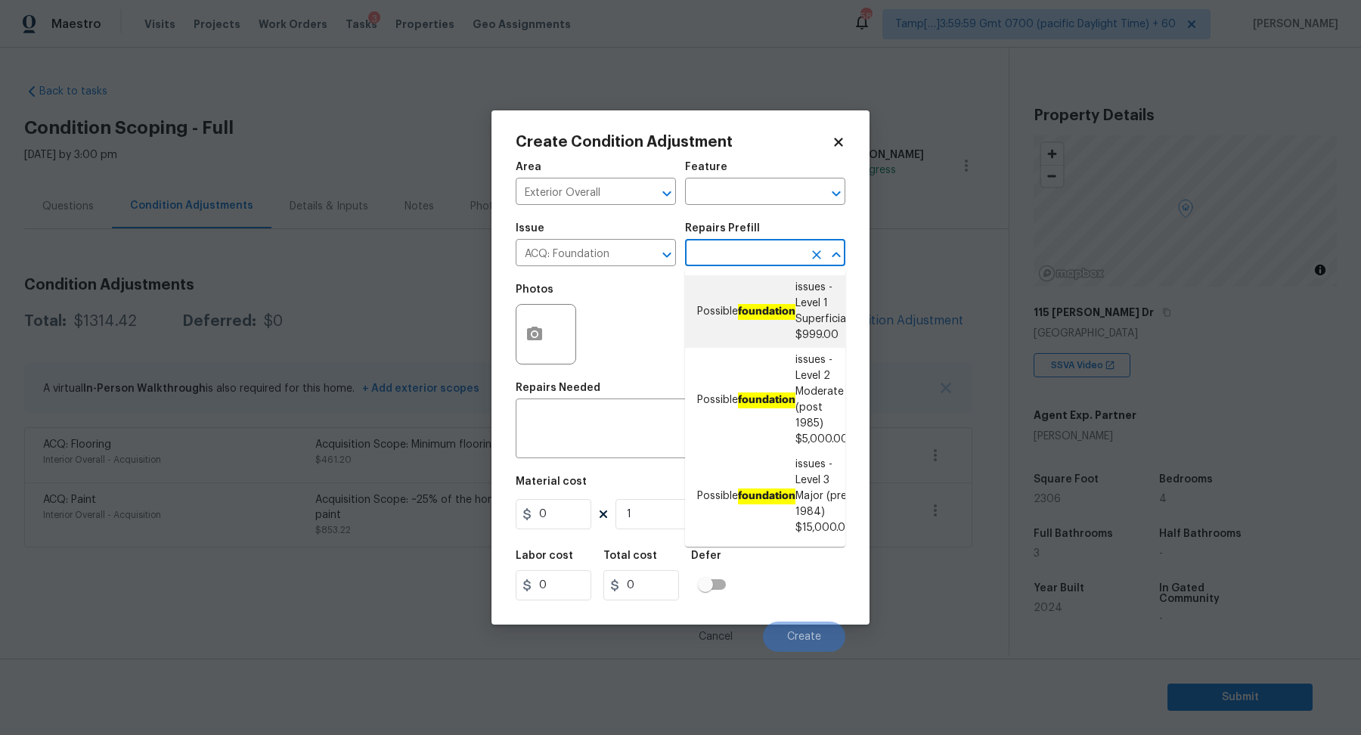
click at [767, 326] on li "Possible foundation issues - Level 1 Superficial $999.00" at bounding box center [765, 311] width 160 height 73
type input "Acquisition"
type textarea "Possible foundation issues - Level 1 - Superficial. Disclaimer: This is NOT a t…"
type input "999"
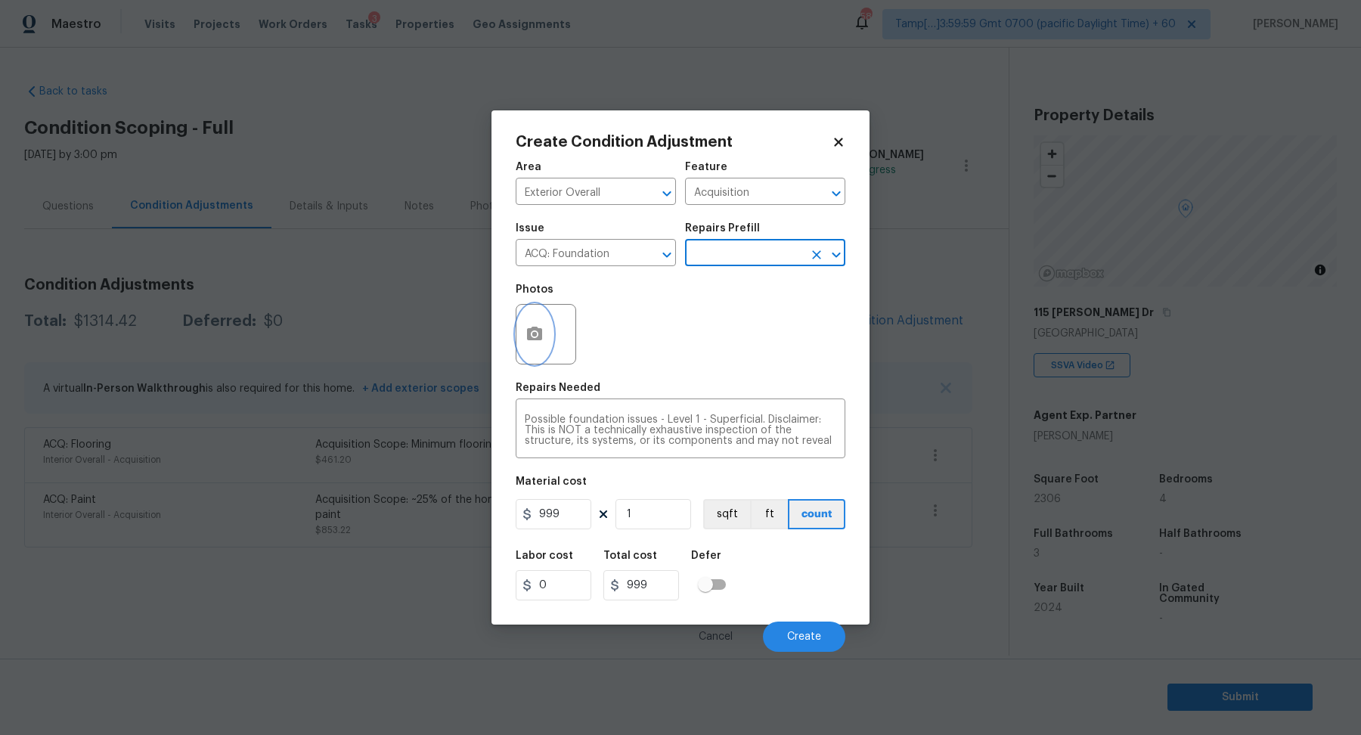
click at [520, 336] on button "button" at bounding box center [534, 334] width 36 height 59
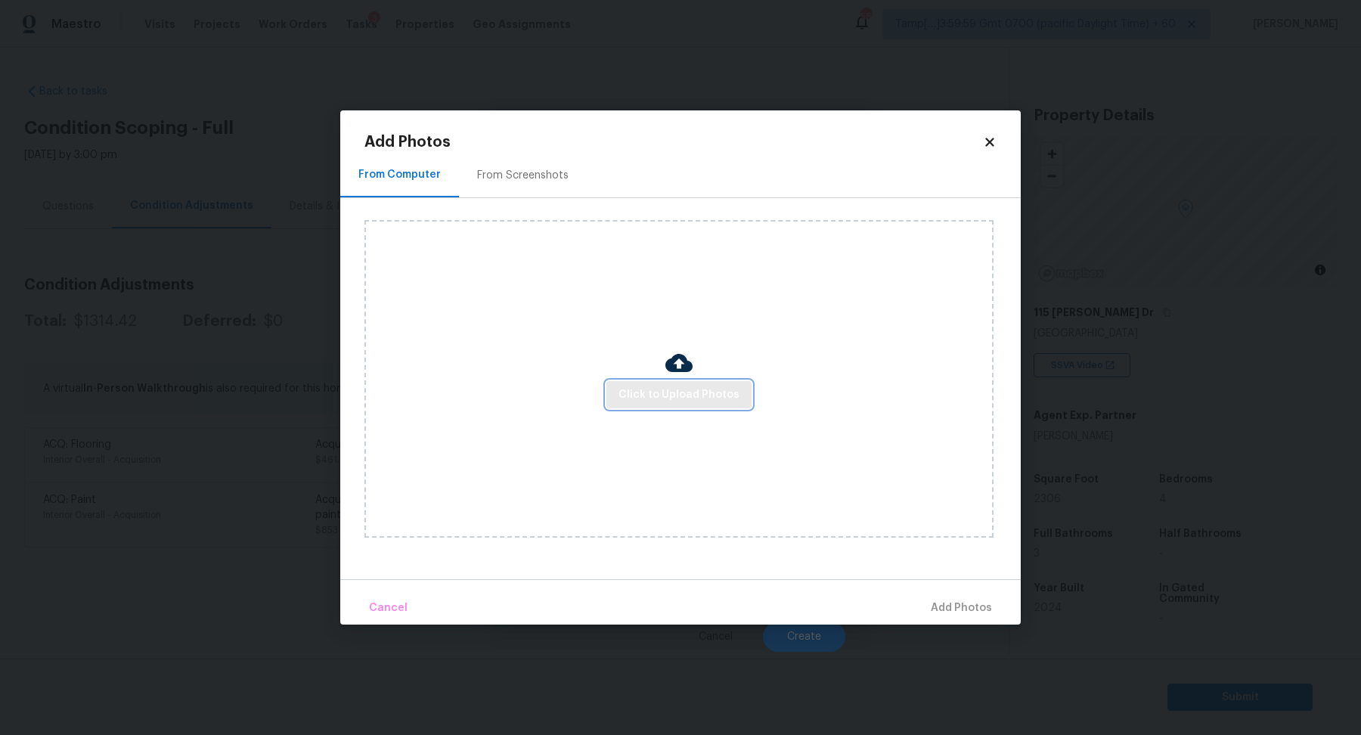
click at [654, 406] on button "Click to Upload Photos" at bounding box center [678, 395] width 145 height 28
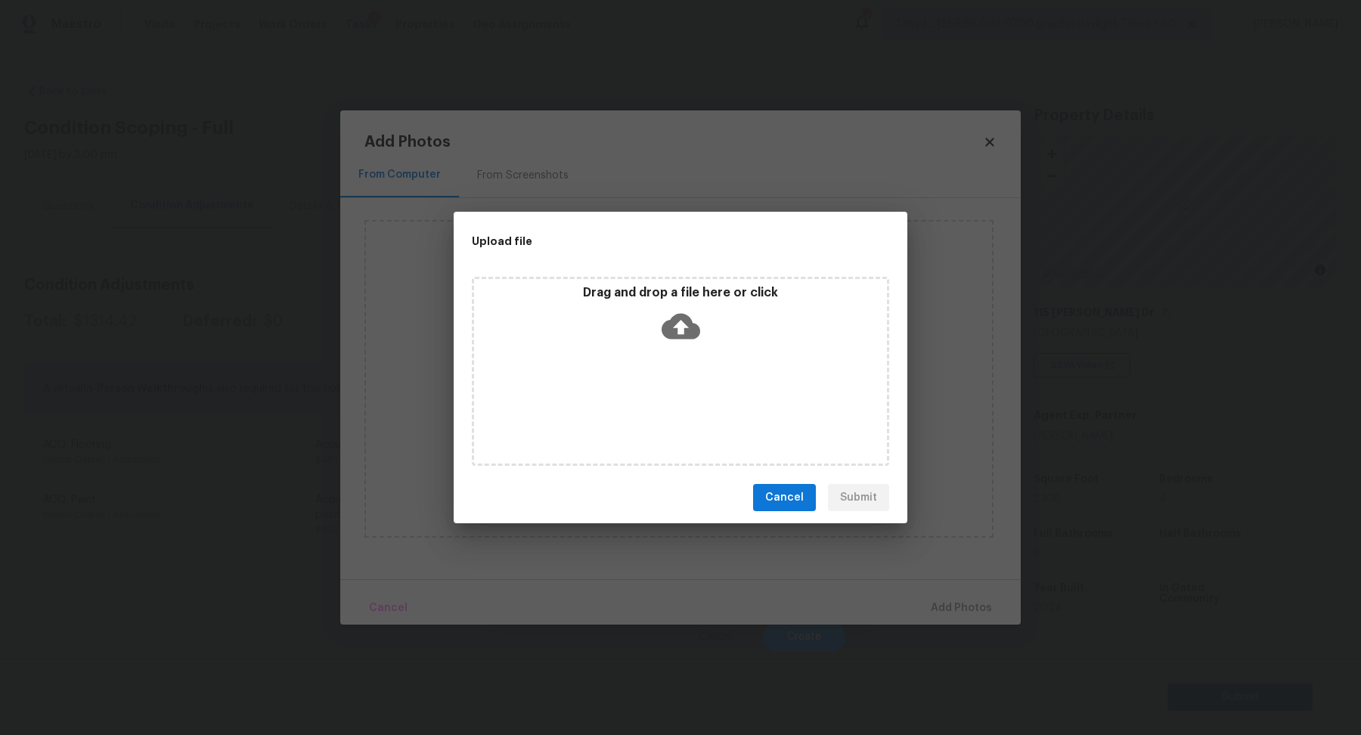
click at [718, 344] on div "Drag and drop a file here or click" at bounding box center [680, 317] width 413 height 65
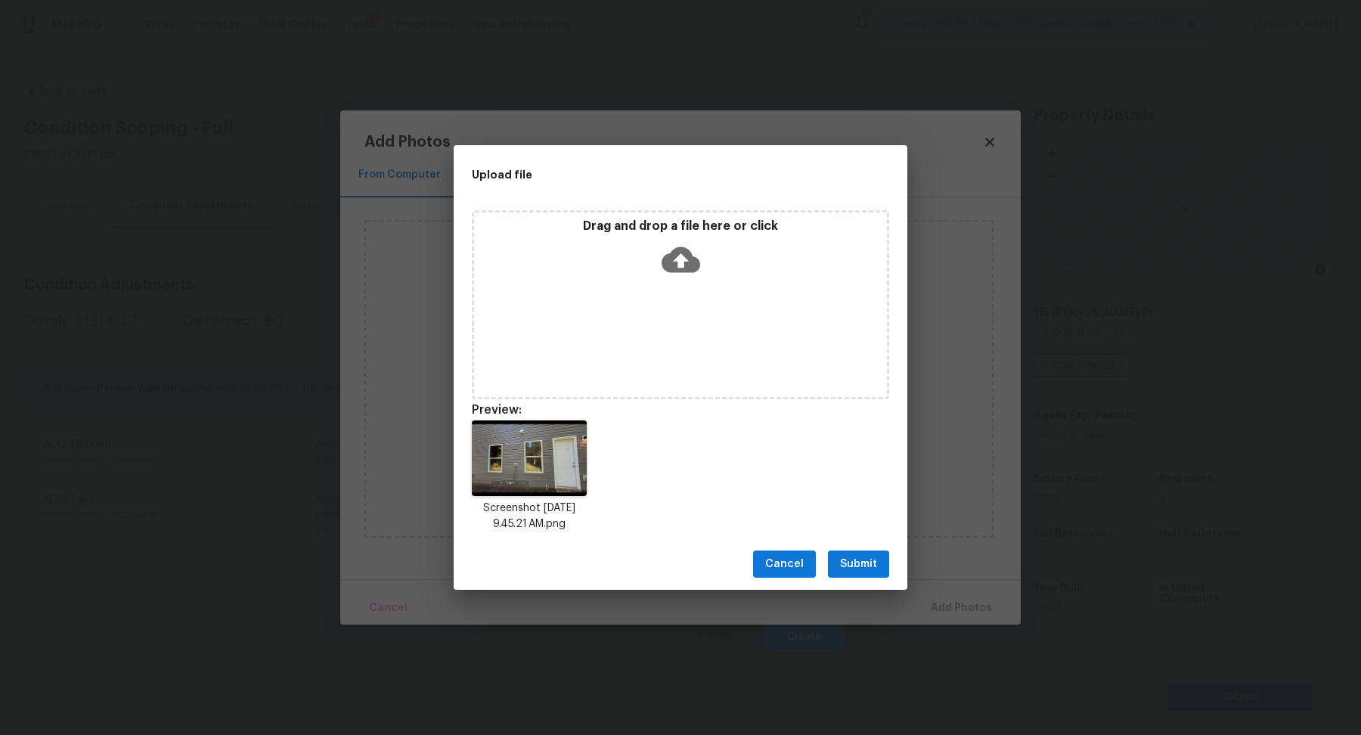
click at [867, 568] on span "Submit" at bounding box center [858, 564] width 37 height 19
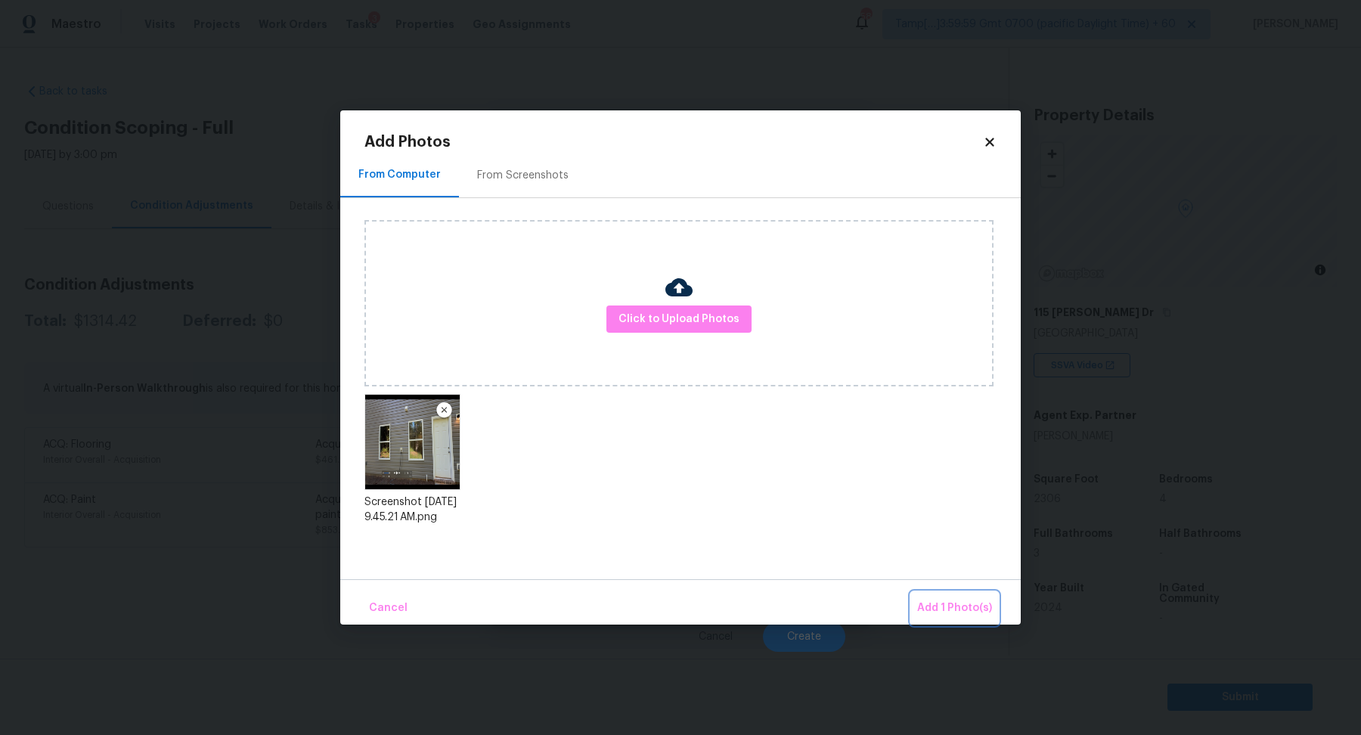
click at [953, 599] on span "Add 1 Photo(s)" at bounding box center [954, 608] width 75 height 19
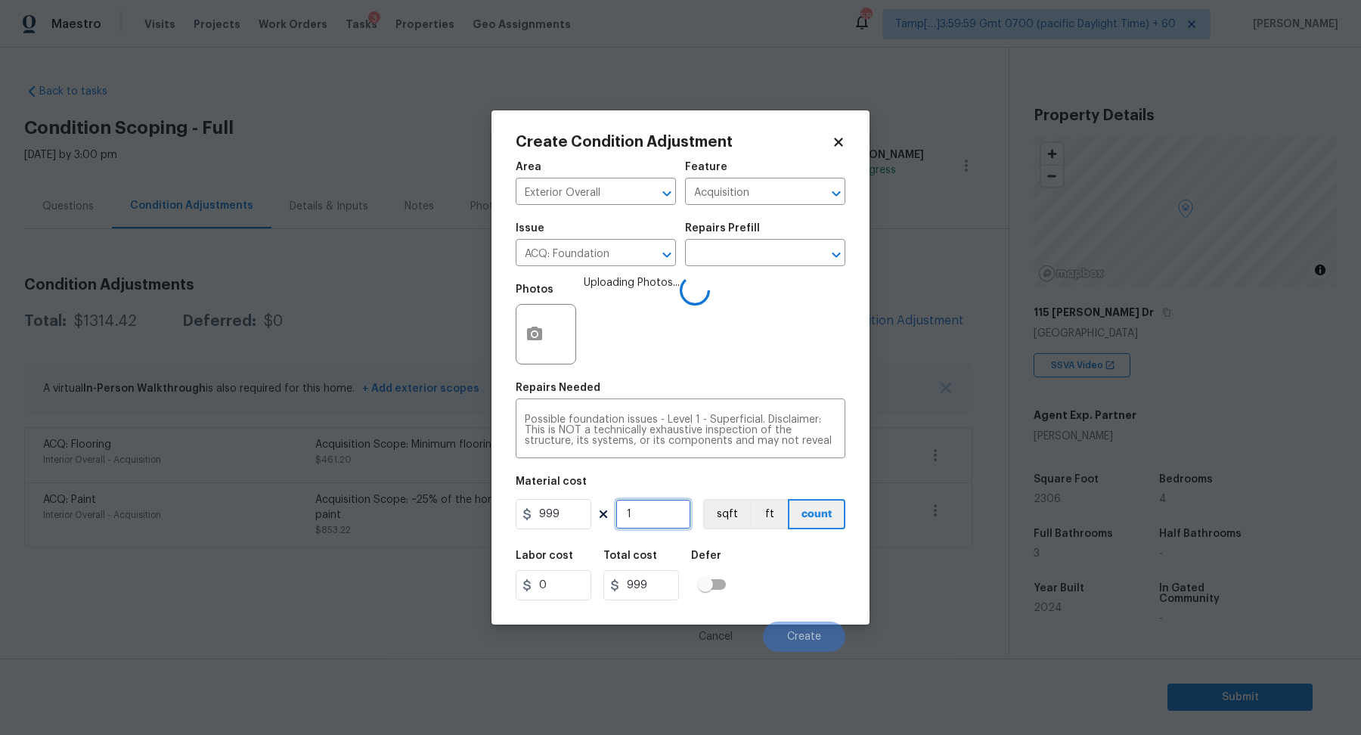
click at [644, 515] on input "1" at bounding box center [653, 514] width 76 height 30
click at [766, 562] on div "Labor cost 0 Total cost 999 Defer" at bounding box center [680, 575] width 330 height 68
click at [792, 633] on span "Create" at bounding box center [804, 636] width 34 height 11
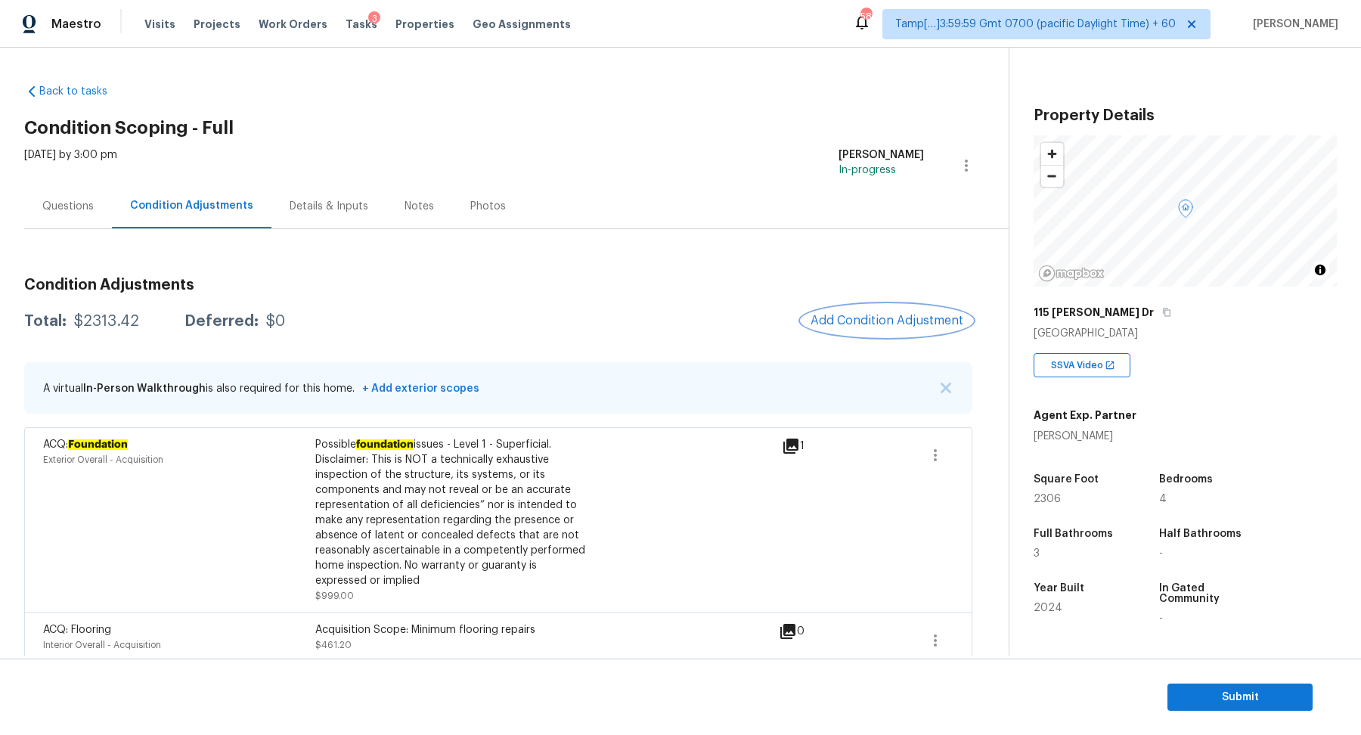
click at [835, 322] on span "Add Condition Adjustment" at bounding box center [886, 321] width 153 height 14
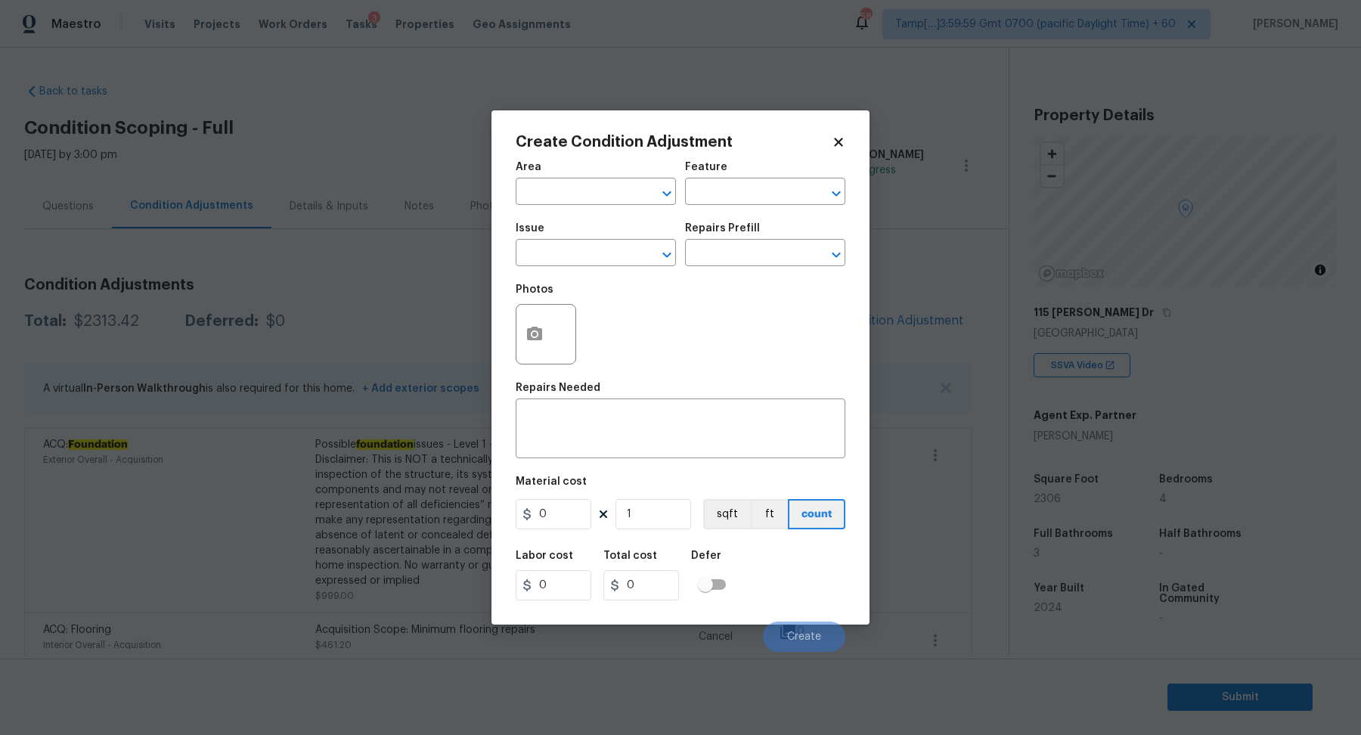
click at [562, 206] on span "Area ​" at bounding box center [595, 183] width 160 height 61
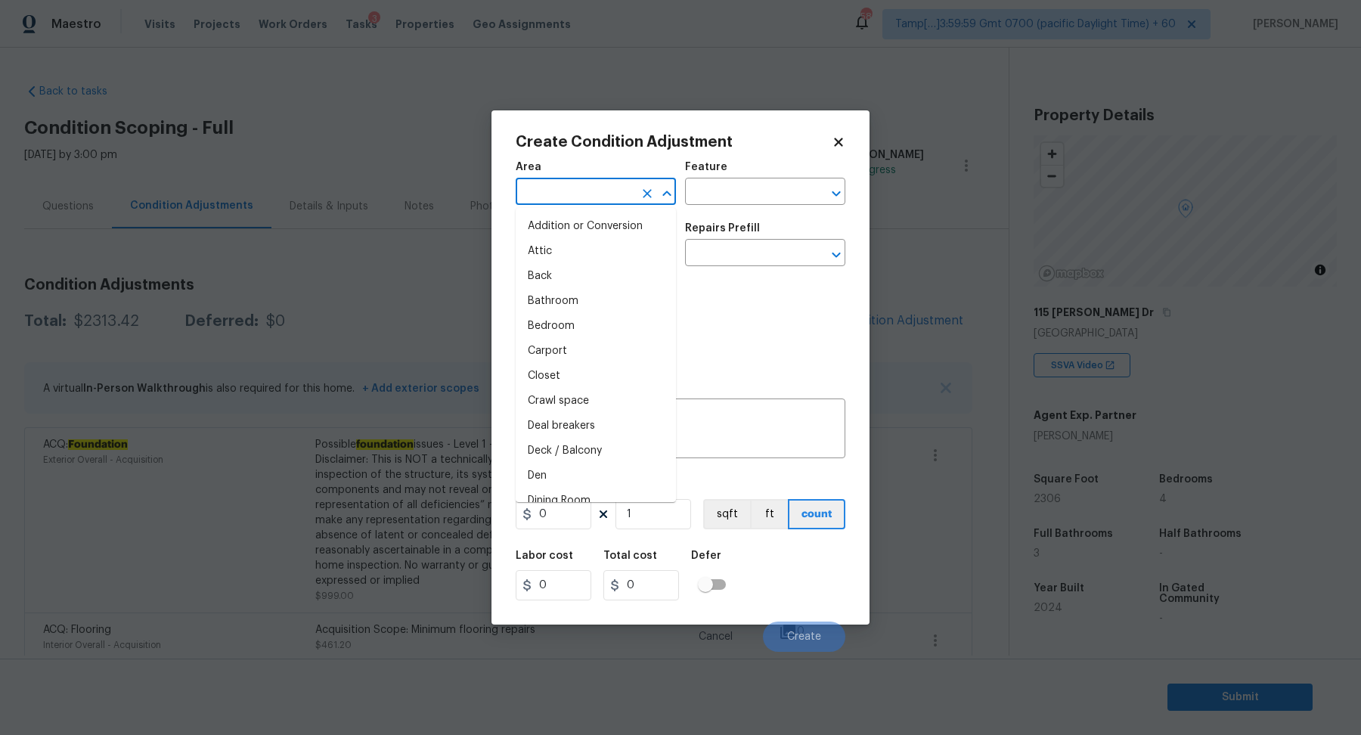
click at [562, 197] on input "text" at bounding box center [574, 192] width 118 height 23
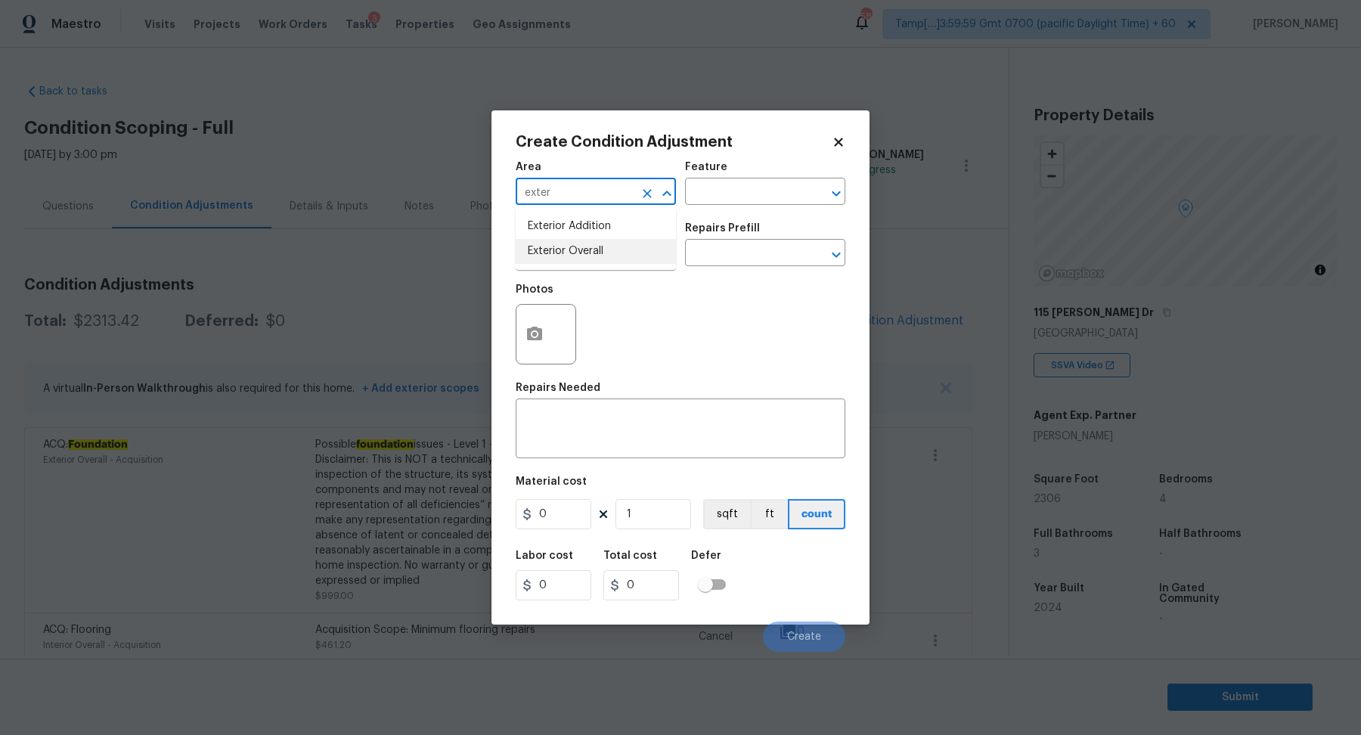
click at [563, 265] on ul "Exterior Addition Exterior Overall" at bounding box center [595, 239] width 160 height 62
click at [588, 254] on li "Exterior Overall" at bounding box center [595, 251] width 160 height 25
type input "Exterior Overall"
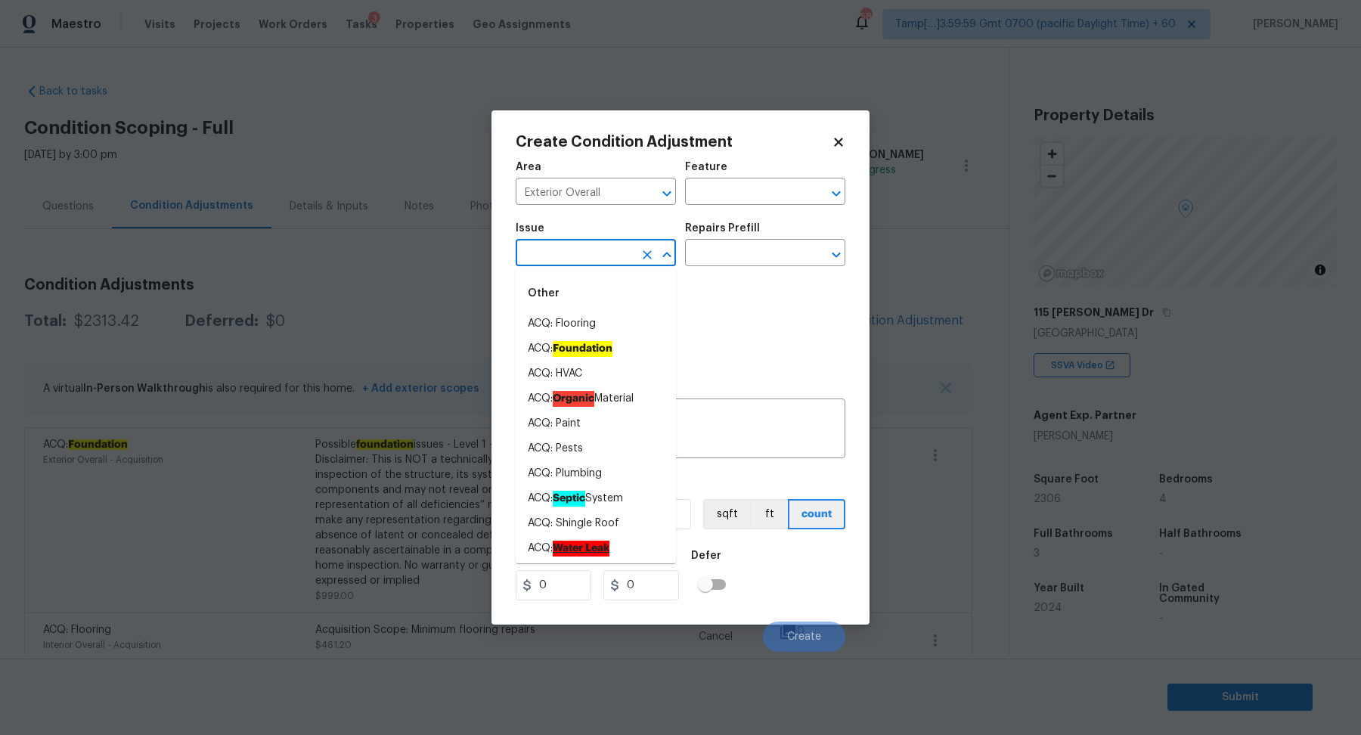
click at [588, 254] on input "text" at bounding box center [574, 254] width 118 height 23
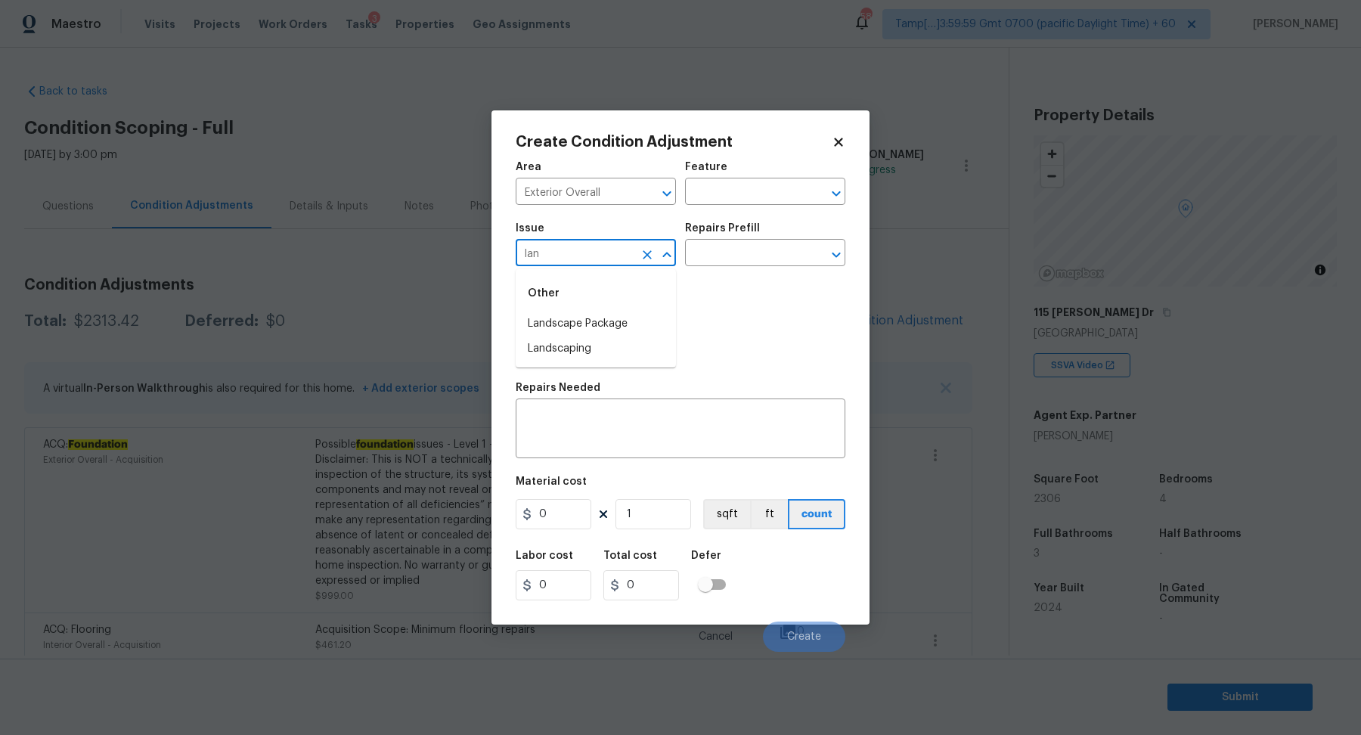
click at [627, 313] on li "Landscape Package" at bounding box center [595, 323] width 160 height 25
type input "Landscape Package"
click at [703, 275] on div "Photos" at bounding box center [680, 324] width 330 height 98
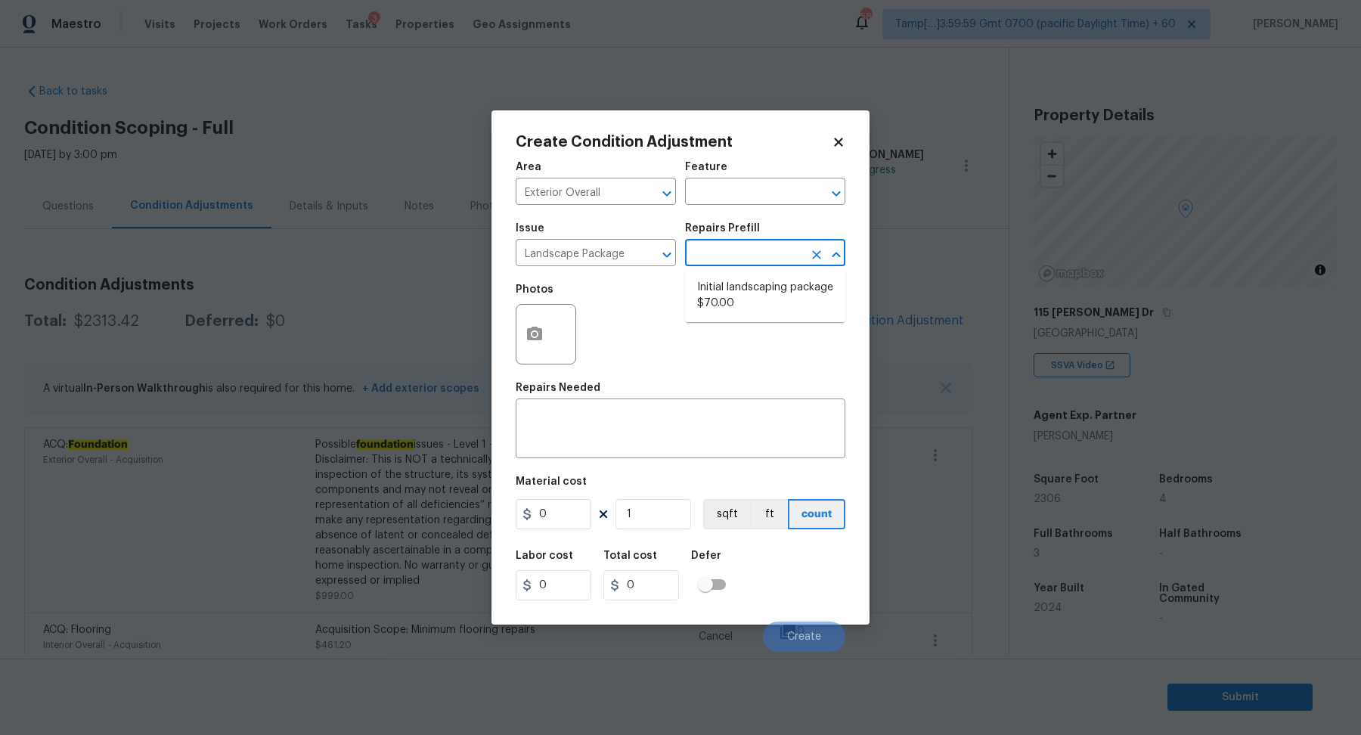
click at [755, 252] on input "text" at bounding box center [744, 254] width 118 height 23
click at [741, 297] on li "Initial landscaping package $70.00" at bounding box center [765, 295] width 160 height 41
type input "Home Readiness Packages"
type textarea "Mowing of grass up to 6" in height. Mow, edge along driveways & sidewalks, trim…"
type input "70"
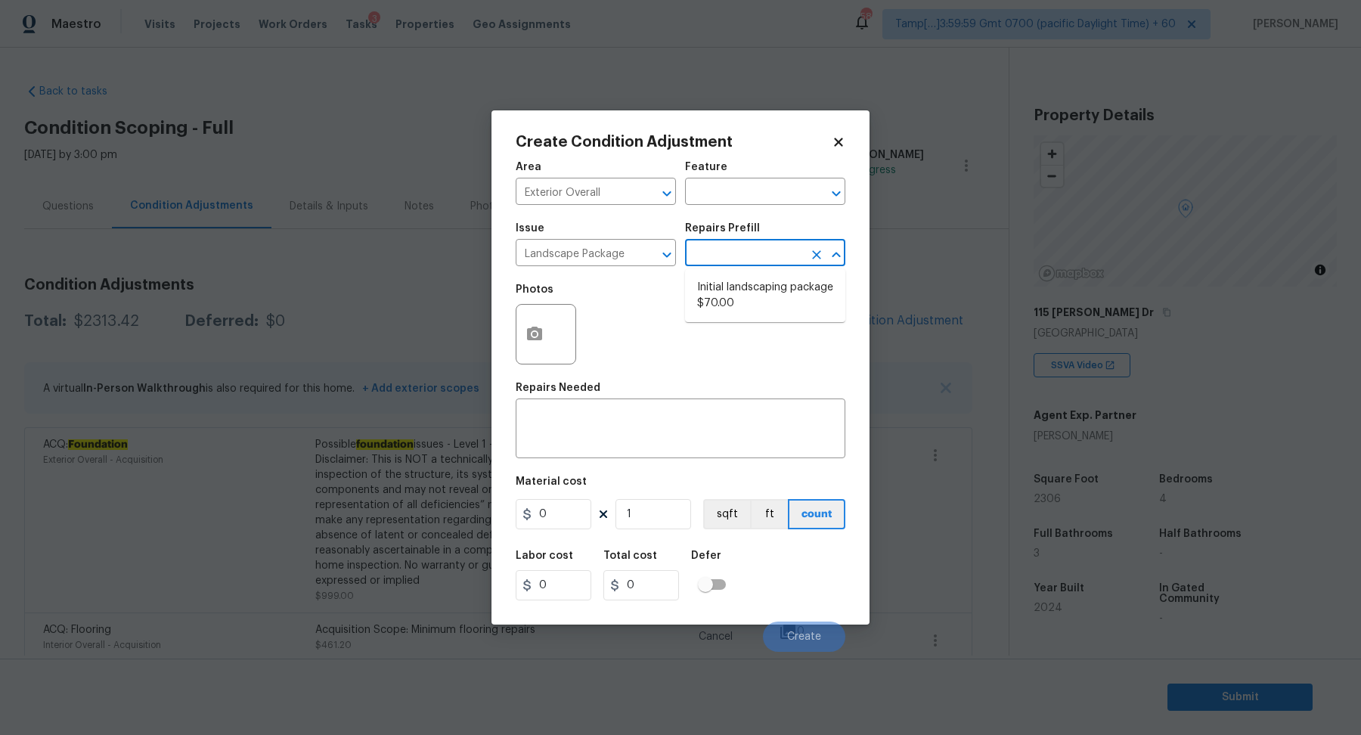
type input "70"
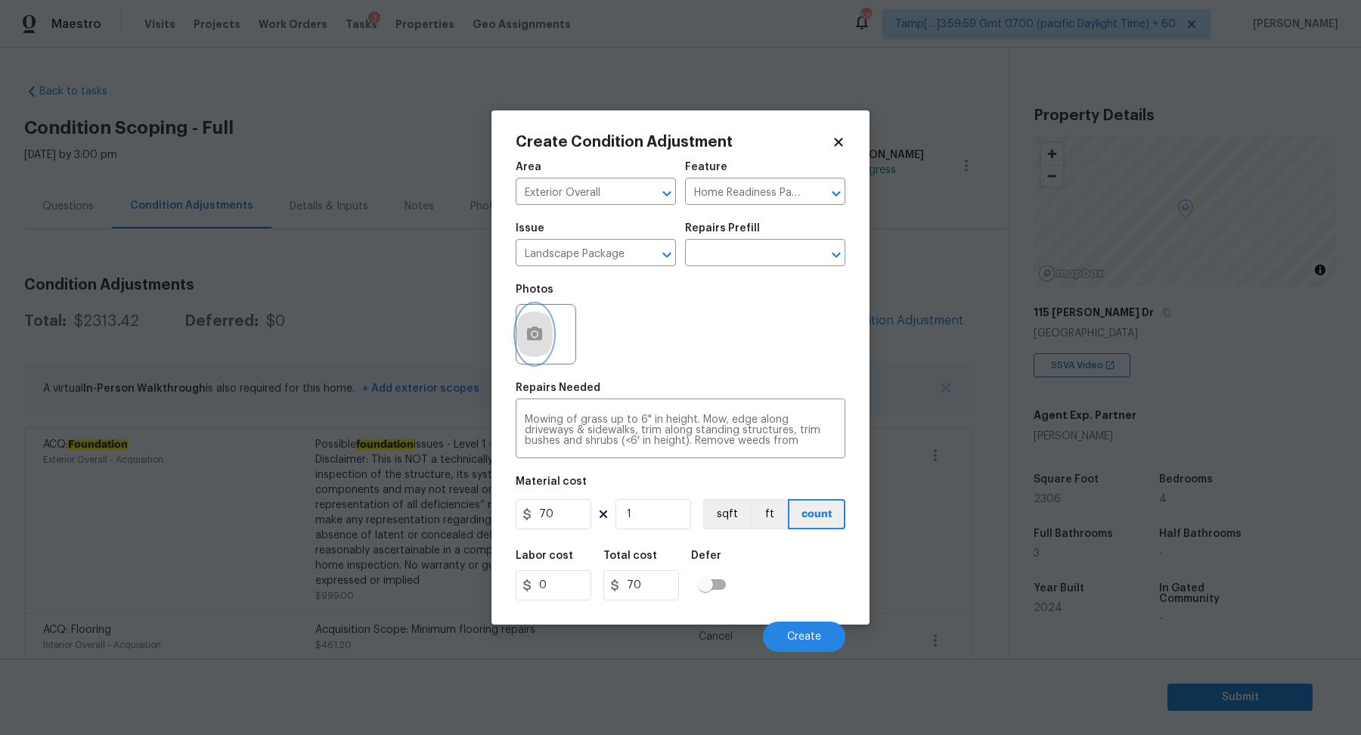
click at [535, 328] on icon "button" at bounding box center [534, 334] width 15 height 14
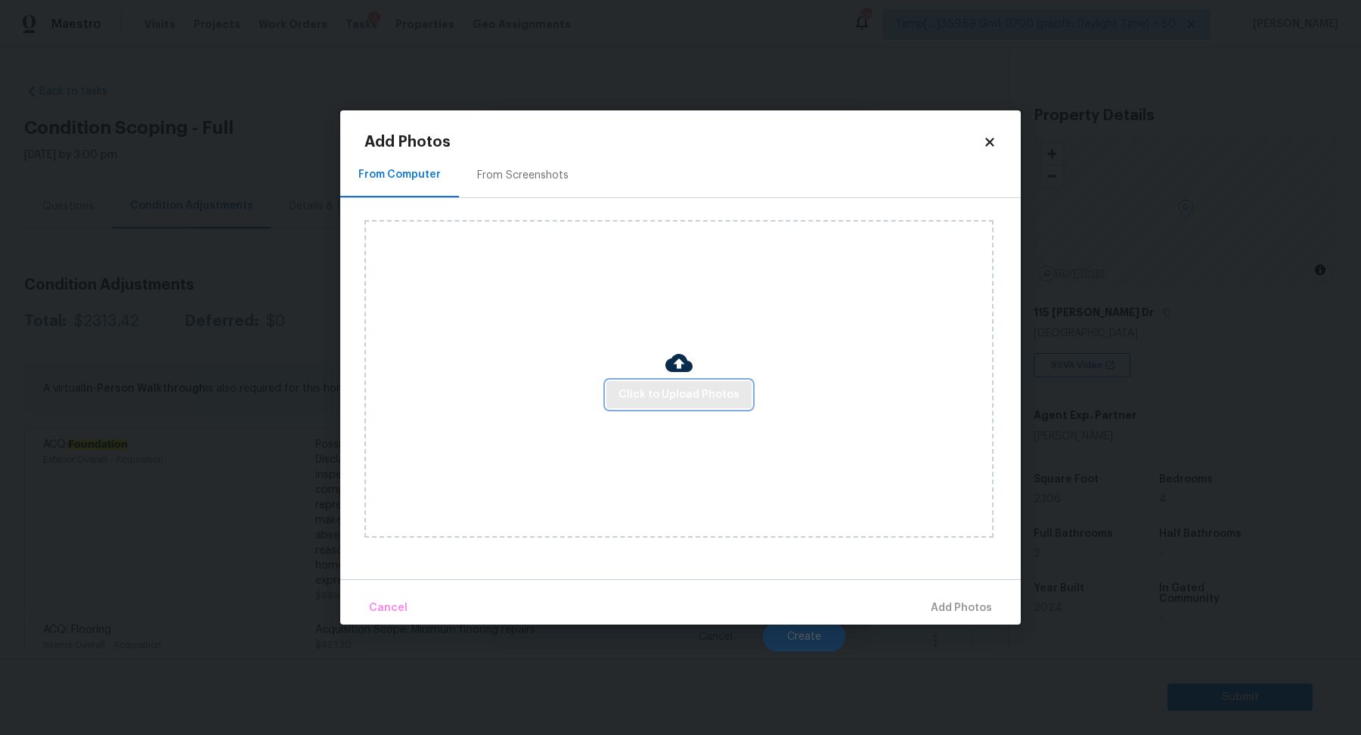
click at [621, 381] on button "Click to Upload Photos" at bounding box center [678, 395] width 145 height 28
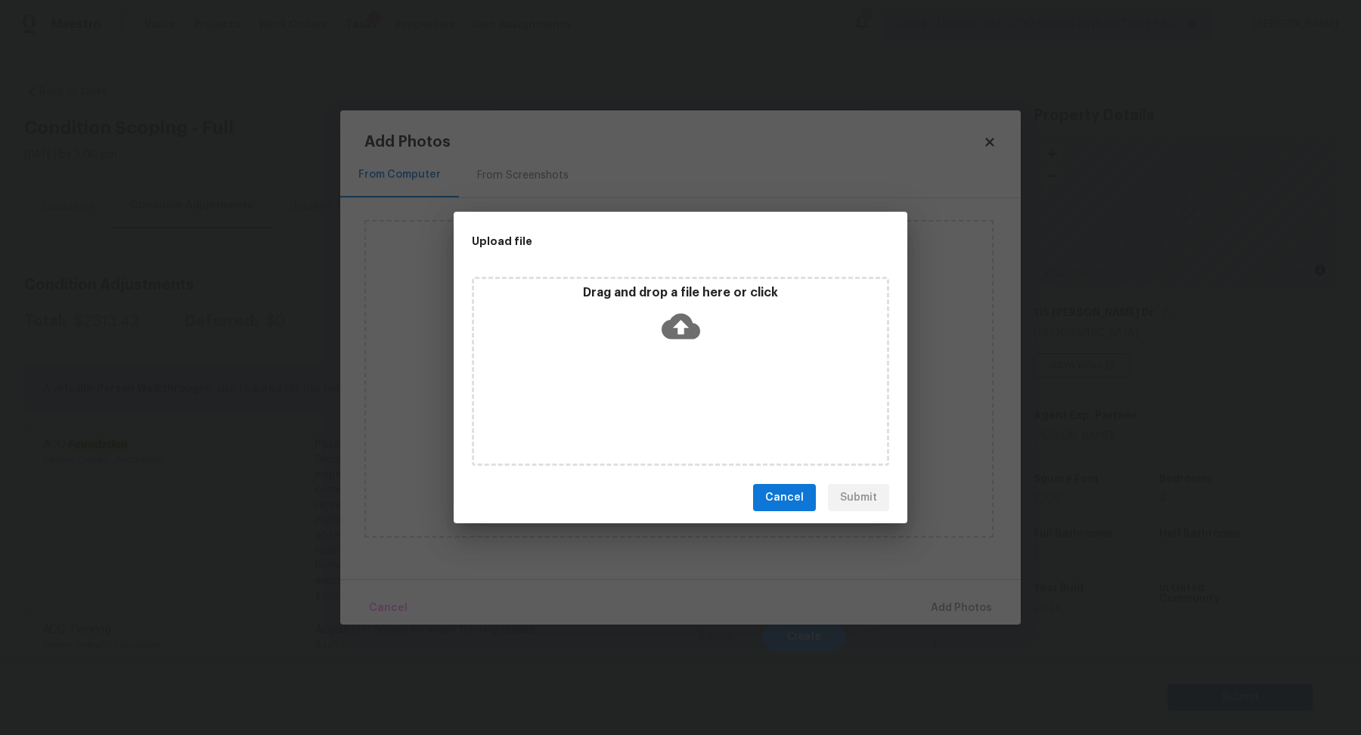
click at [655, 361] on div "Drag and drop a file here or click" at bounding box center [680, 371] width 417 height 189
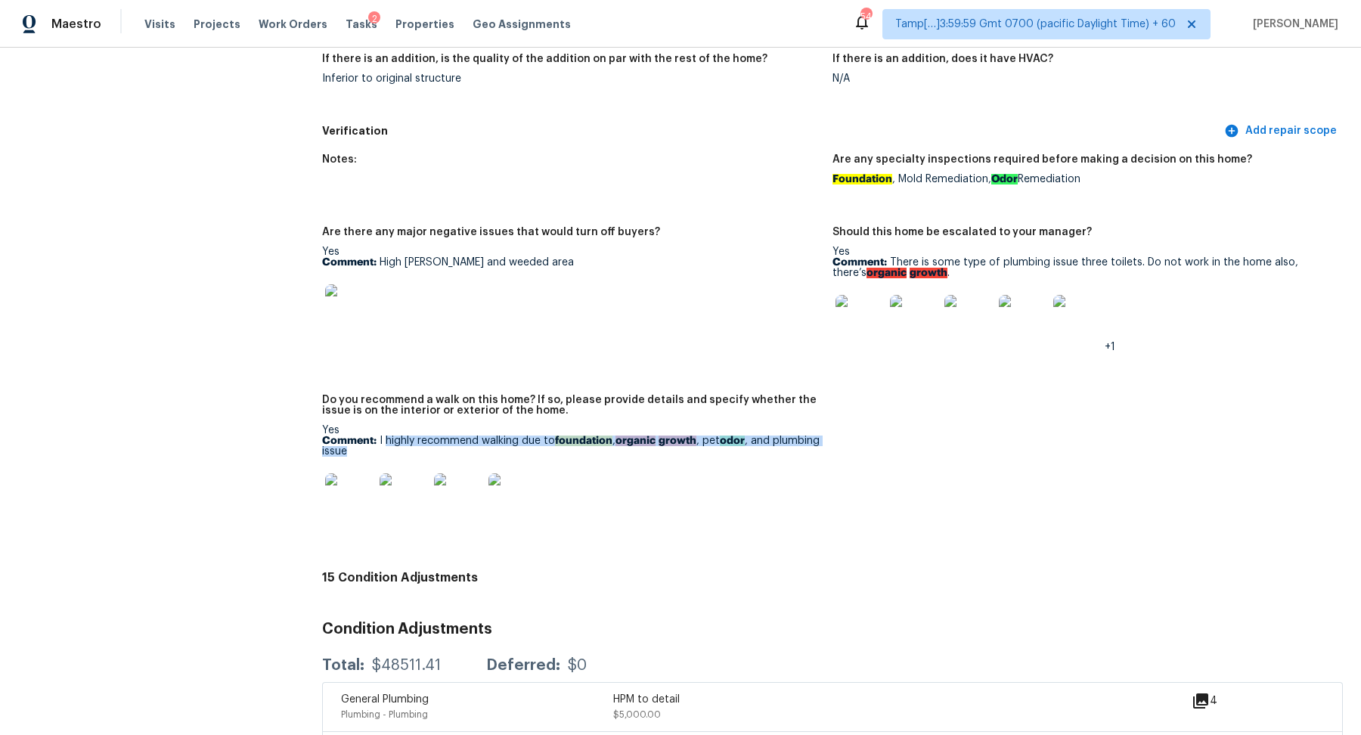
scroll to position [3383, 0]
